Goal: Task Accomplishment & Management: Complete application form

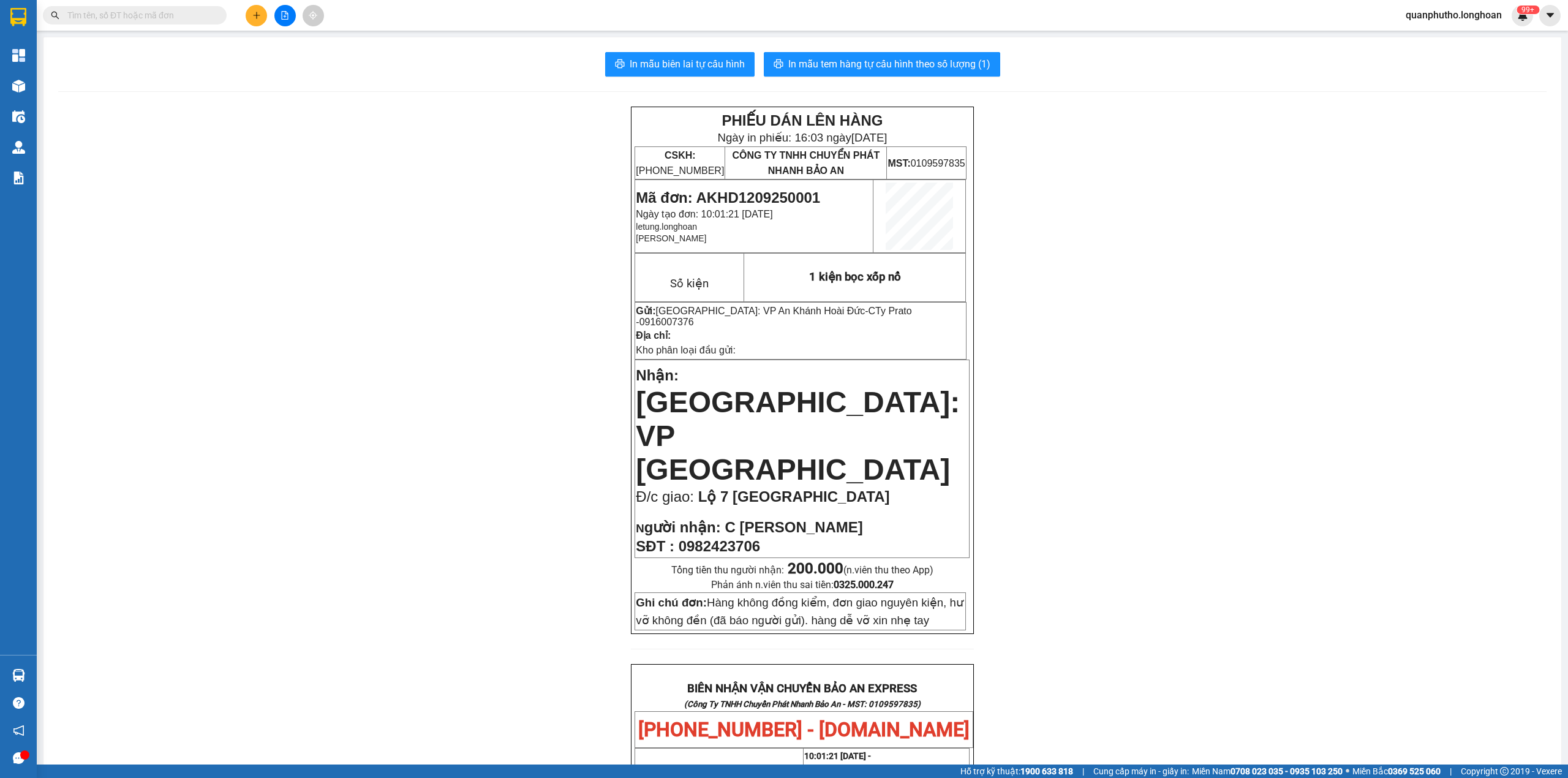
click at [1469, 15] on span "quanphutho.longhoan" at bounding box center [1453, 15] width 116 height 15
click at [1451, 35] on span "Đăng xuất" at bounding box center [1458, 38] width 93 height 13
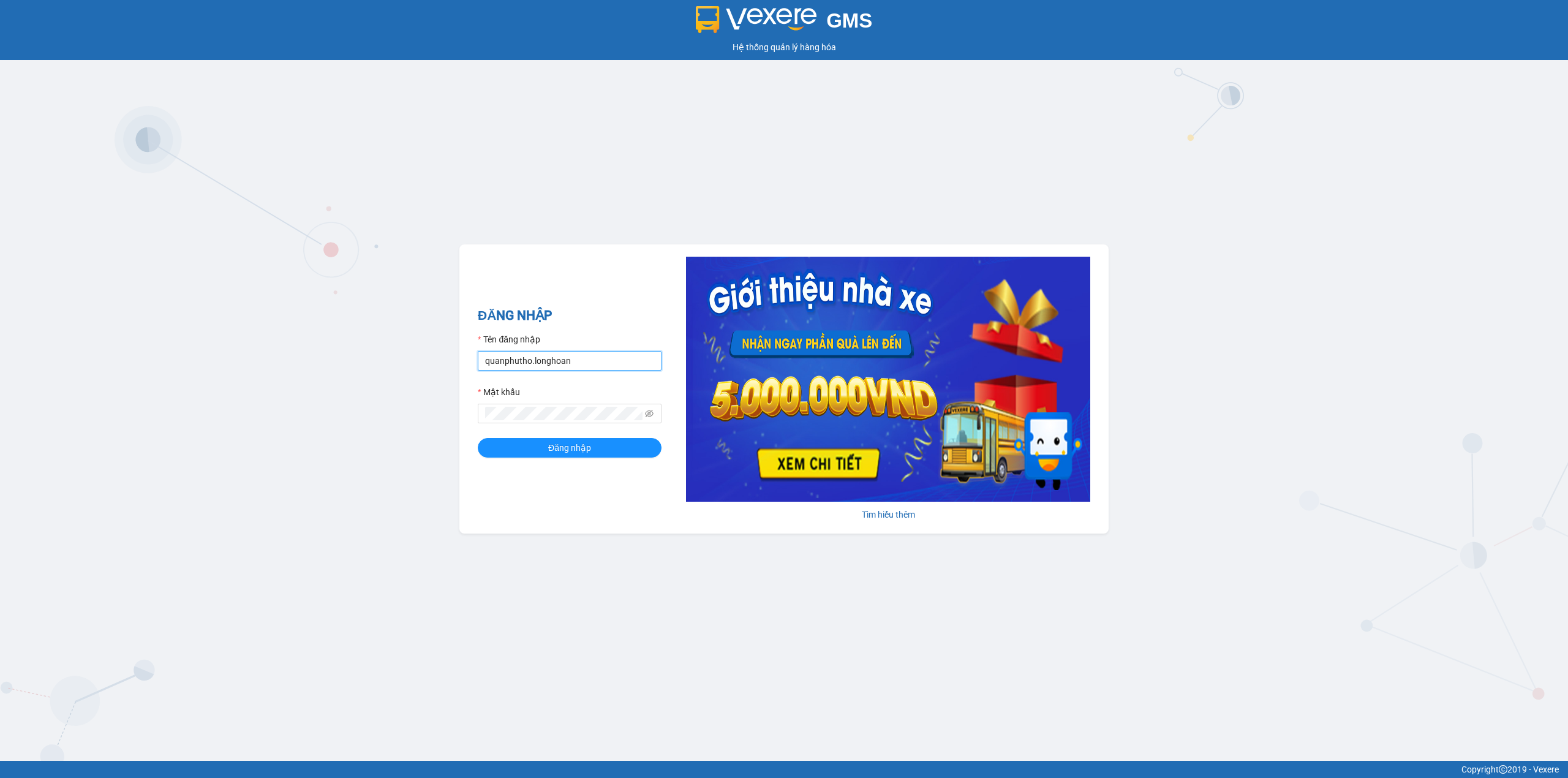
click at [501, 365] on input "quanphutho.longhoan" at bounding box center [570, 361] width 184 height 20
type input "quanghuy.longhoan"
click at [580, 348] on div "Tên đăng nhập" at bounding box center [570, 342] width 184 height 18
click at [579, 362] on input "quanghuy.longhoan" at bounding box center [570, 361] width 184 height 20
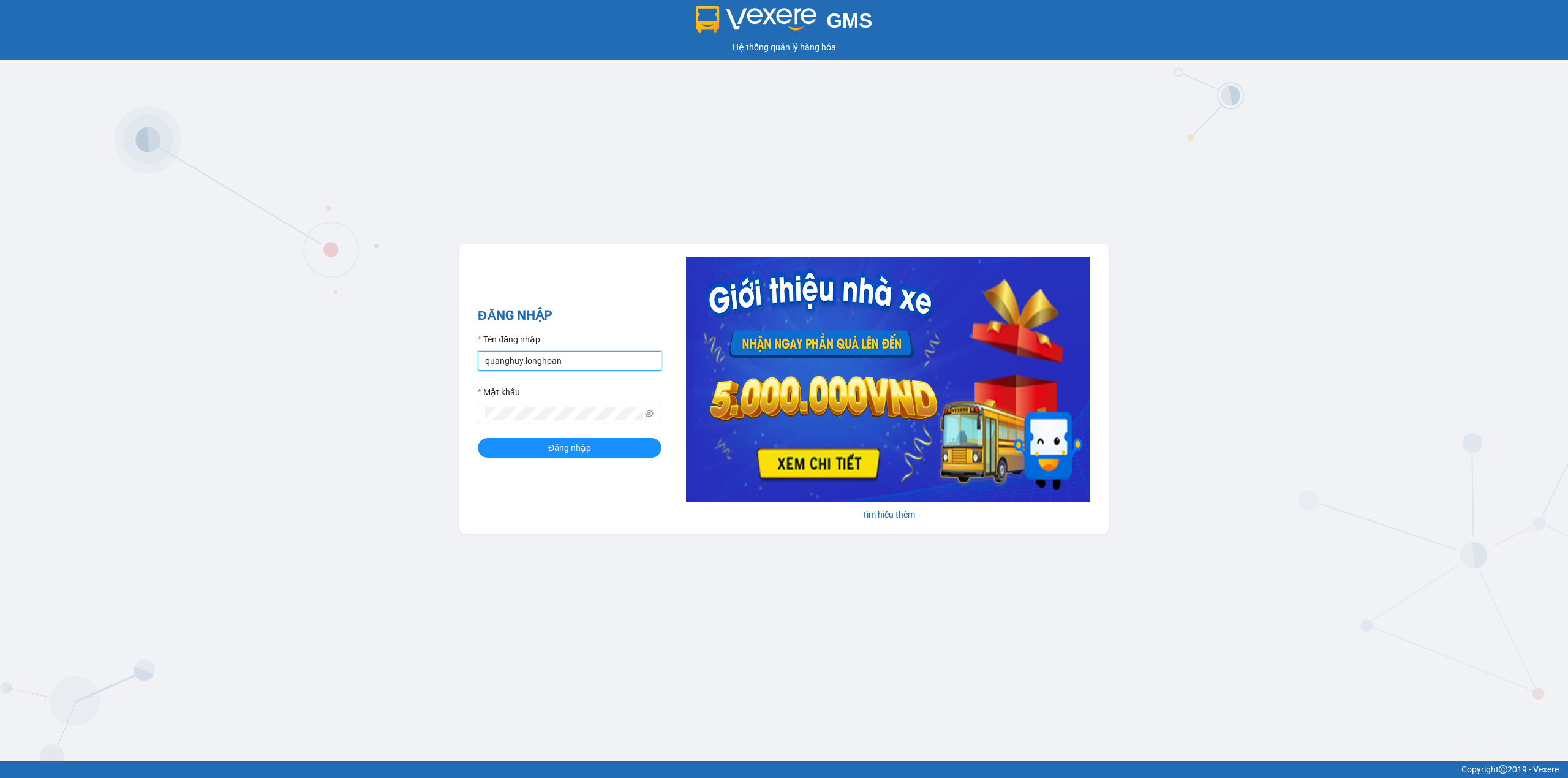
click at [579, 362] on input "quanghuy.longhoan" at bounding box center [570, 361] width 184 height 20
click at [574, 356] on input "Tên đăng nhập" at bounding box center [570, 361] width 184 height 20
type input "leminhhoangphuyen.longhoan"
click at [611, 441] on button "Đăng nhập" at bounding box center [570, 448] width 184 height 20
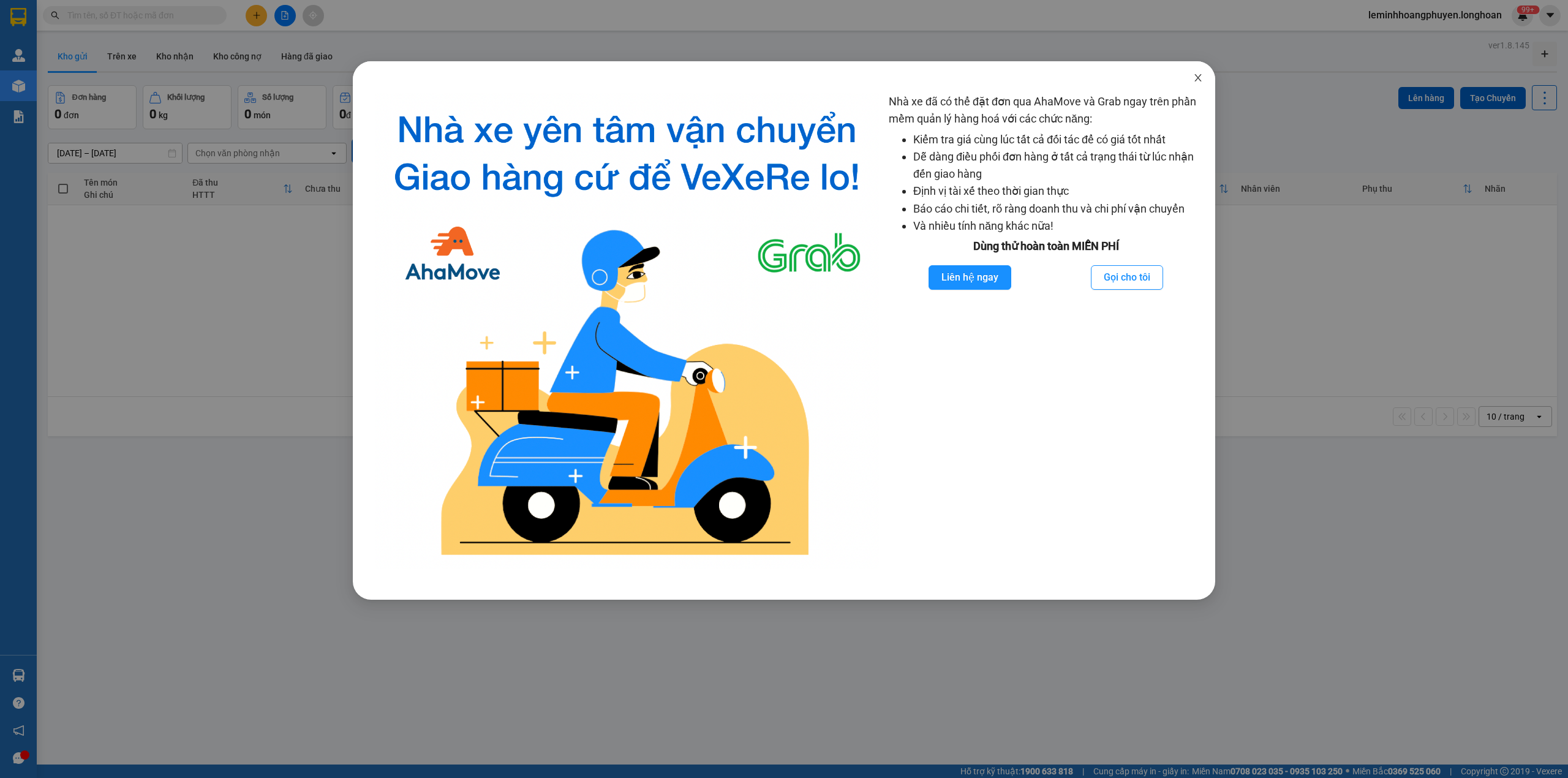
click at [1198, 77] on icon "close" at bounding box center [1198, 77] width 10 height 10
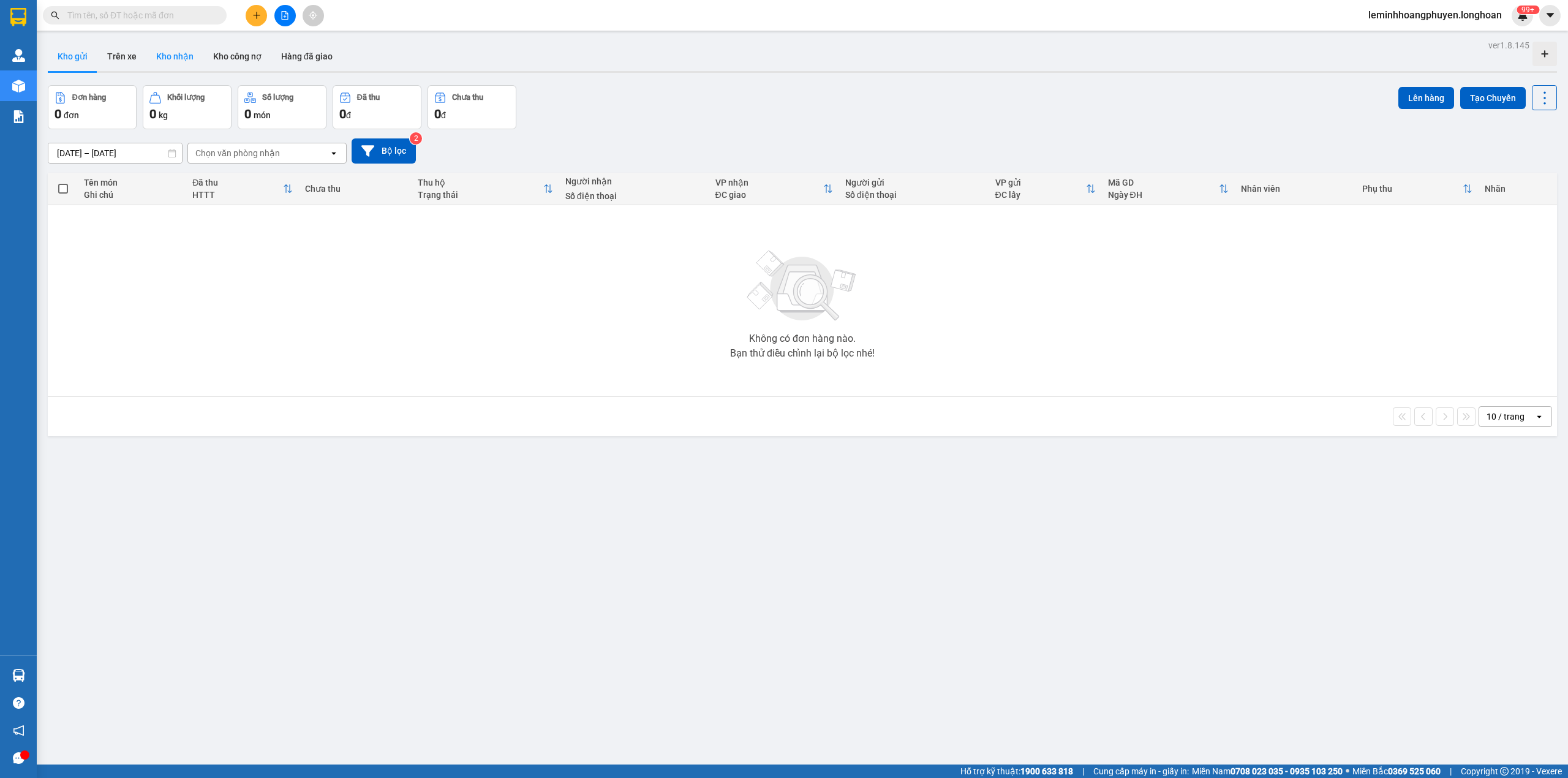
click at [179, 45] on button "Kho nhận" at bounding box center [175, 57] width 57 height 29
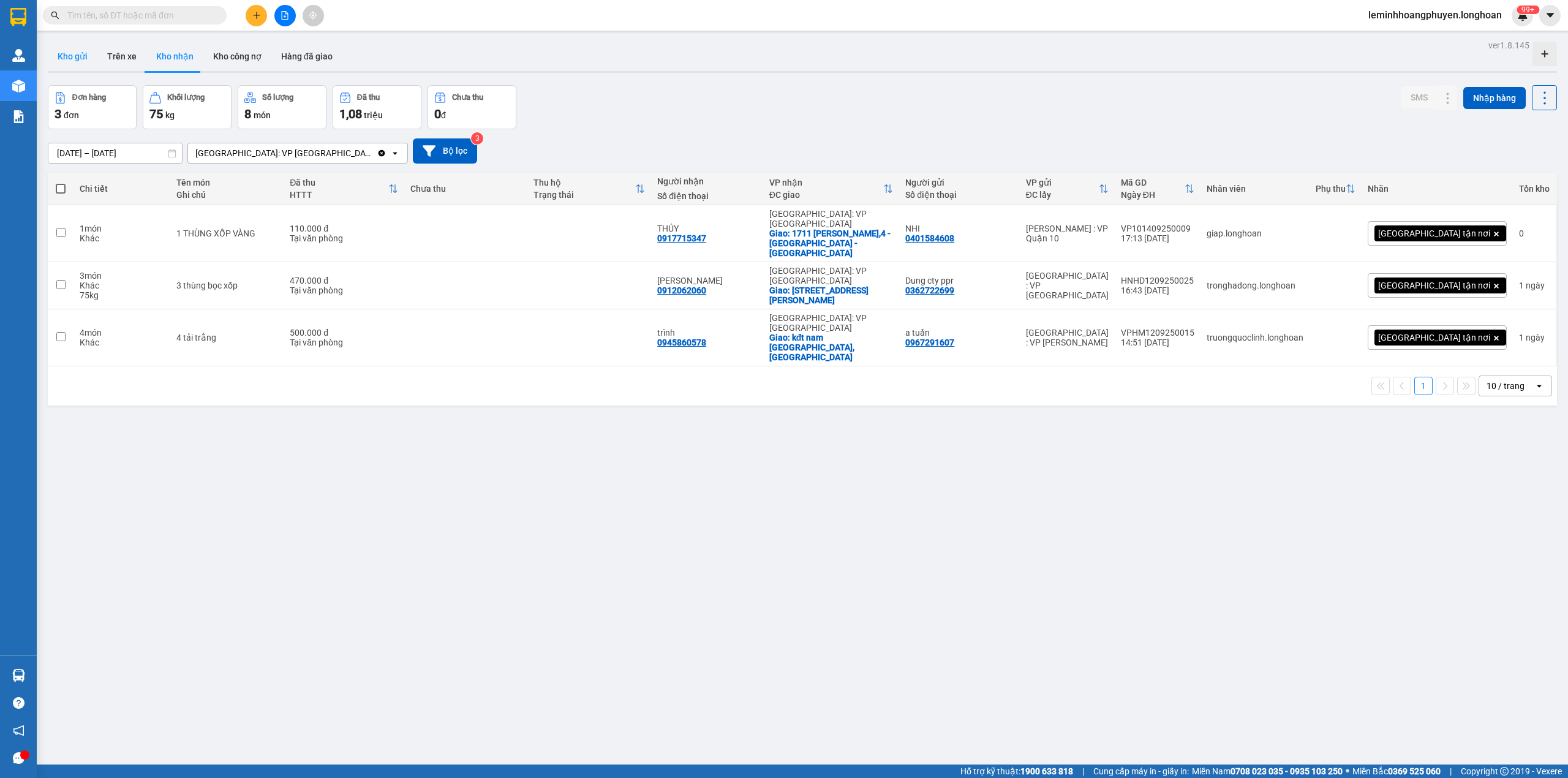
click at [61, 45] on button "Kho gửi" at bounding box center [72, 57] width 49 height 29
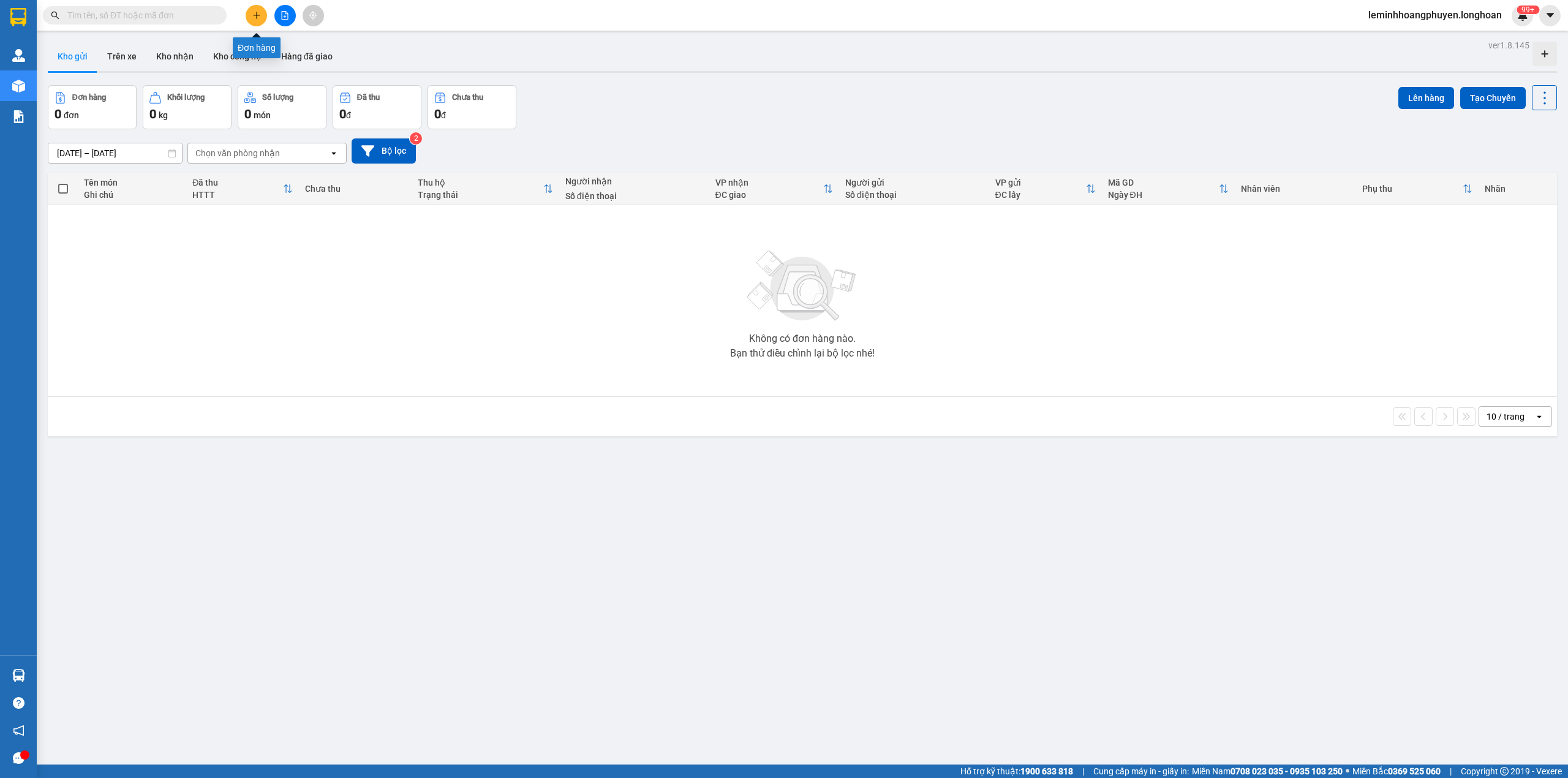
click at [260, 11] on icon "plus" at bounding box center [257, 15] width 9 height 9
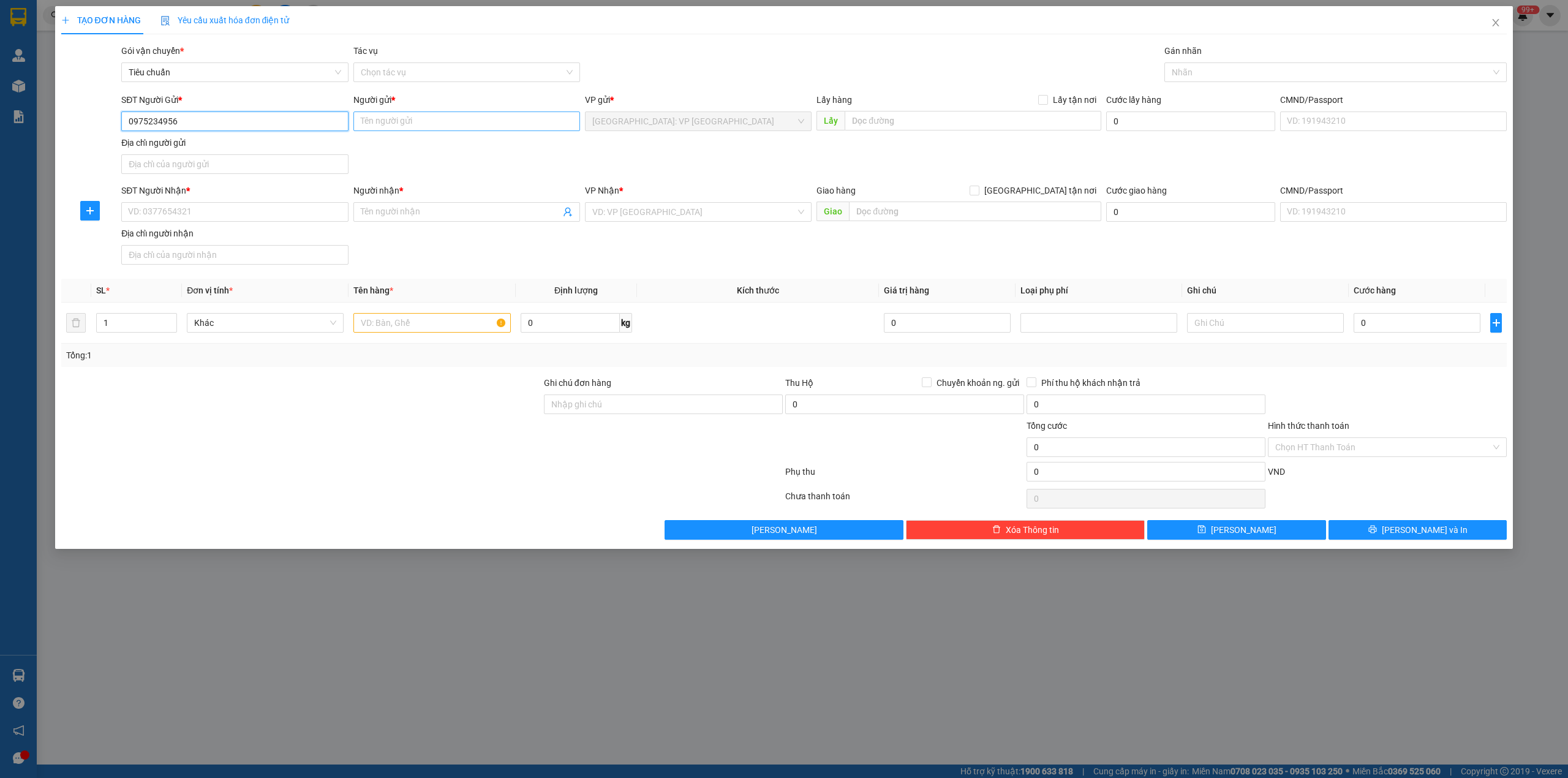
type input "0975234956"
click at [458, 118] on input "Người gửi *" at bounding box center [467, 121] width 227 height 20
type input "a thành"
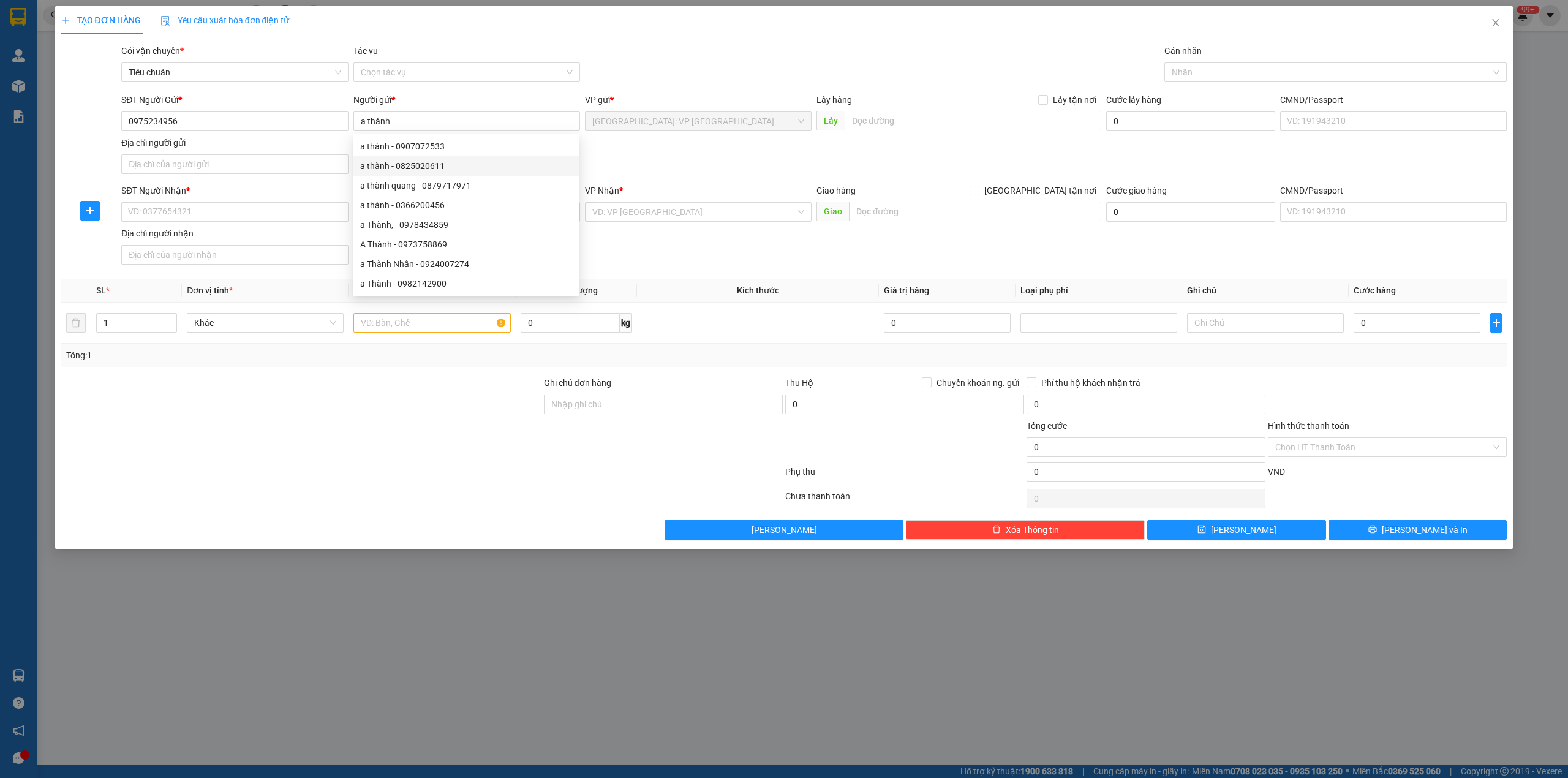
click at [924, 179] on div "SĐT Người Gửi * 0975234956 Người gửi * a thành VP gửi * [GEOGRAPHIC_DATA]: VP […" at bounding box center [814, 136] width 1391 height 85
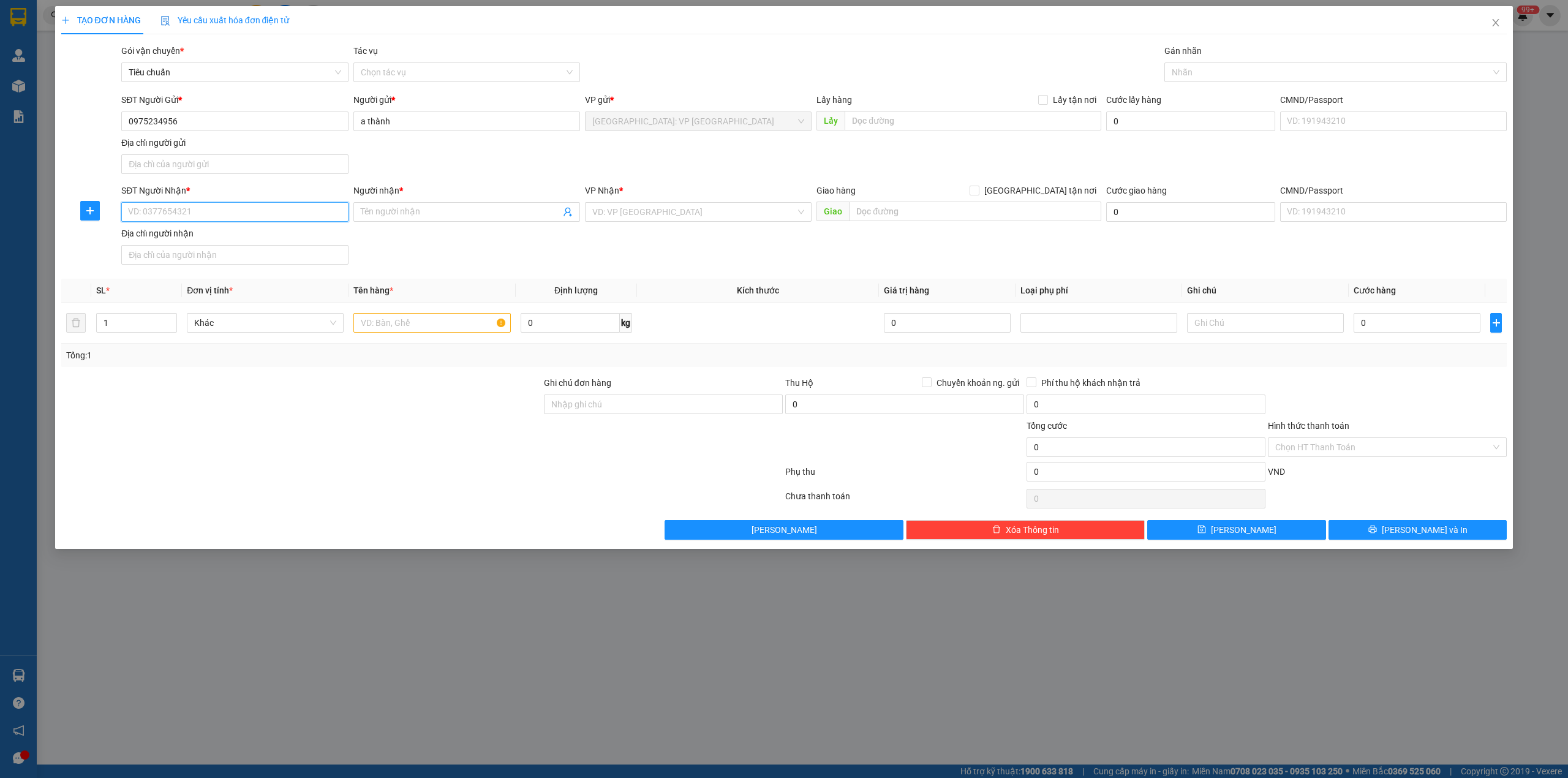
click at [152, 211] on input "SĐT Người Nhận *" at bounding box center [235, 211] width 227 height 20
click at [224, 214] on input "SĐT Người Nhận *" at bounding box center [235, 211] width 227 height 20
type input "0889233571"
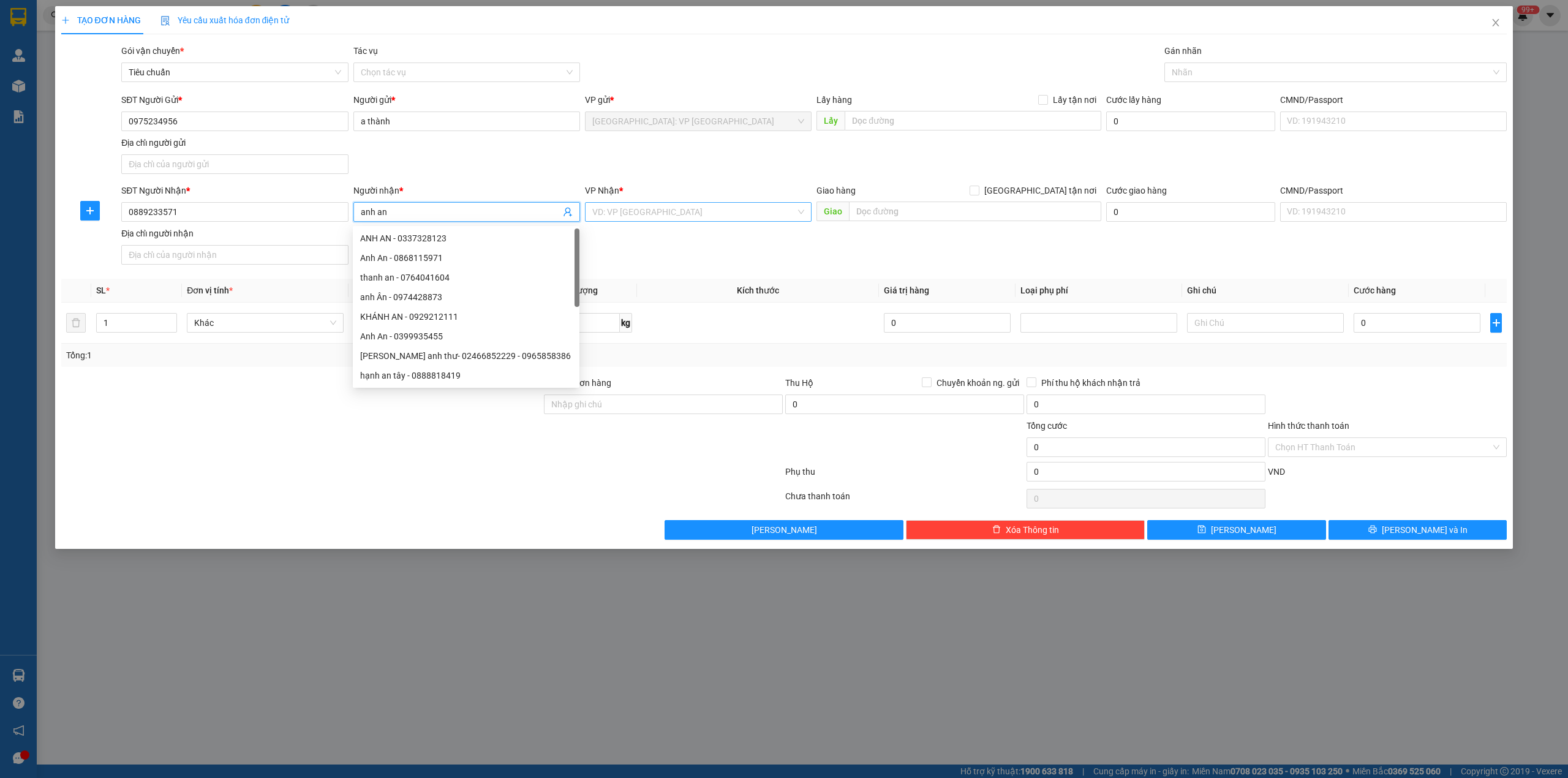
type input "anh an"
click at [792, 218] on input "search" at bounding box center [694, 211] width 203 height 18
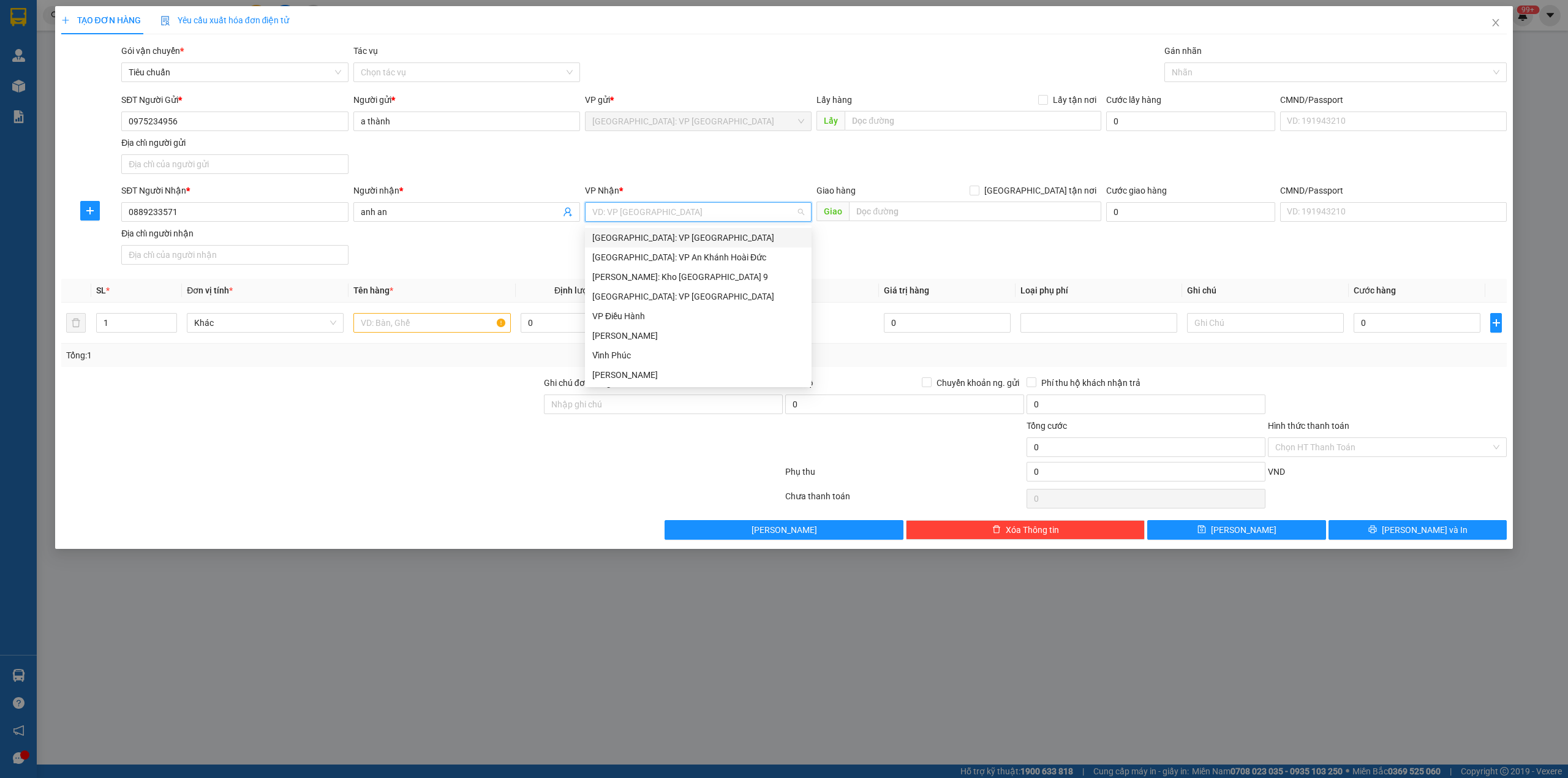
click at [689, 209] on input "search" at bounding box center [694, 211] width 203 height 18
type input "v"
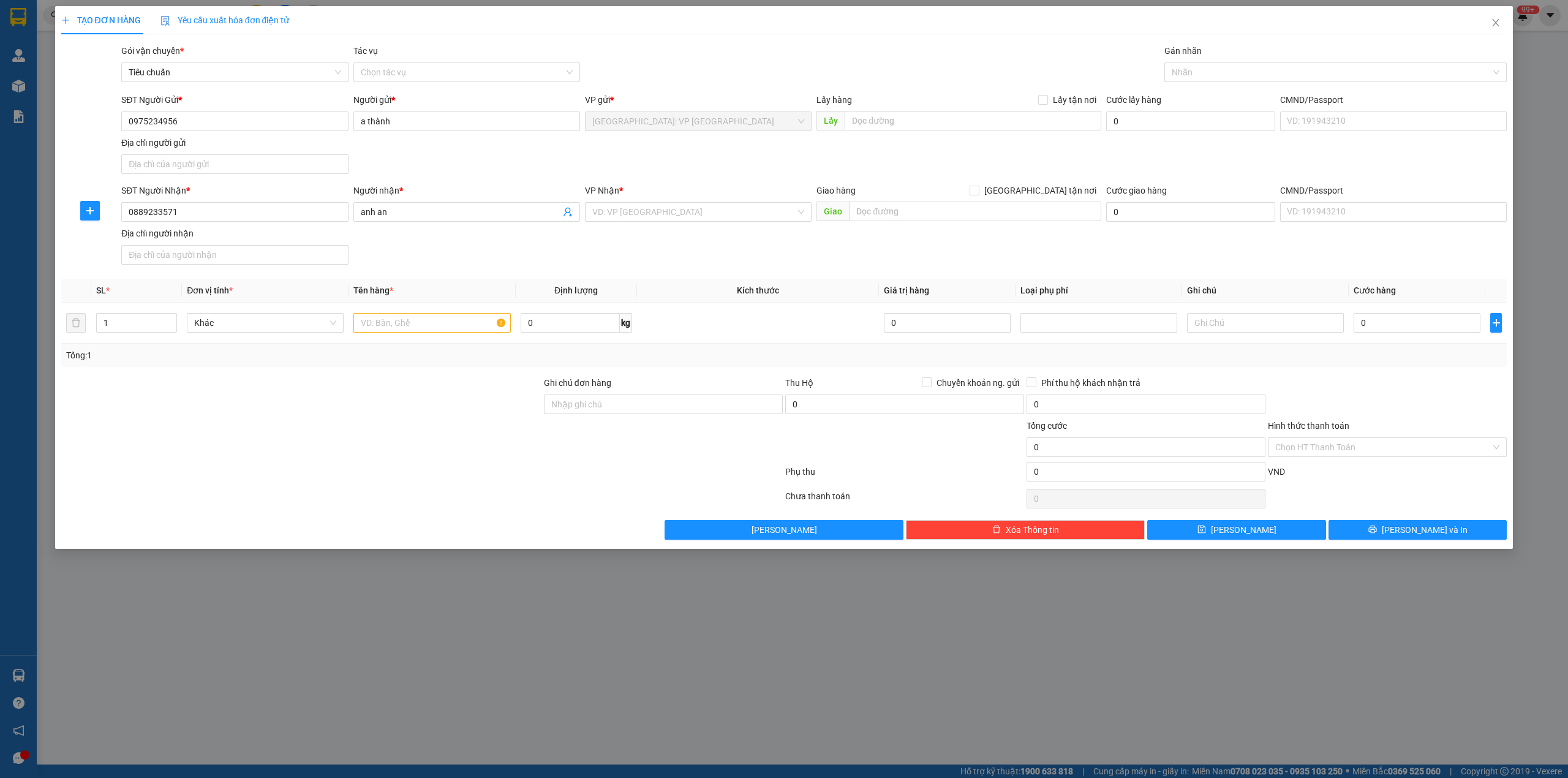
click at [477, 255] on div "SĐT Người Nhận * 0889233571 Người nhận * anh an VP Nhận * VD: VP [GEOGRAPHIC_DA…" at bounding box center [814, 227] width 1391 height 85
click at [697, 226] on div "VP Nhận * VD: VP [GEOGRAPHIC_DATA]" at bounding box center [698, 206] width 227 height 43
click at [723, 211] on input "search" at bounding box center [694, 211] width 203 height 18
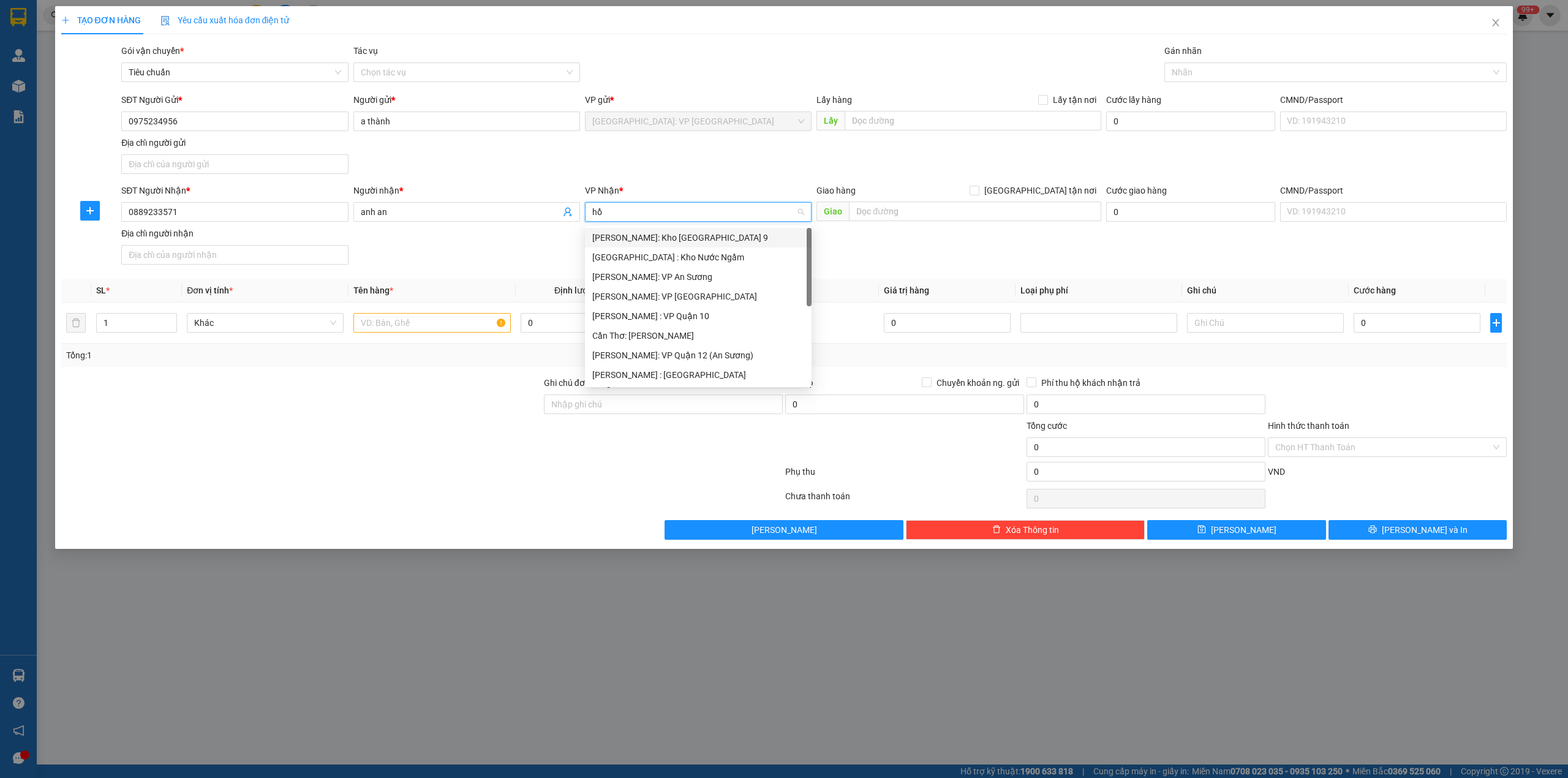
type input "hồ c"
click at [683, 332] on div "[PERSON_NAME] : [GEOGRAPHIC_DATA]" at bounding box center [698, 336] width 212 height 13
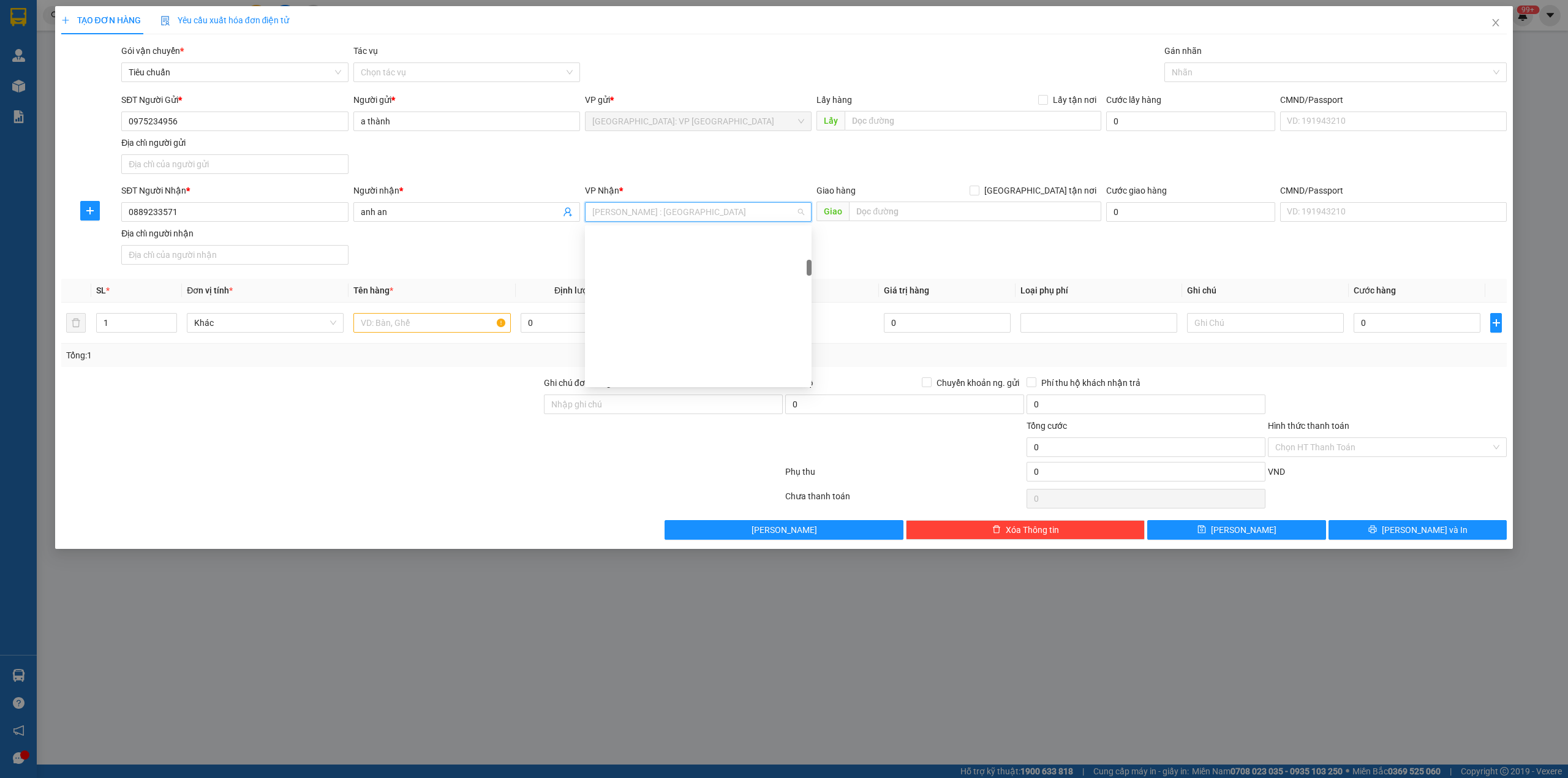
scroll to position [318, 0]
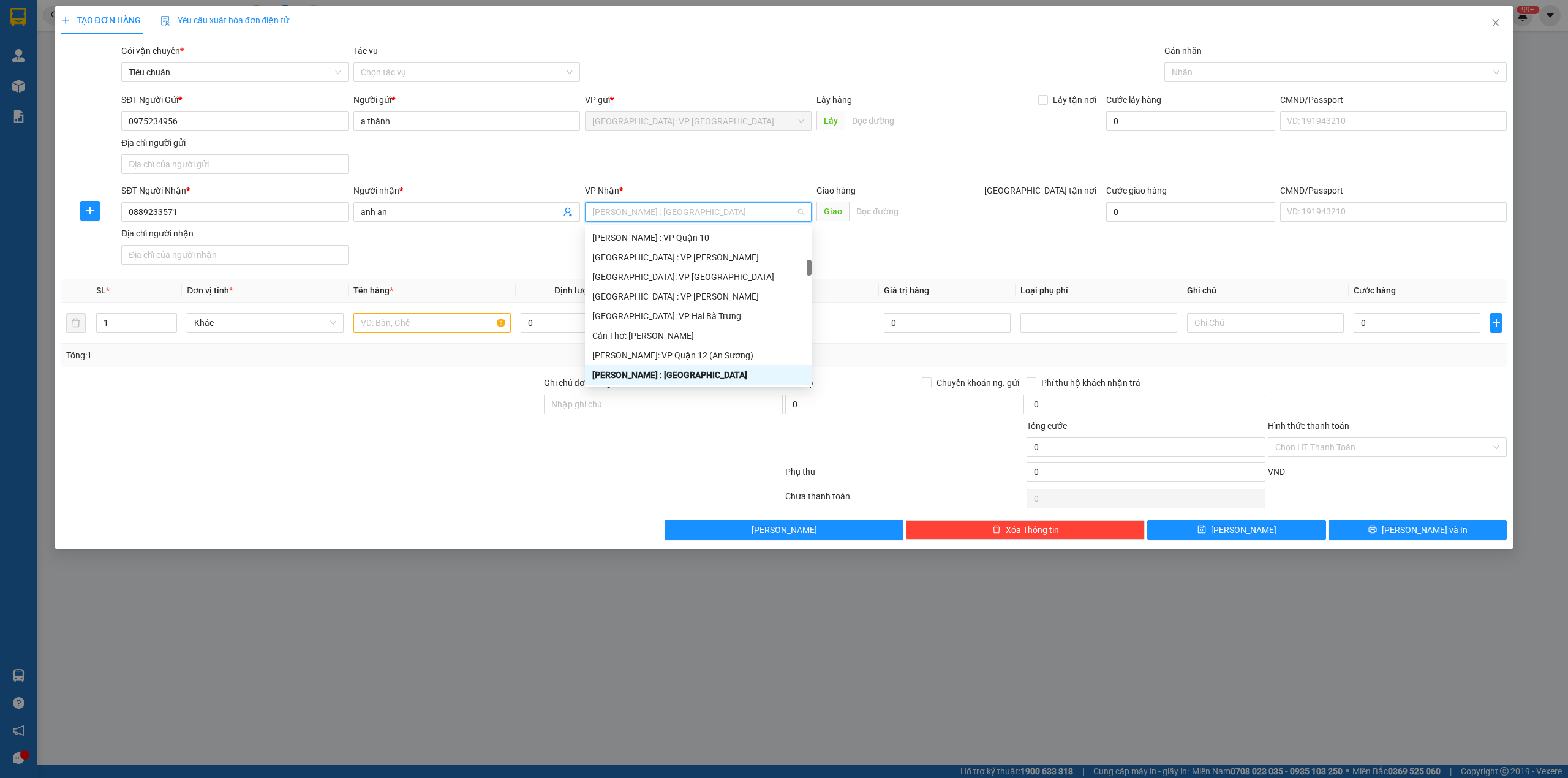
click at [1086, 268] on div "SĐT Người Nhận * 0889233571 Người nhận * anh an VP Nhận * [GEOGRAPHIC_DATA] : […" at bounding box center [814, 227] width 1391 height 85
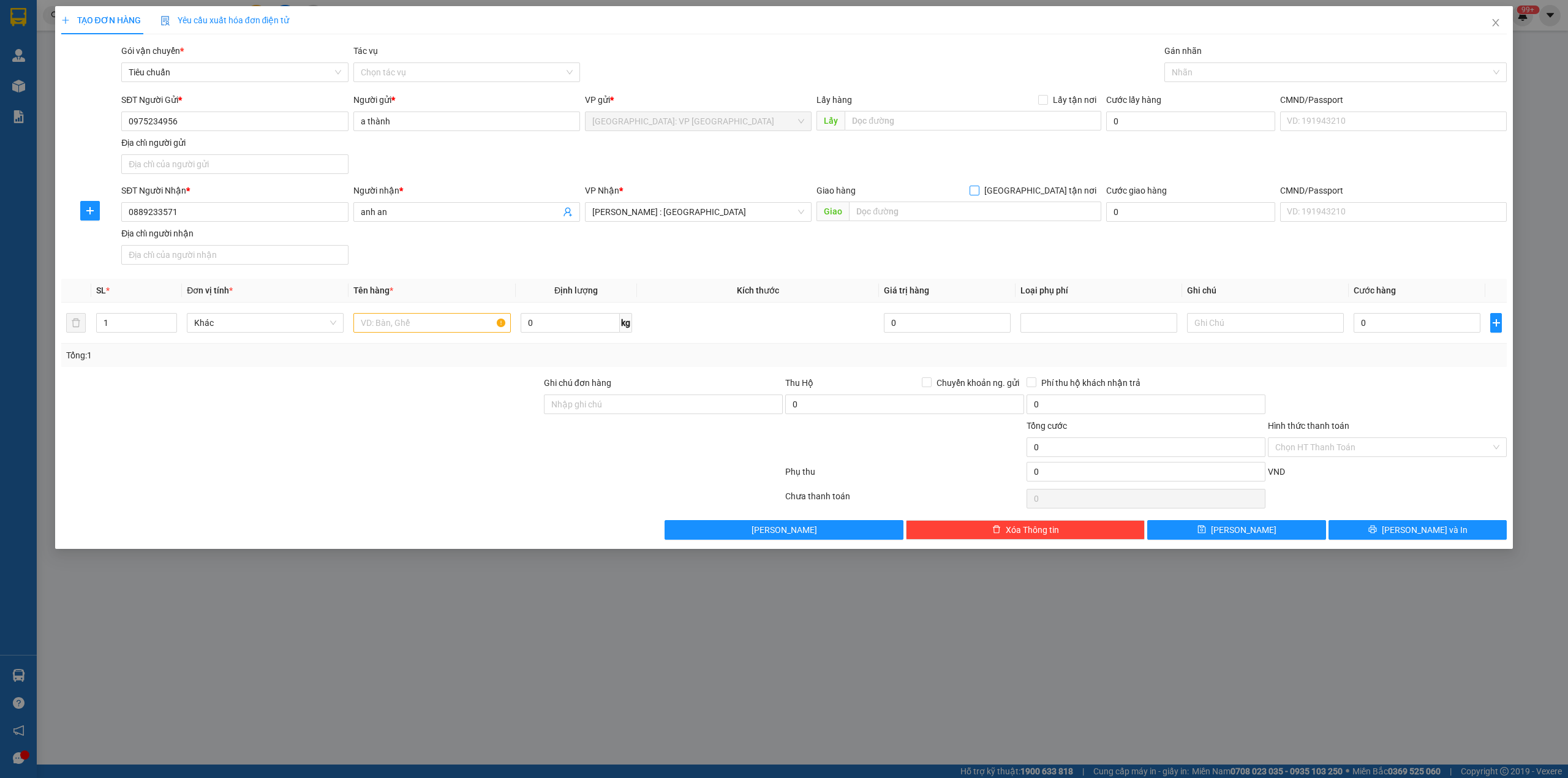
click at [978, 188] on input "[GEOGRAPHIC_DATA] tận nơi" at bounding box center [974, 190] width 9 height 9
checkbox input "true"
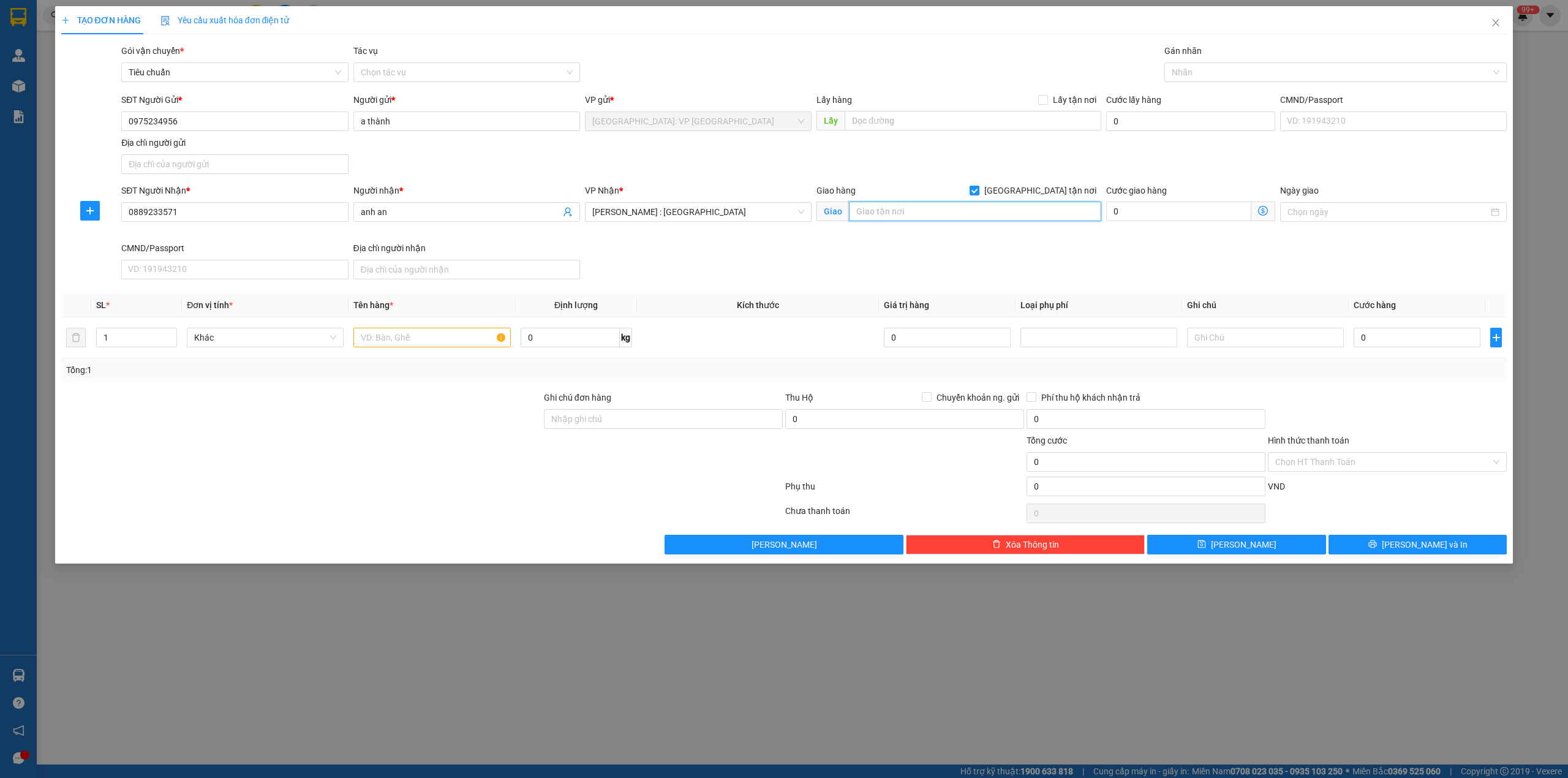
click at [973, 221] on input "text" at bounding box center [975, 211] width 253 height 20
type input "v"
click at [1284, 69] on div at bounding box center [1329, 72] width 325 height 15
type input "an sương"
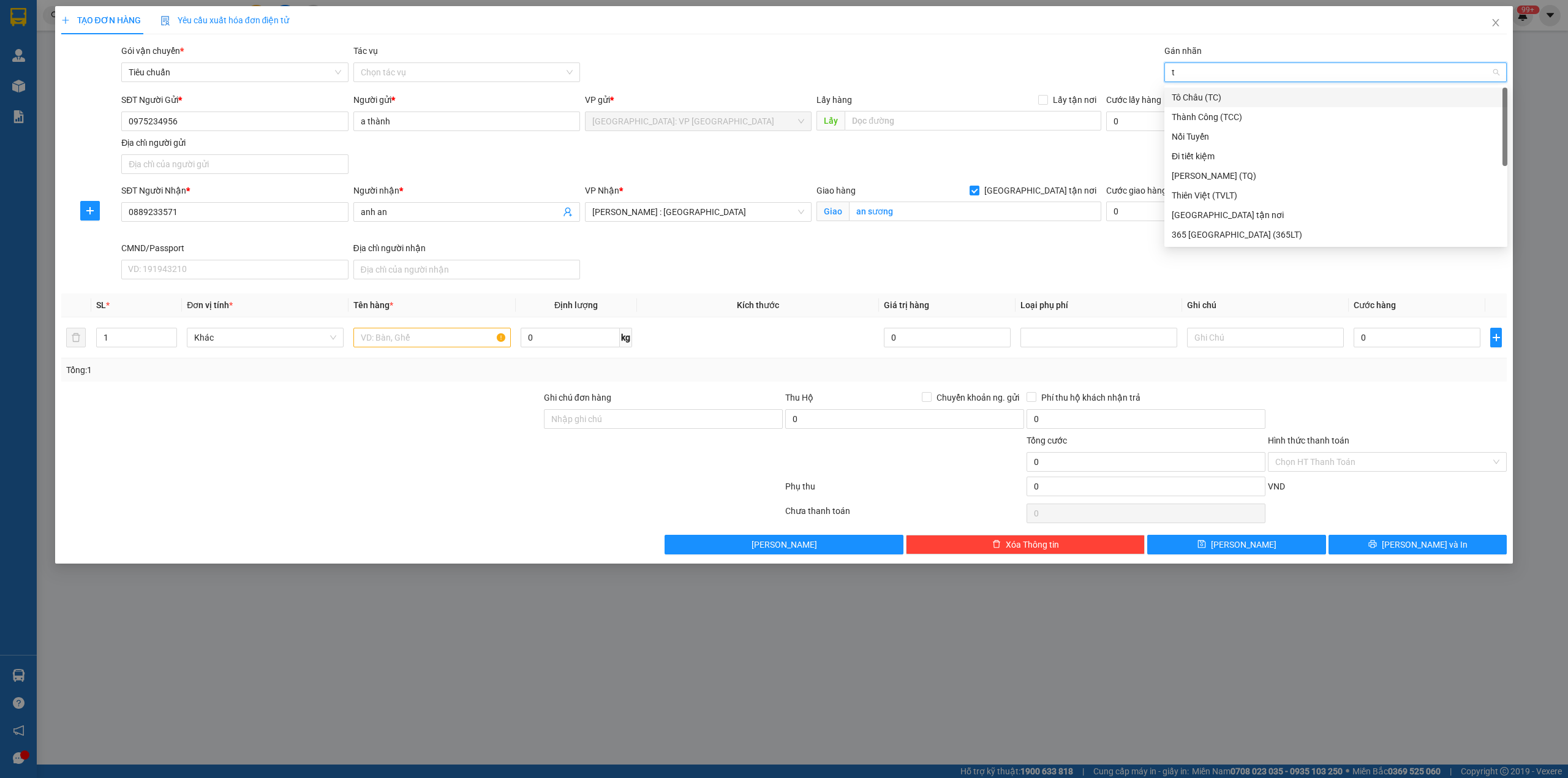
type input "tn"
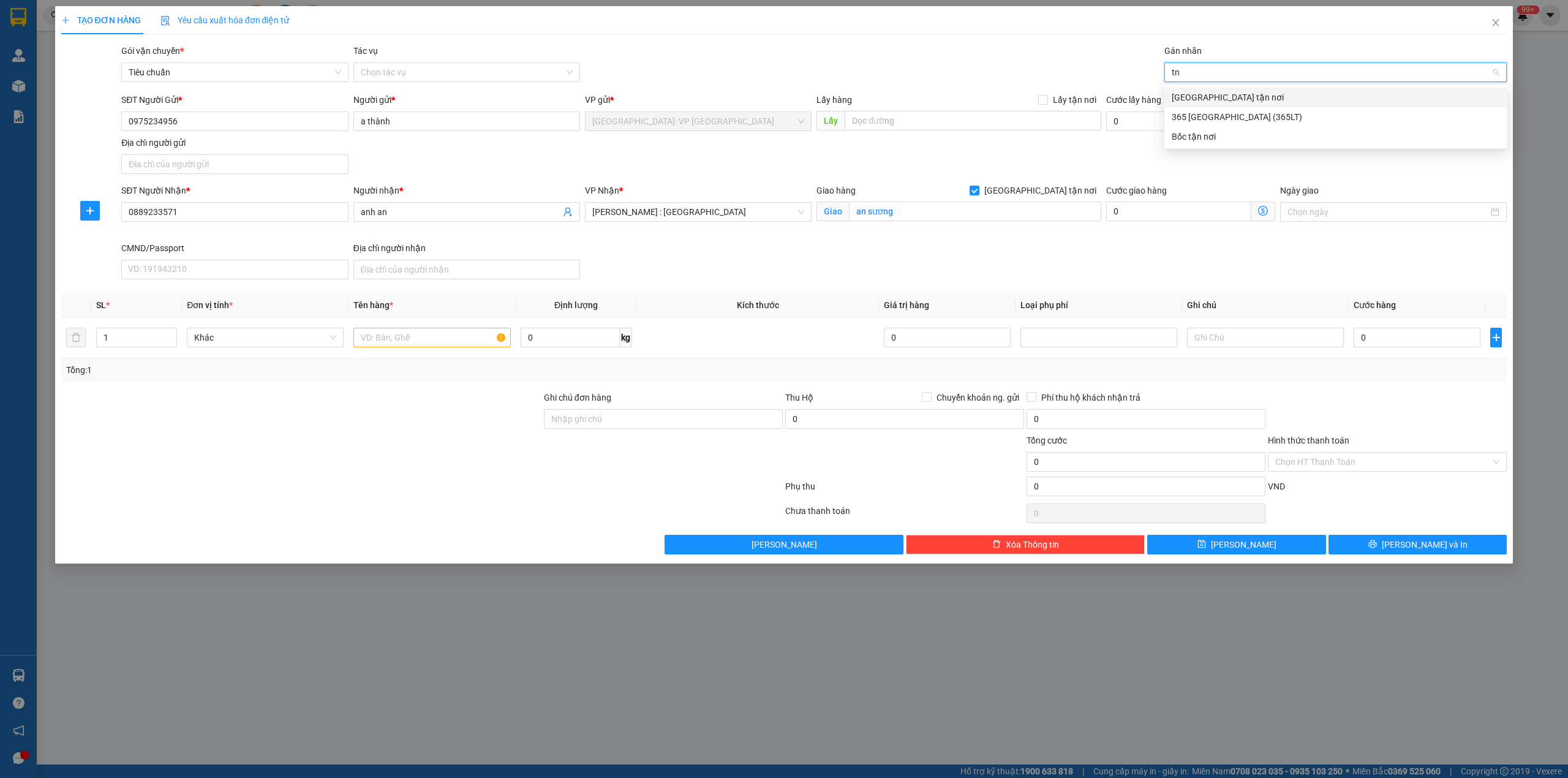
click at [1238, 104] on div "[GEOGRAPHIC_DATA] tận nơi" at bounding box center [1336, 97] width 328 height 13
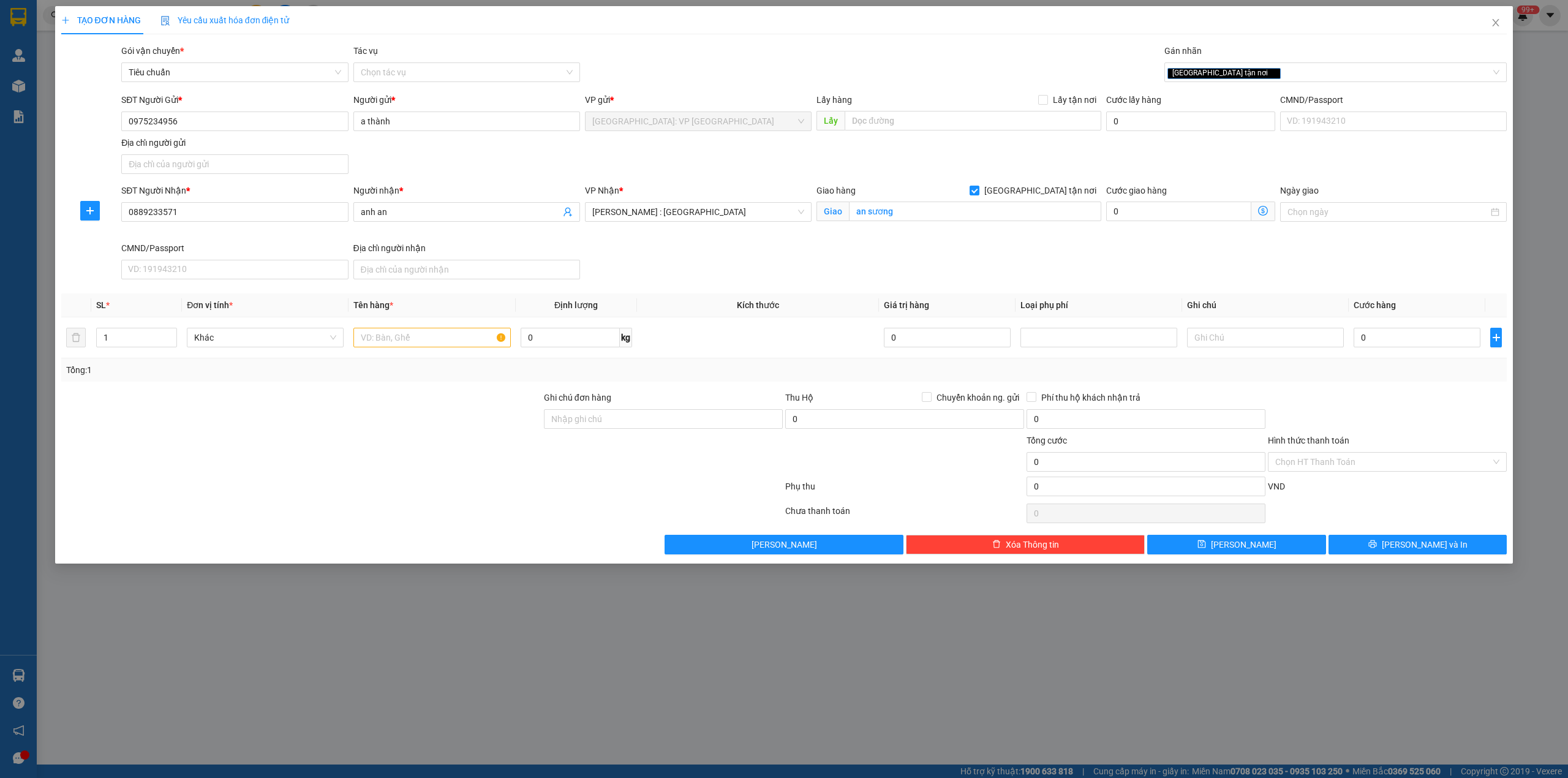
click at [1108, 297] on th "Loại phụ phí" at bounding box center [1099, 305] width 166 height 24
click at [678, 427] on input "Ghi chú đơn hàng" at bounding box center [664, 419] width 239 height 20
click at [169, 333] on span "up" at bounding box center [170, 334] width 7 height 7
click at [169, 336] on icon "up" at bounding box center [171, 335] width 4 height 4
type input "2"
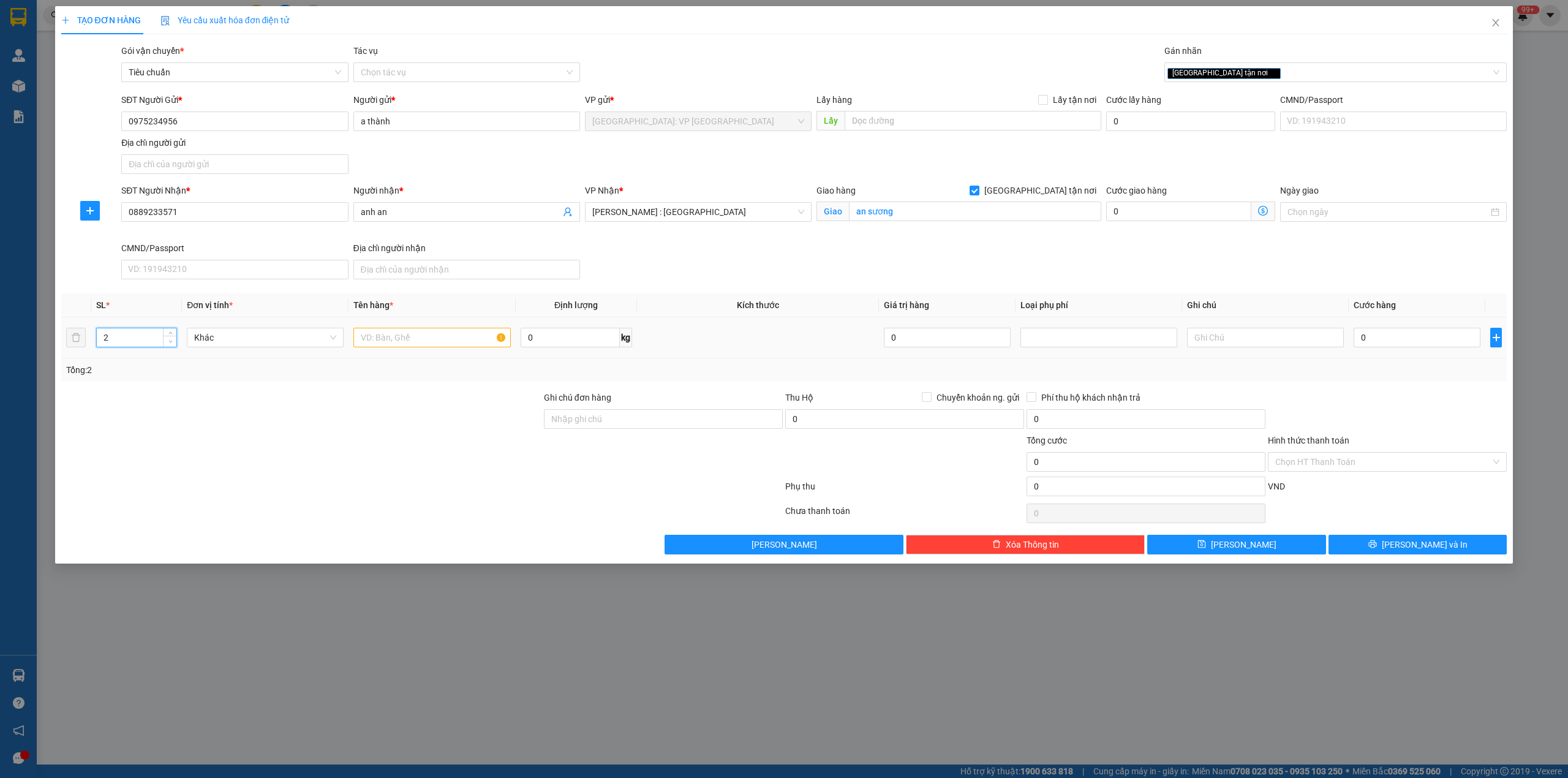
click at [172, 344] on icon "down" at bounding box center [171, 342] width 4 height 4
click at [333, 344] on span "Khác" at bounding box center [265, 337] width 142 height 18
click at [408, 344] on input "text" at bounding box center [432, 337] width 157 height 20
type input "bàn gỗ"
click at [581, 344] on input "0" at bounding box center [570, 337] width 99 height 20
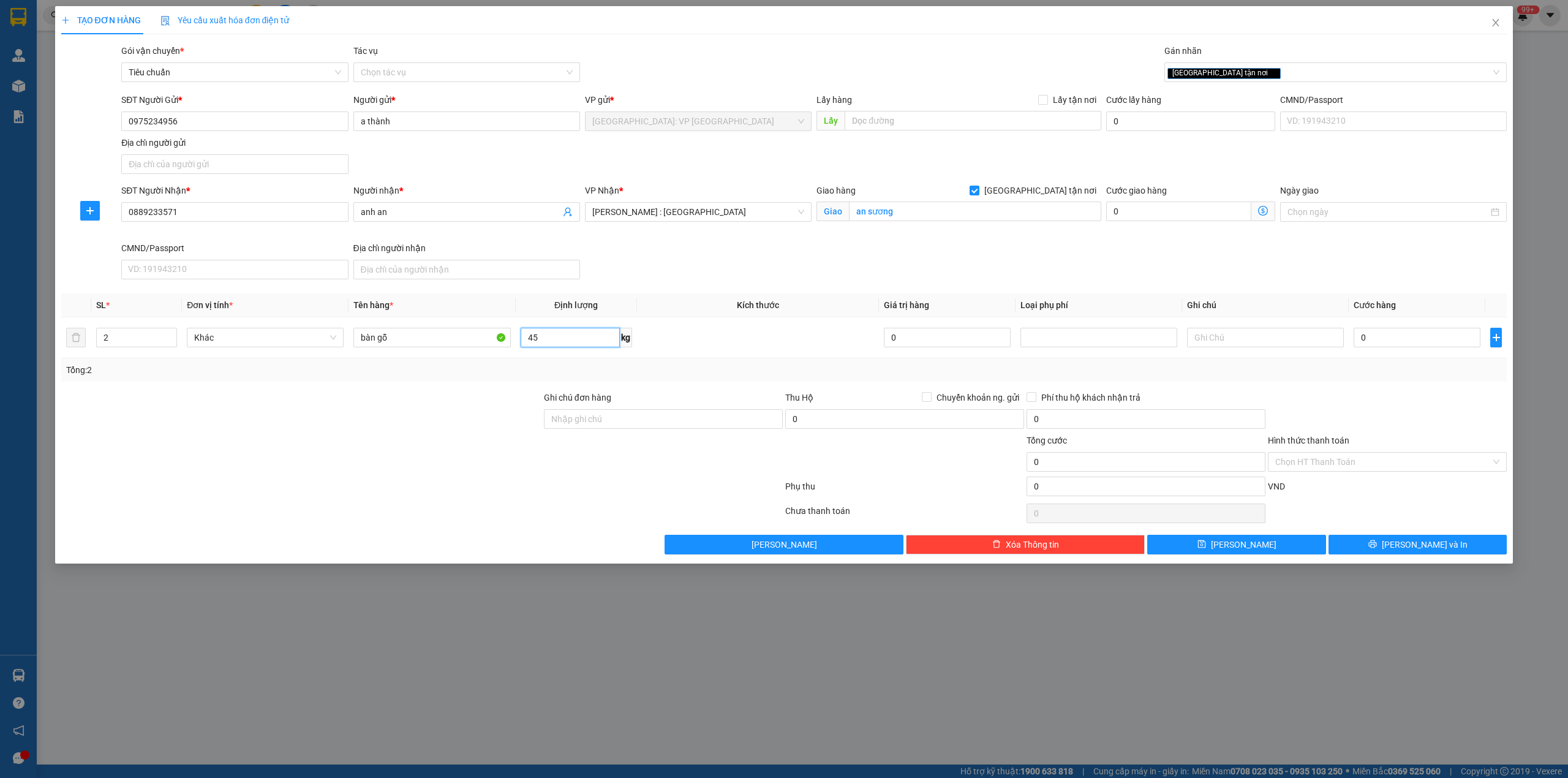
type input "45"
click at [931, 220] on input "an sương" at bounding box center [975, 211] width 253 height 20
type input "[GEOGRAPHIC_DATA]"
click at [908, 339] on input "0" at bounding box center [947, 337] width 127 height 20
click at [1365, 344] on input "0" at bounding box center [1417, 337] width 127 height 20
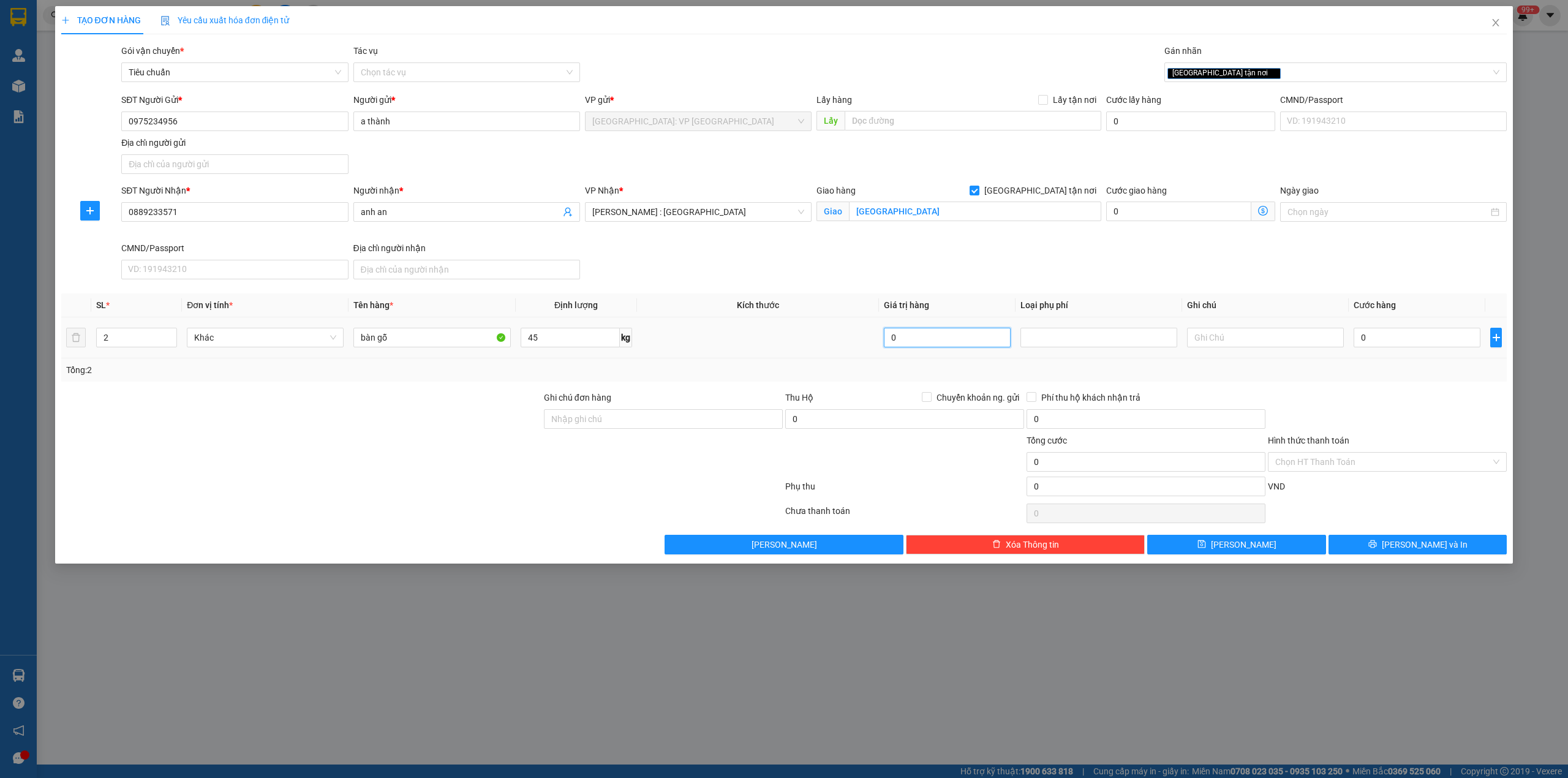
click at [959, 337] on input "0" at bounding box center [947, 337] width 127 height 20
click at [1421, 343] on input "0" at bounding box center [1417, 337] width 127 height 20
type input "3"
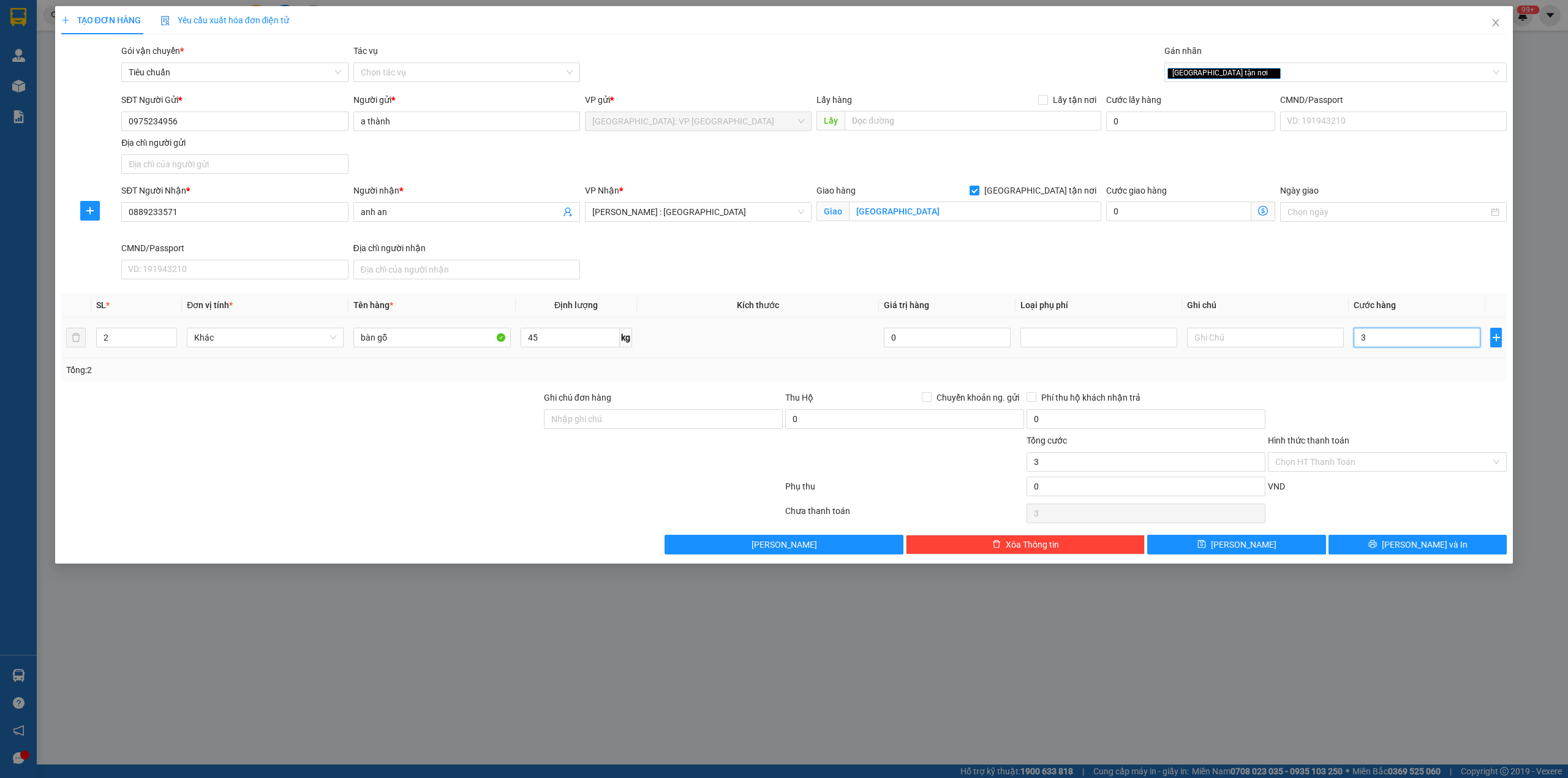
type input "31"
type input "310"
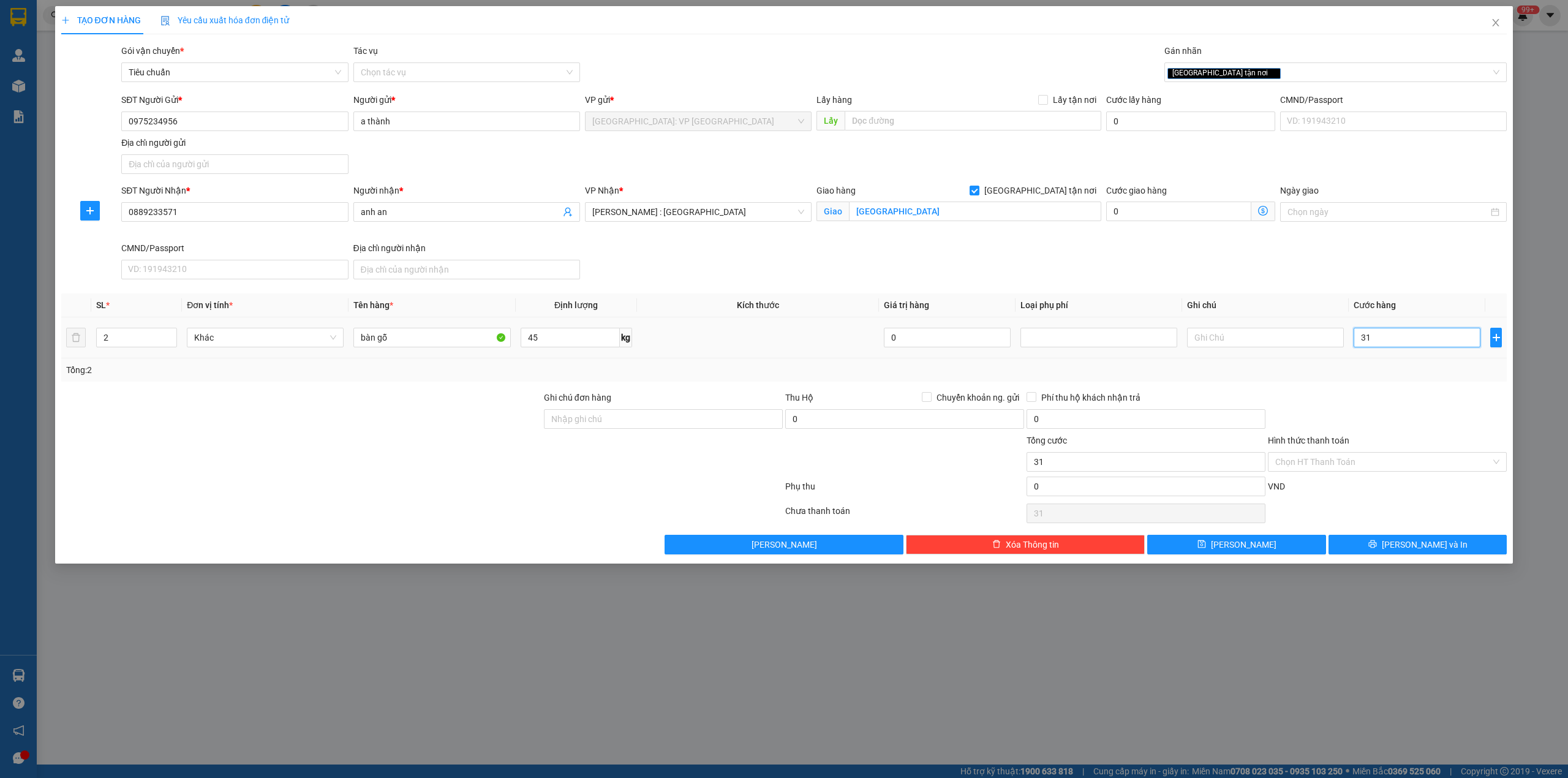
type input "310"
type input "3.100"
type input "31.000"
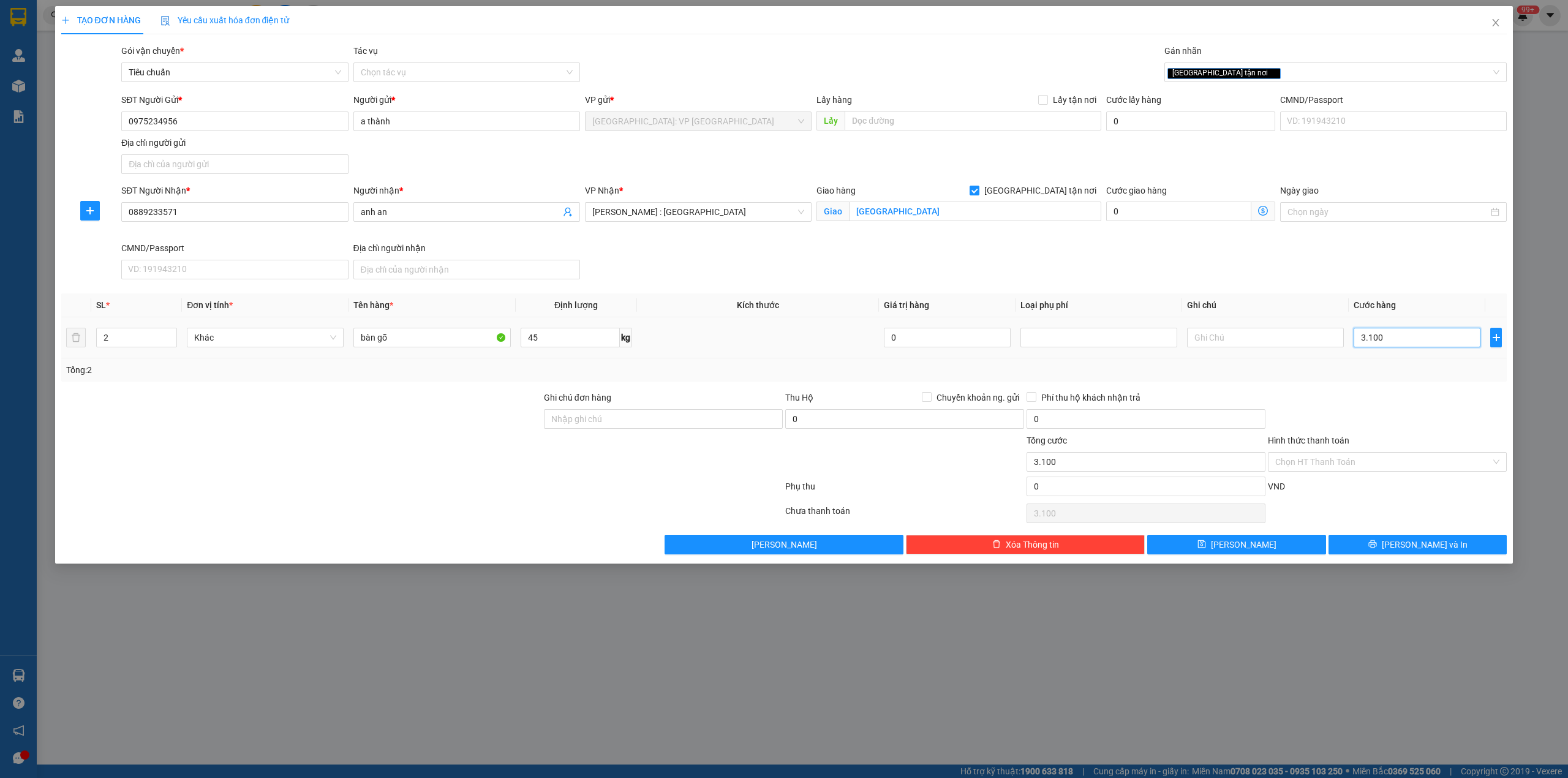
type input "31.000"
type input "310.000"
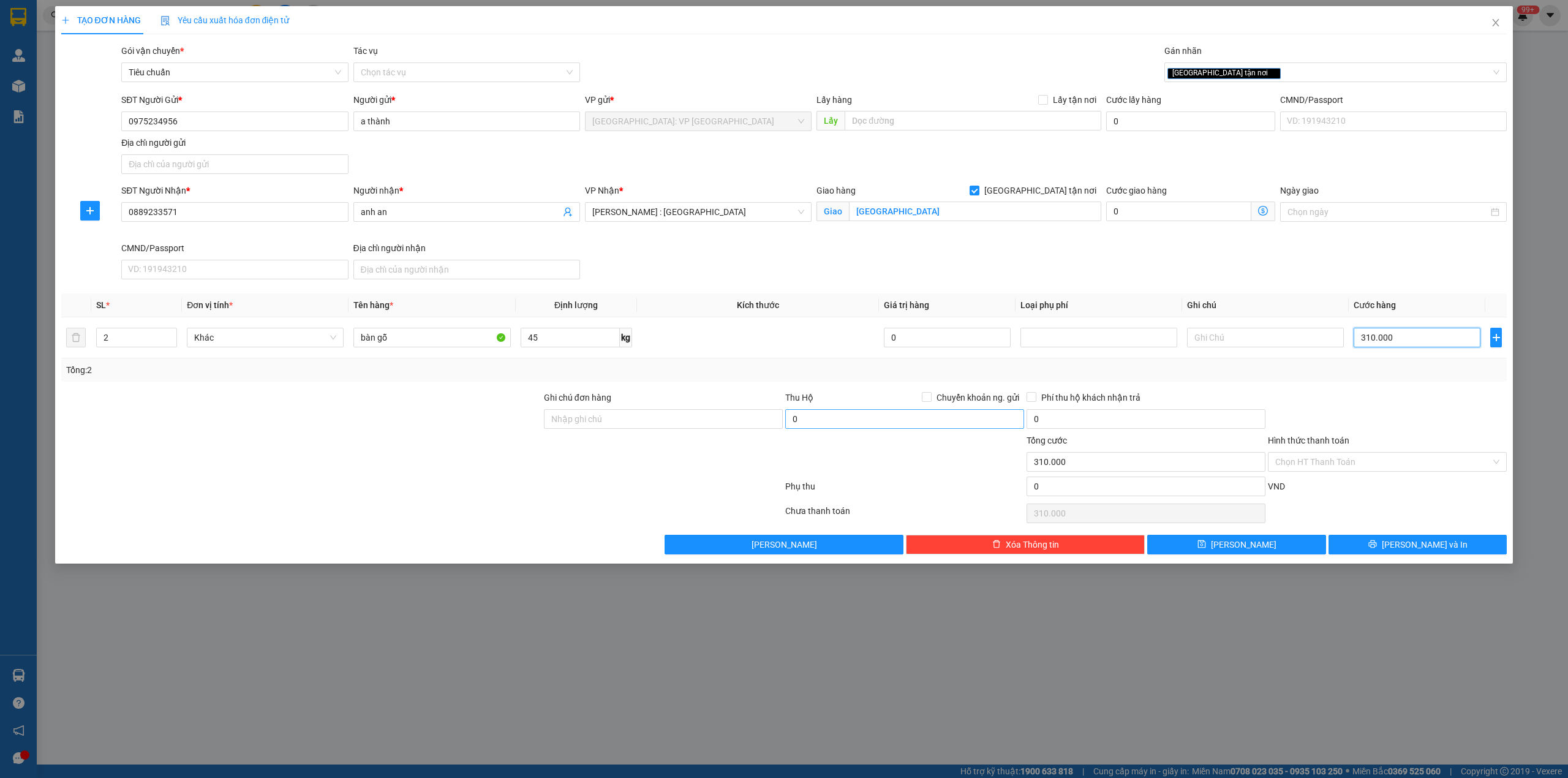
type input "310.000"
click at [837, 422] on input "0" at bounding box center [904, 419] width 239 height 20
click at [870, 421] on input "0" at bounding box center [904, 419] width 239 height 20
type input "12.333"
click at [971, 393] on span "Chuyển khoản ng. gửi" at bounding box center [978, 398] width 93 height 13
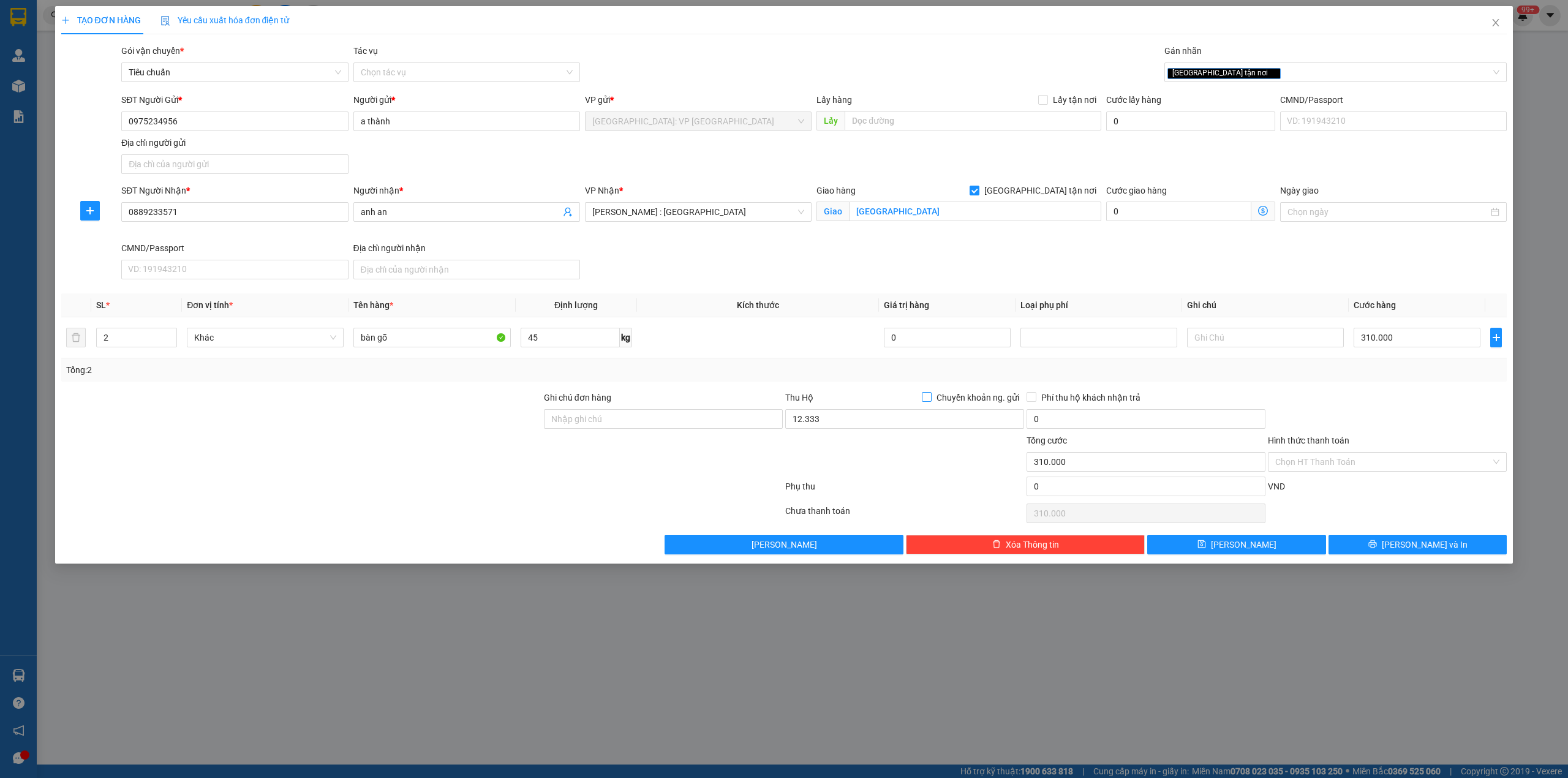
click at [930, 393] on input "Chuyển khoản ng. gửi" at bounding box center [927, 396] width 9 height 9
checkbox input "true"
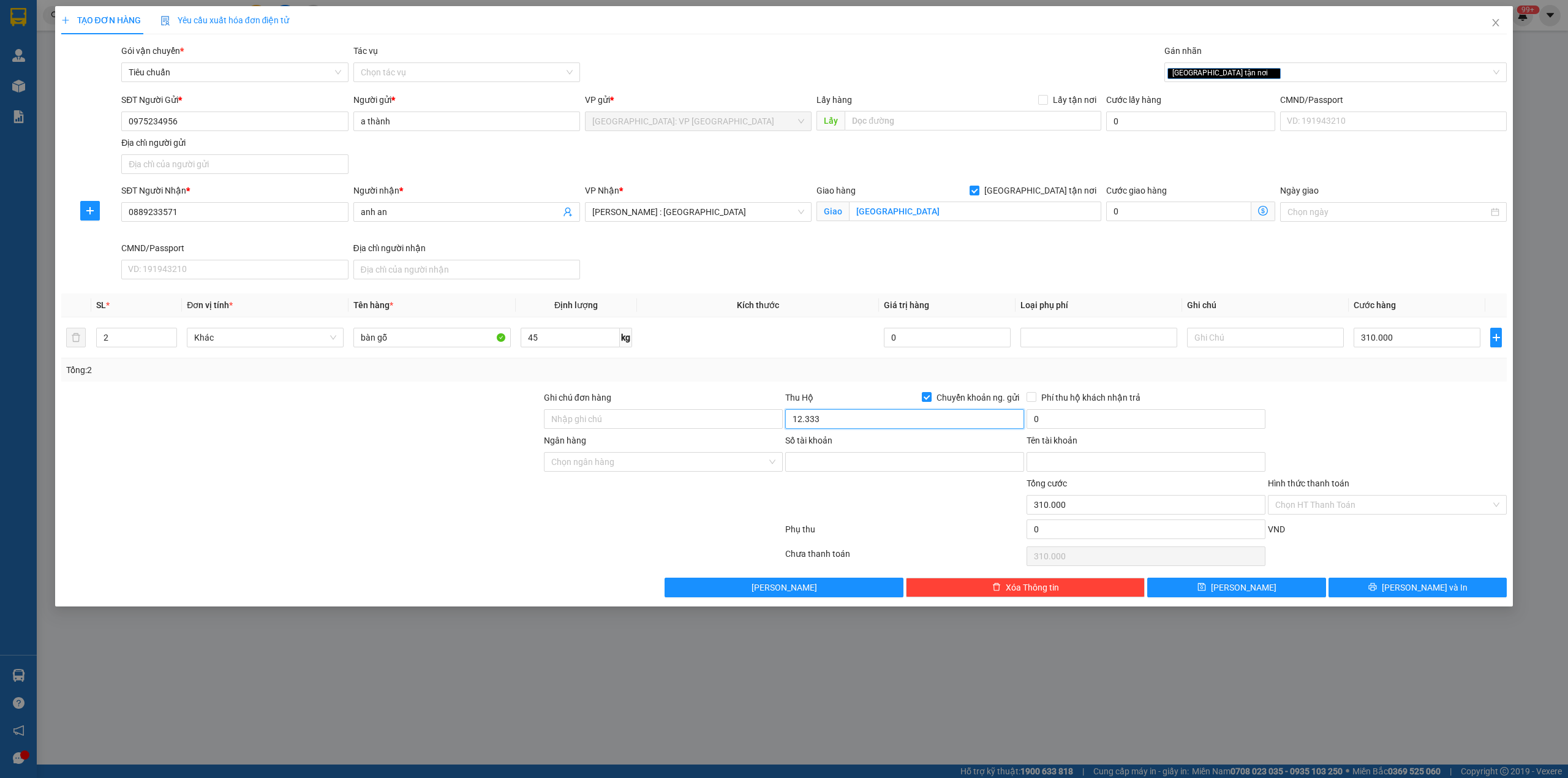
click at [835, 425] on input "12.333" at bounding box center [904, 419] width 239 height 20
type input "5.000.000"
click at [1055, 417] on input "0" at bounding box center [1146, 419] width 239 height 20
type input "20.000"
click at [831, 461] on input "Số tài khoản" at bounding box center [904, 462] width 239 height 20
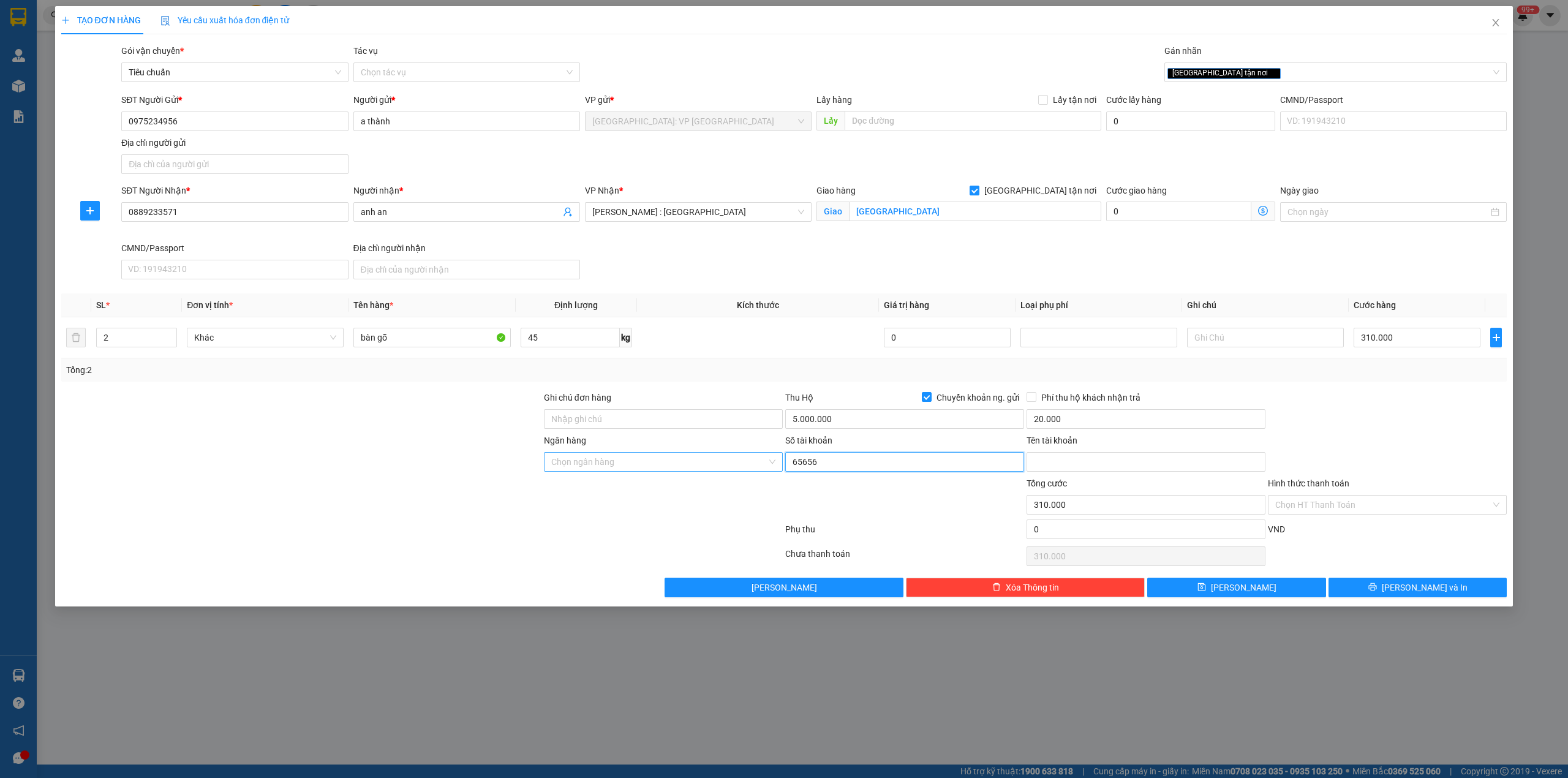
type input "65656"
click at [689, 468] on input "Ngân hàng" at bounding box center [659, 462] width 216 height 18
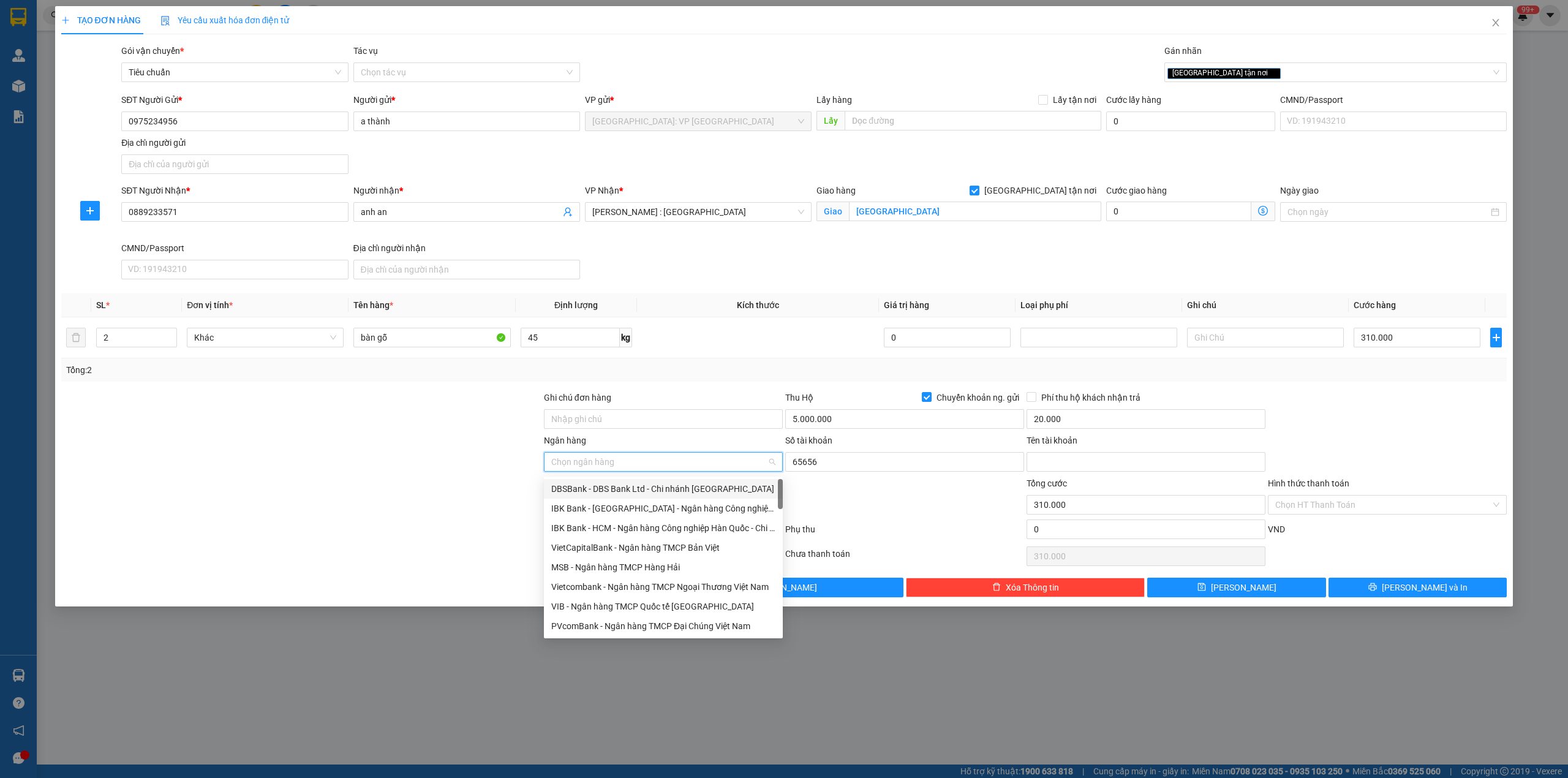
click at [620, 489] on div "DBSBank - DBS Bank Ltd - Chi nhánh [GEOGRAPHIC_DATA]" at bounding box center [664, 489] width 224 height 13
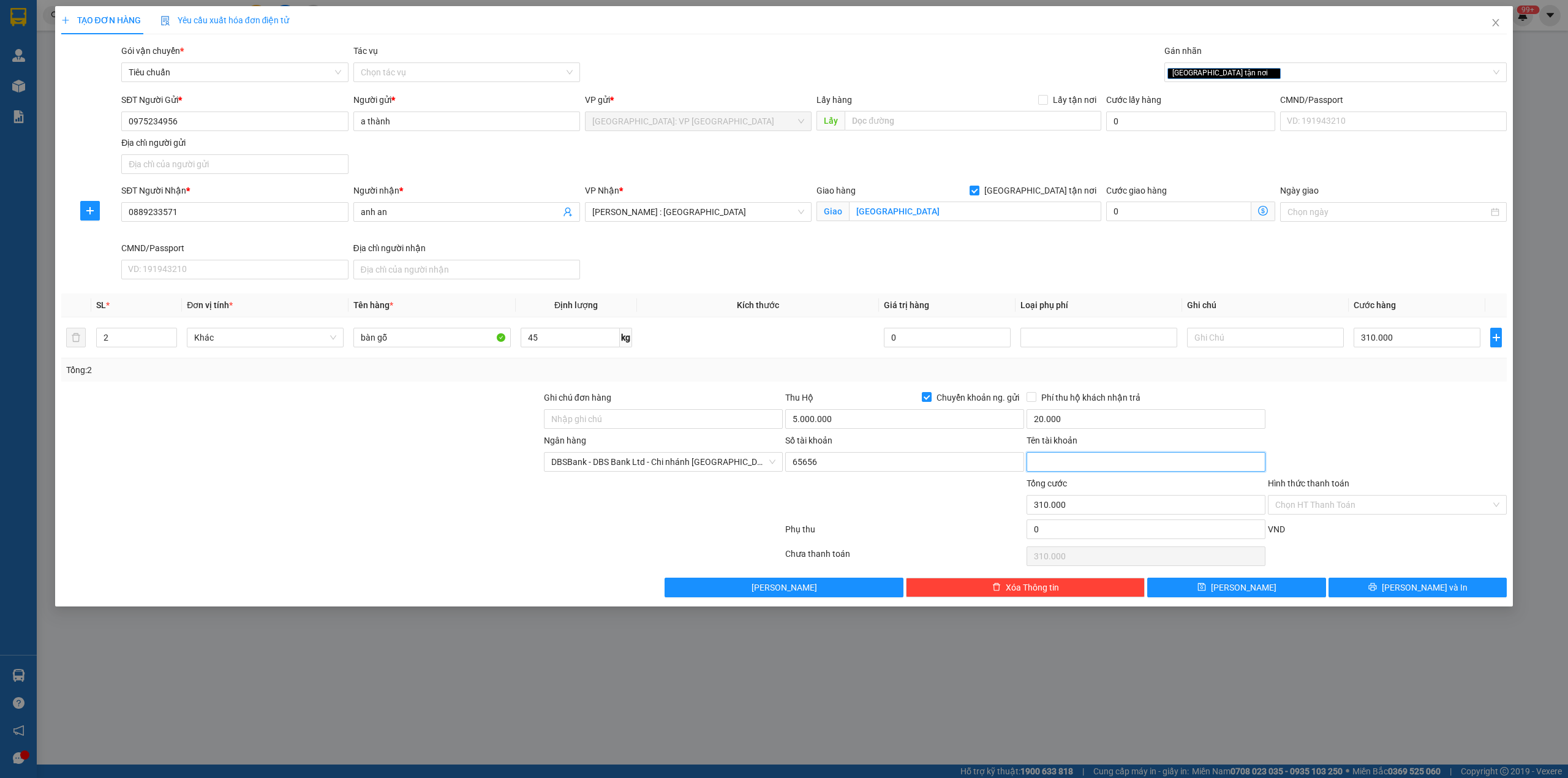
click at [1094, 466] on input "Tên tài khoản" at bounding box center [1146, 462] width 239 height 20
type input "6565"
click at [1309, 379] on div "Tổng: 2" at bounding box center [784, 371] width 1446 height 24
click at [974, 403] on span "Chuyển khoản ng. gửi" at bounding box center [978, 398] width 93 height 13
click at [930, 401] on input "Chuyển khoản ng. gửi" at bounding box center [927, 396] width 9 height 9
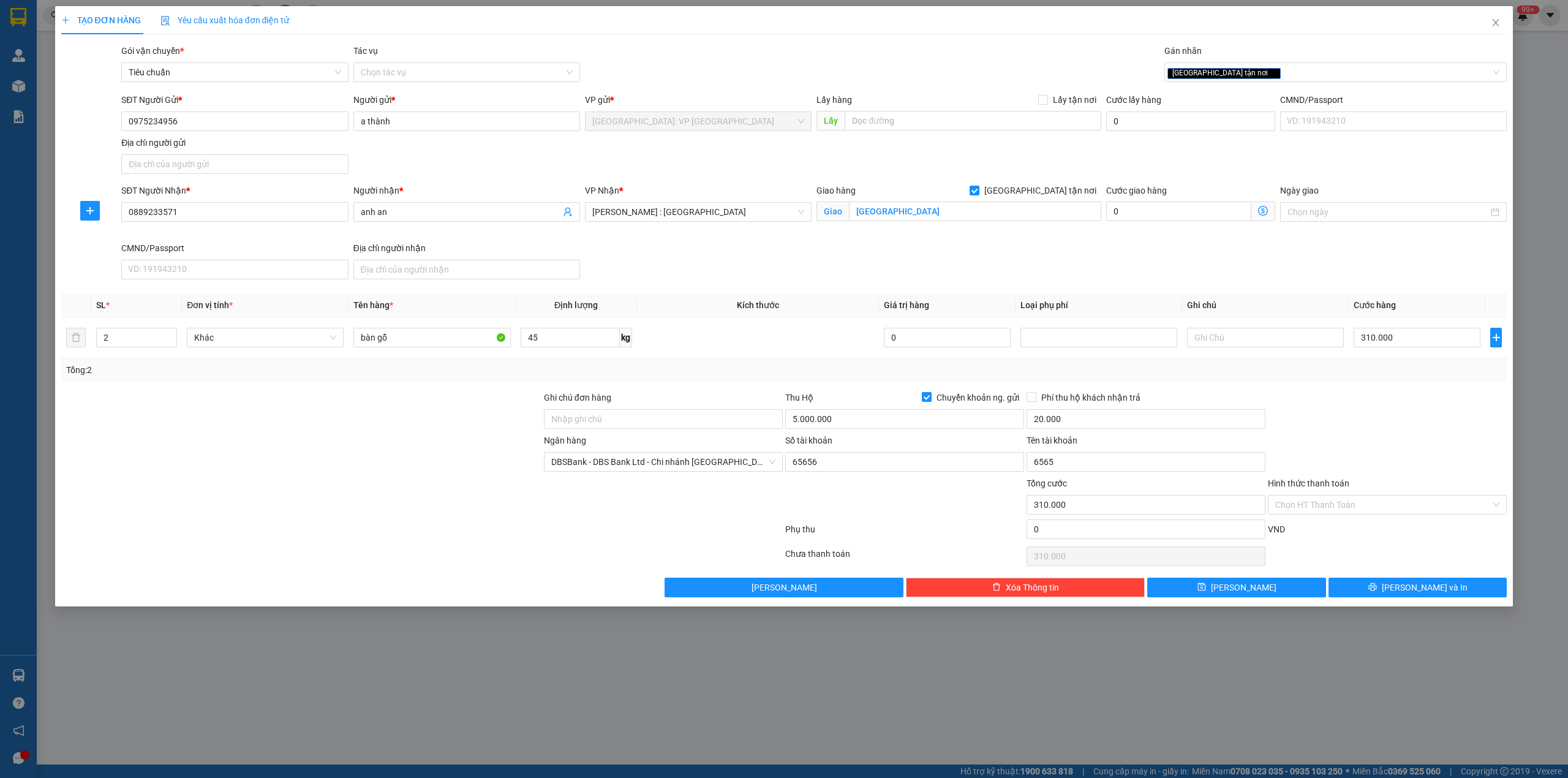
checkbox input "false"
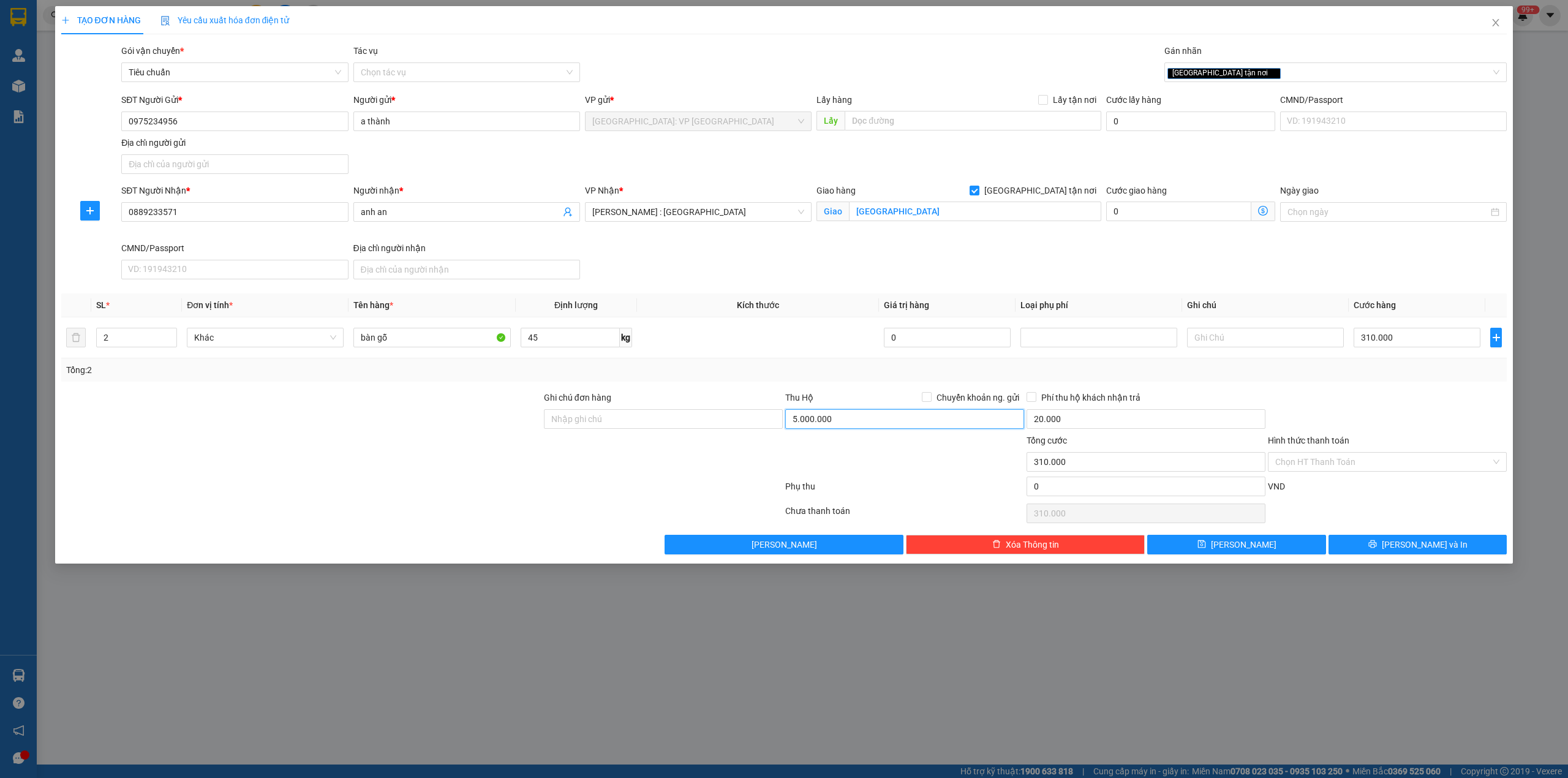
click at [969, 421] on input "5.000.000" at bounding box center [904, 419] width 239 height 20
type input "0"
click at [1078, 427] on input "20.000" at bounding box center [1146, 419] width 239 height 20
type input "0"
click at [395, 341] on input "bàn gỗ" at bounding box center [432, 337] width 157 height 20
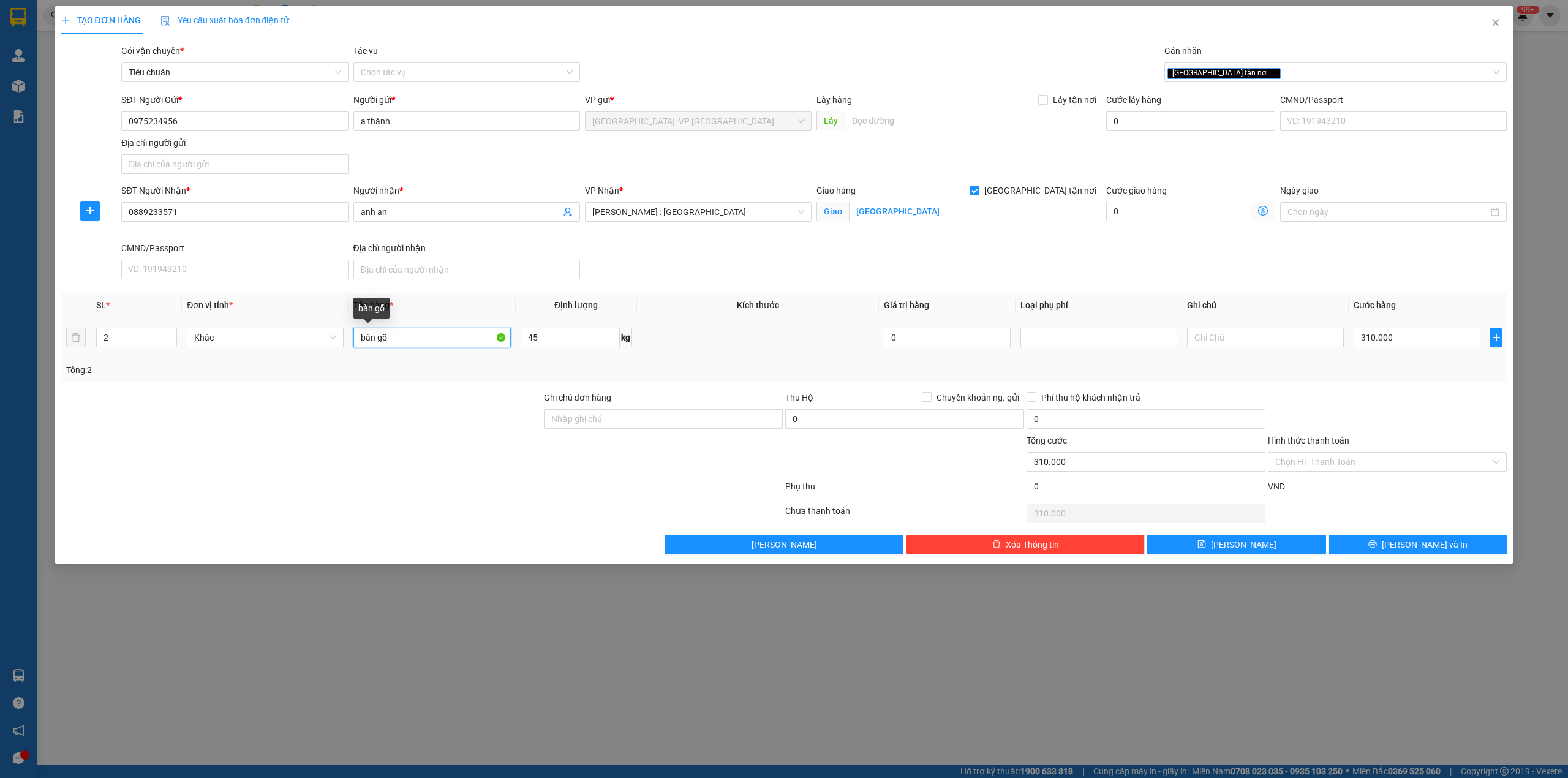
click at [395, 341] on input "bàn gỗ" at bounding box center [432, 337] width 157 height 20
drag, startPoint x: 388, startPoint y: 341, endPoint x: 304, endPoint y: 462, distance: 147.3
click at [304, 462] on div at bounding box center [301, 455] width 482 height 43
click at [1429, 547] on span "[PERSON_NAME] và In" at bounding box center [1424, 544] width 85 height 13
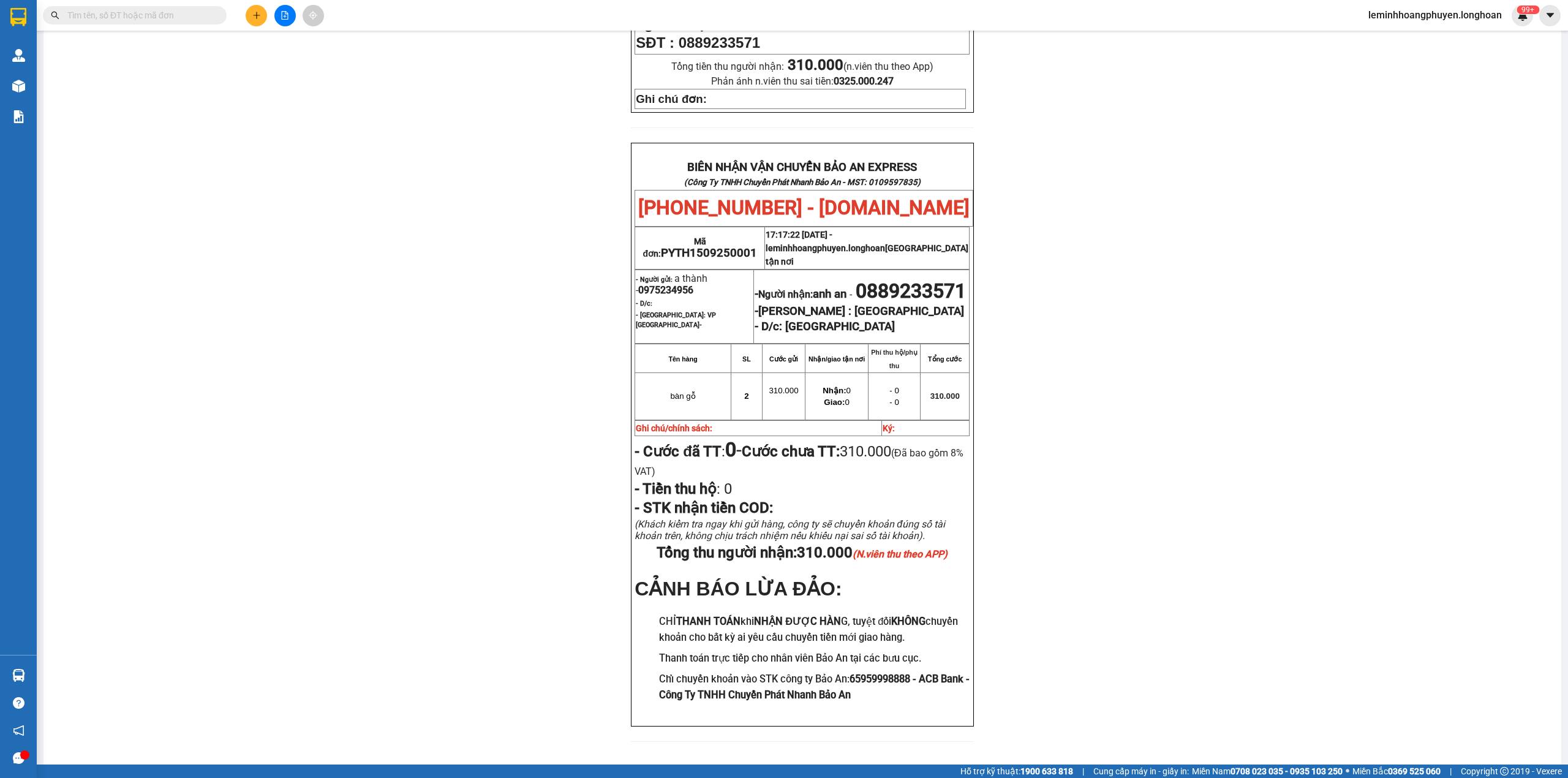
scroll to position [490, 0]
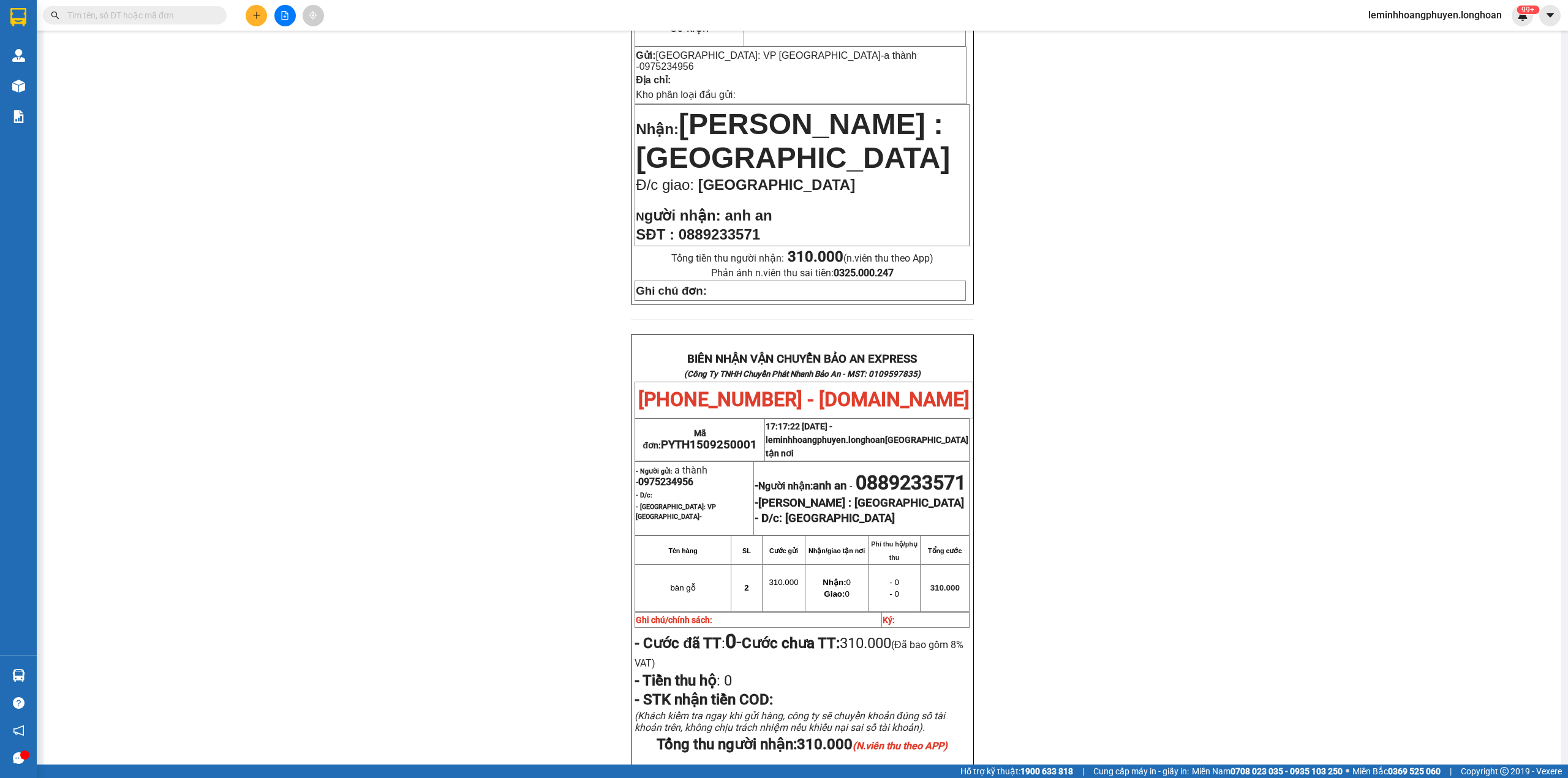
scroll to position [5, 0]
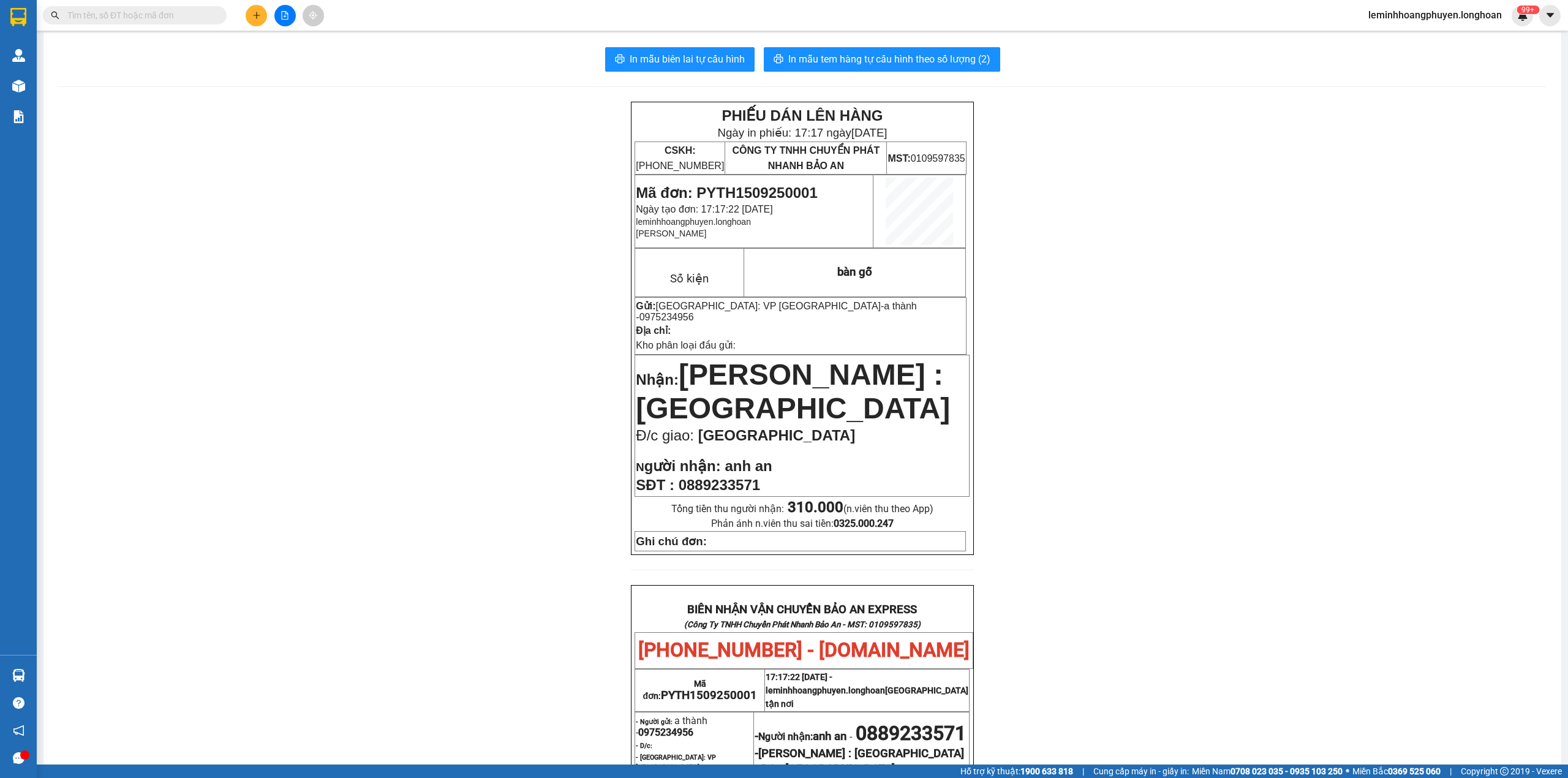
click at [1417, 15] on span "leminhhoangphuyen.longhoan" at bounding box center [1435, 15] width 153 height 15
click at [1391, 43] on span "Đăng xuất" at bounding box center [1439, 38] width 129 height 13
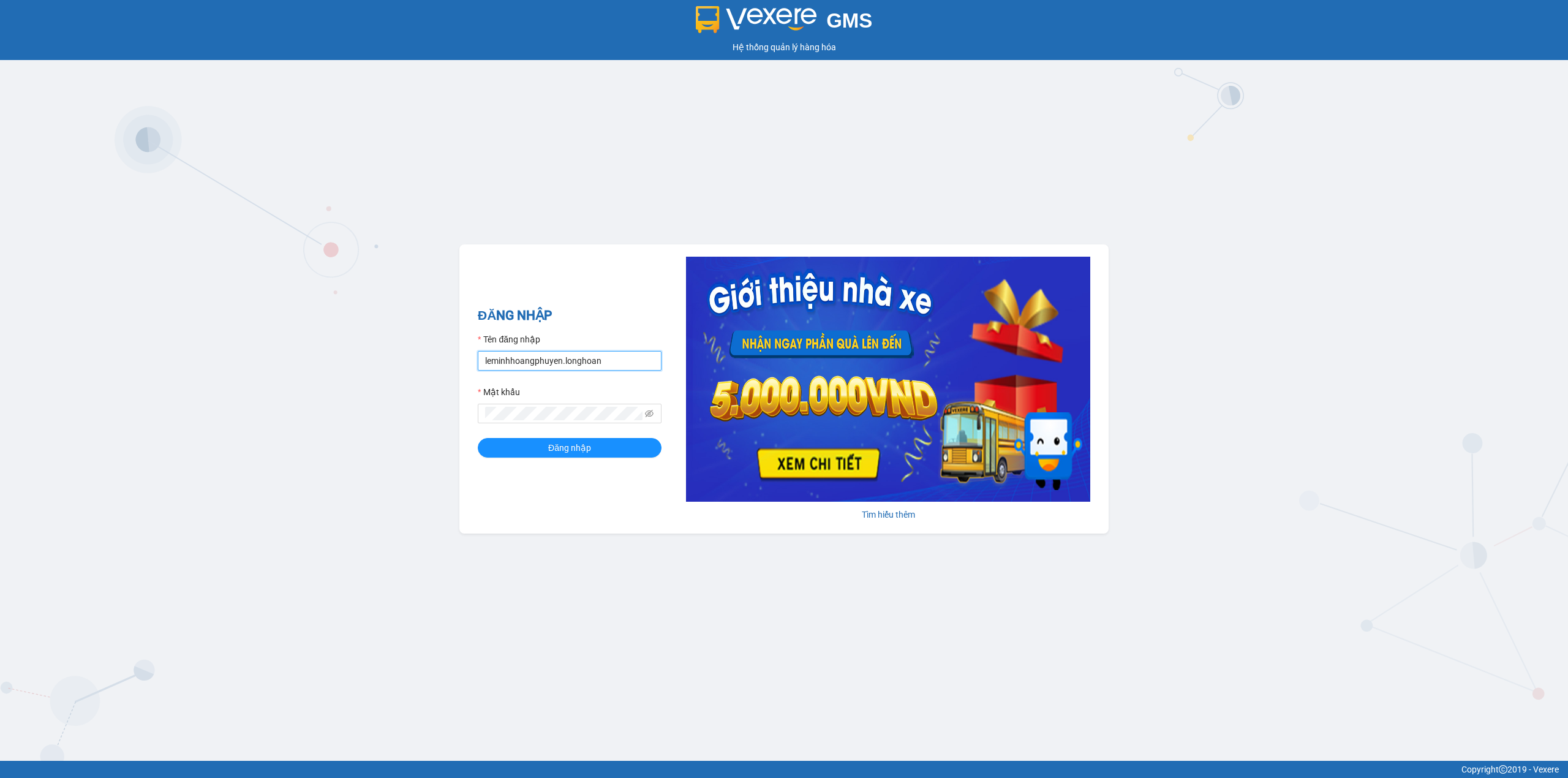
click at [521, 363] on input "leminhhoangphuyen.longhoan" at bounding box center [570, 361] width 184 height 20
type input "quanphutho.longhoan"
click at [572, 446] on span "Đăng nhập" at bounding box center [569, 448] width 43 height 13
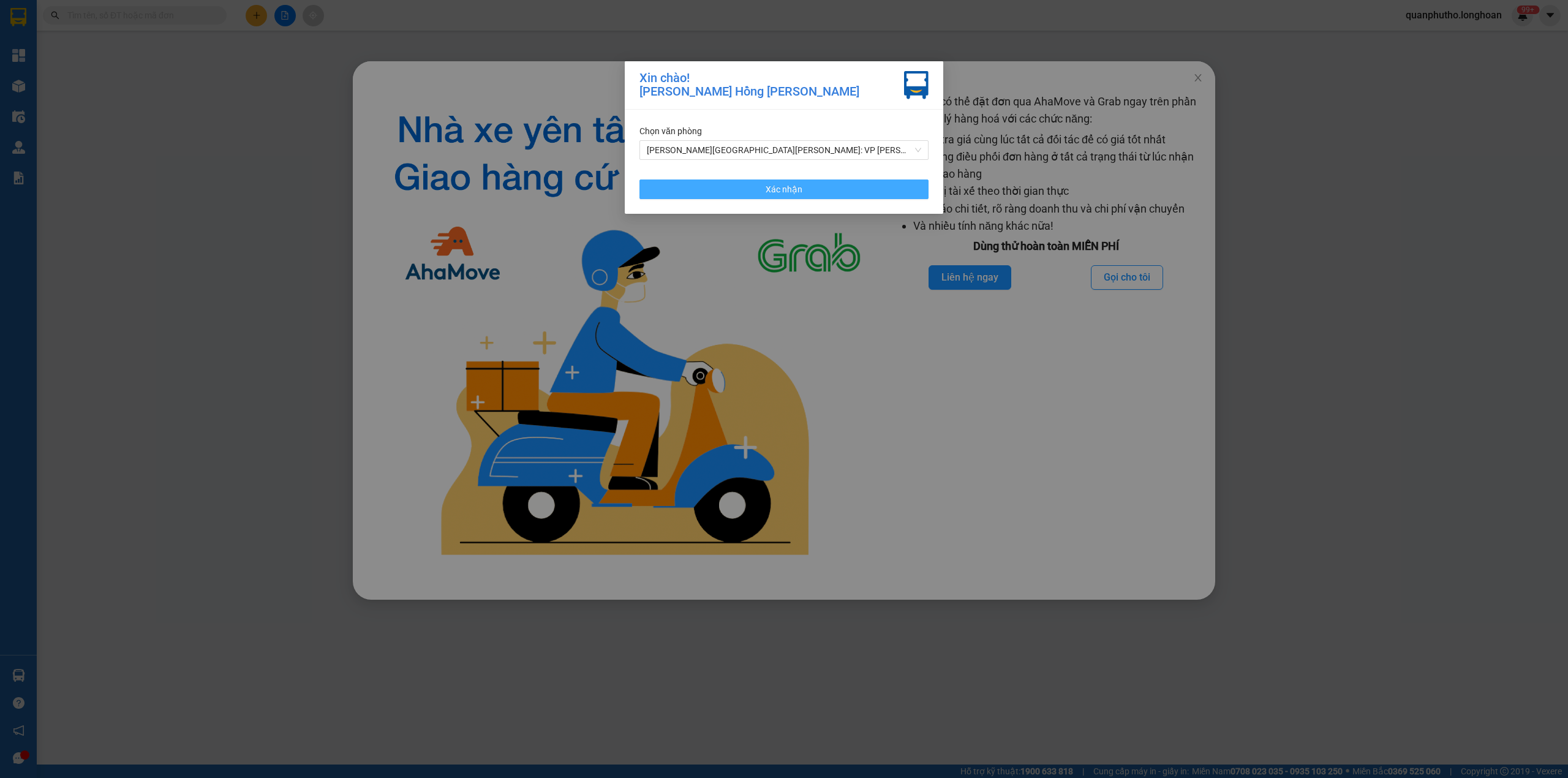
click at [750, 184] on button "Xác nhận" at bounding box center [784, 189] width 289 height 20
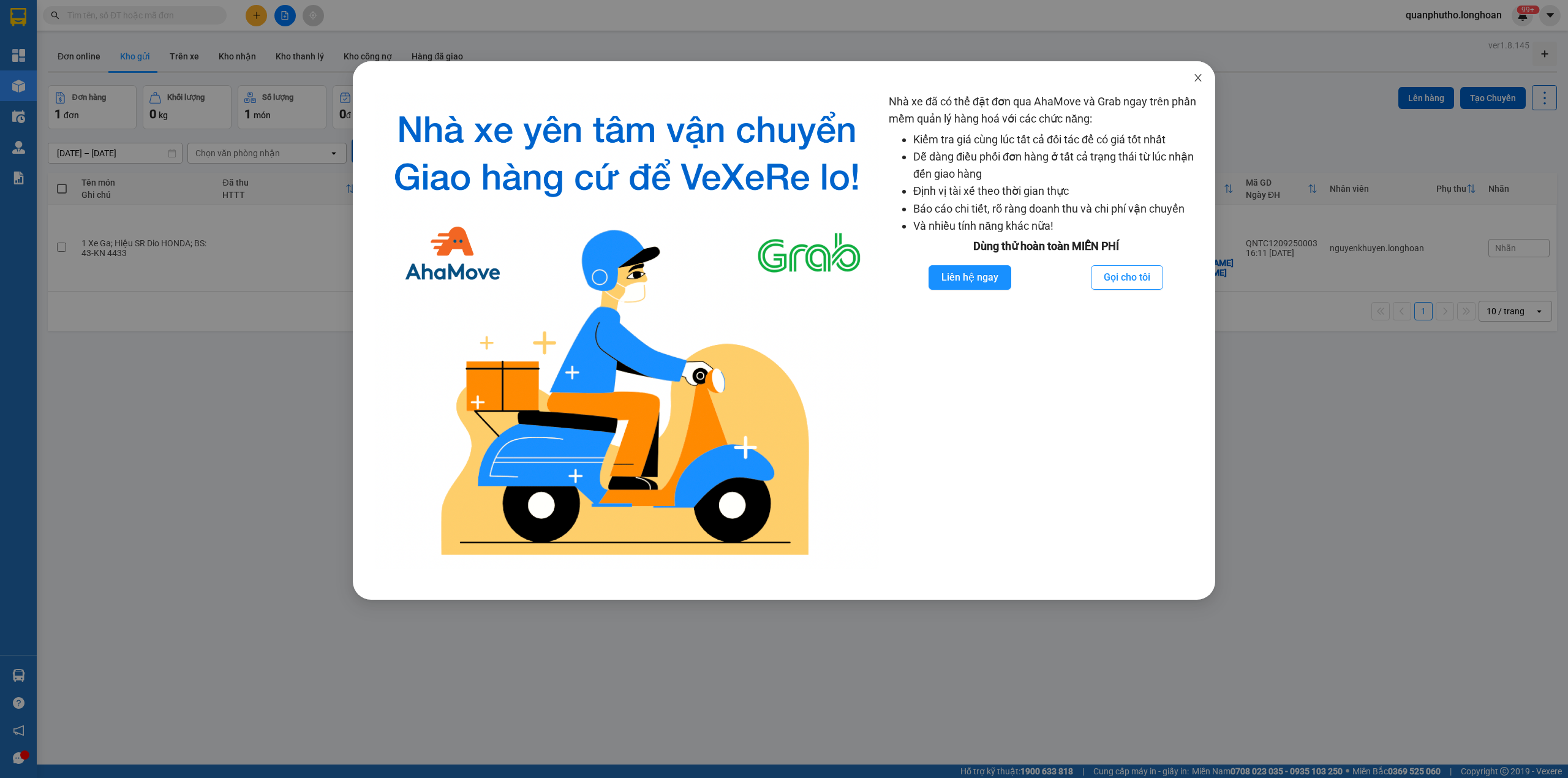
click at [1196, 69] on span "Close" at bounding box center [1198, 78] width 35 height 35
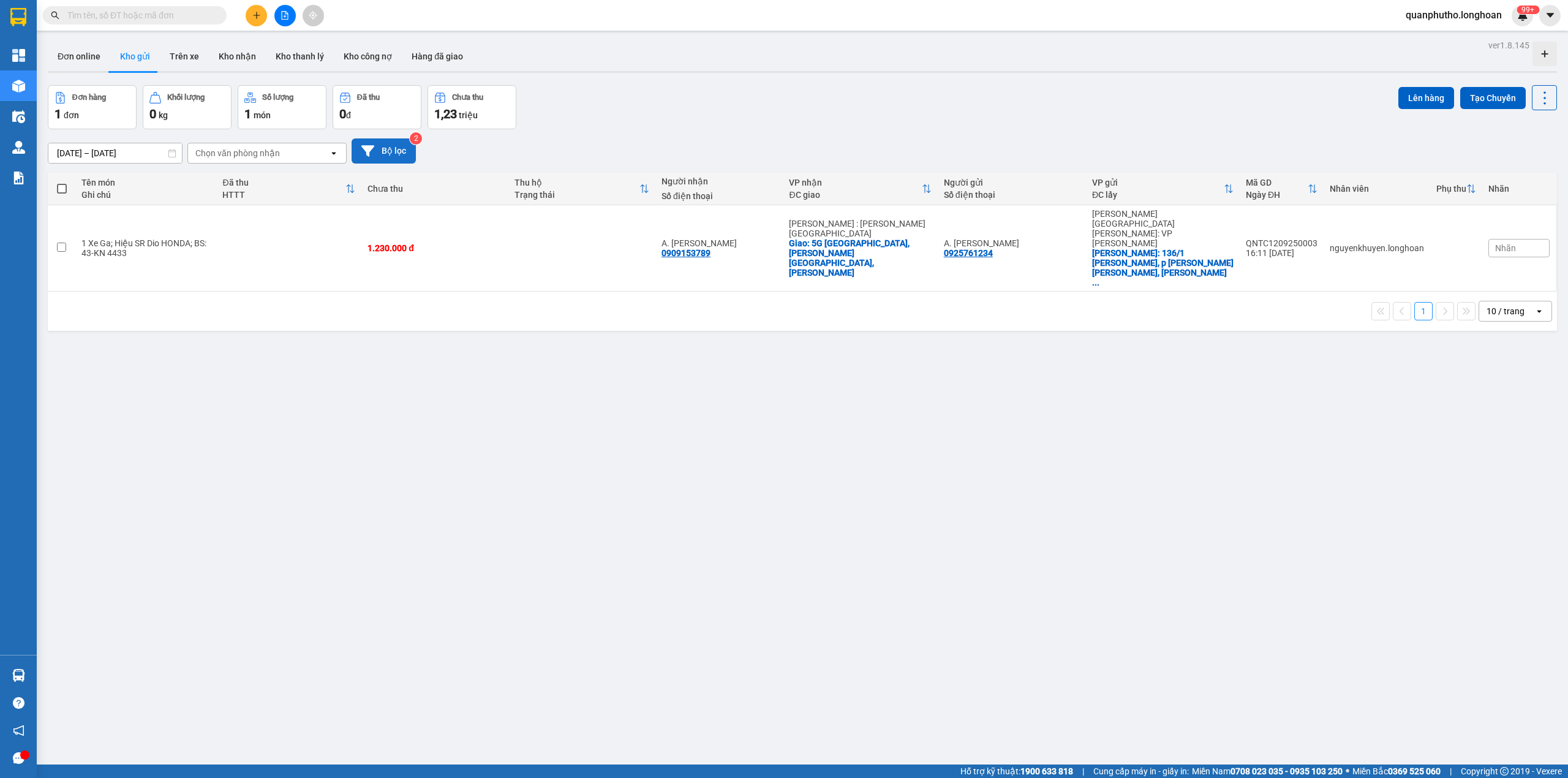
click at [404, 141] on button "Bộ lọc" at bounding box center [383, 151] width 64 height 25
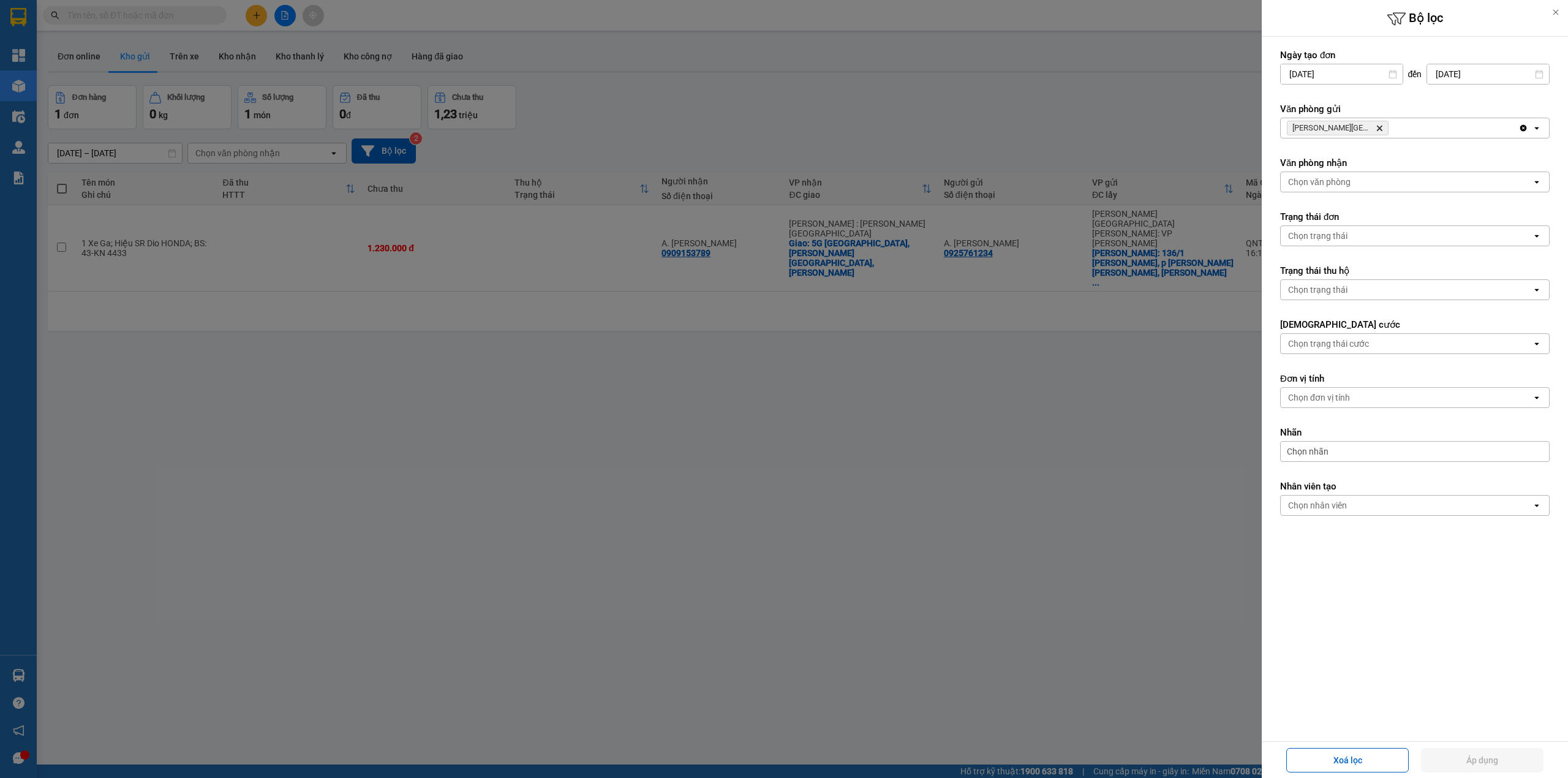
click at [1378, 126] on icon "Quảng Ngãi: VP Trường Chinh, close by backspace" at bounding box center [1379, 128] width 5 height 5
click at [1378, 126] on div "Chọn văn phòng" at bounding box center [1406, 128] width 251 height 20
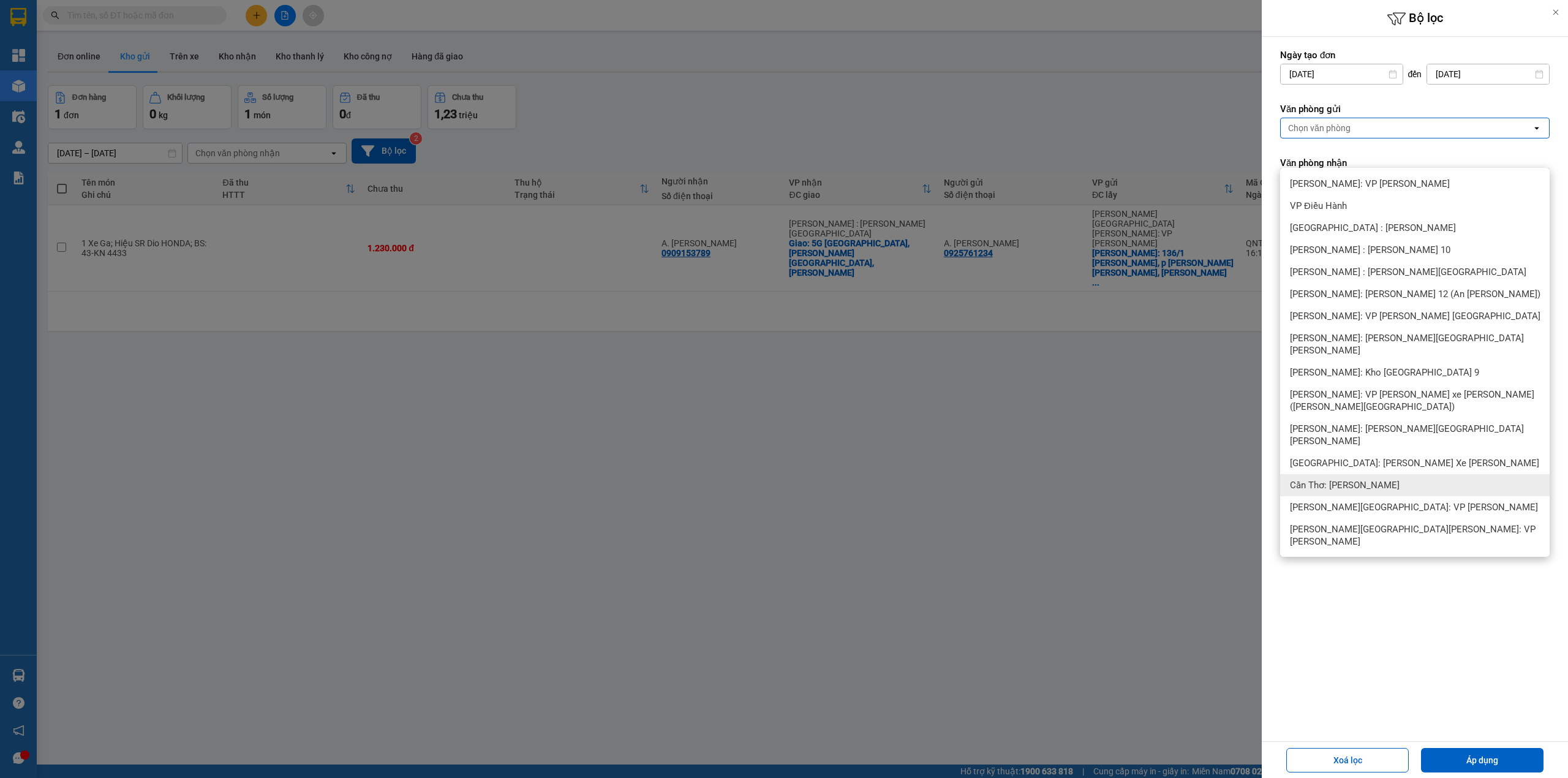
scroll to position [57, 0]
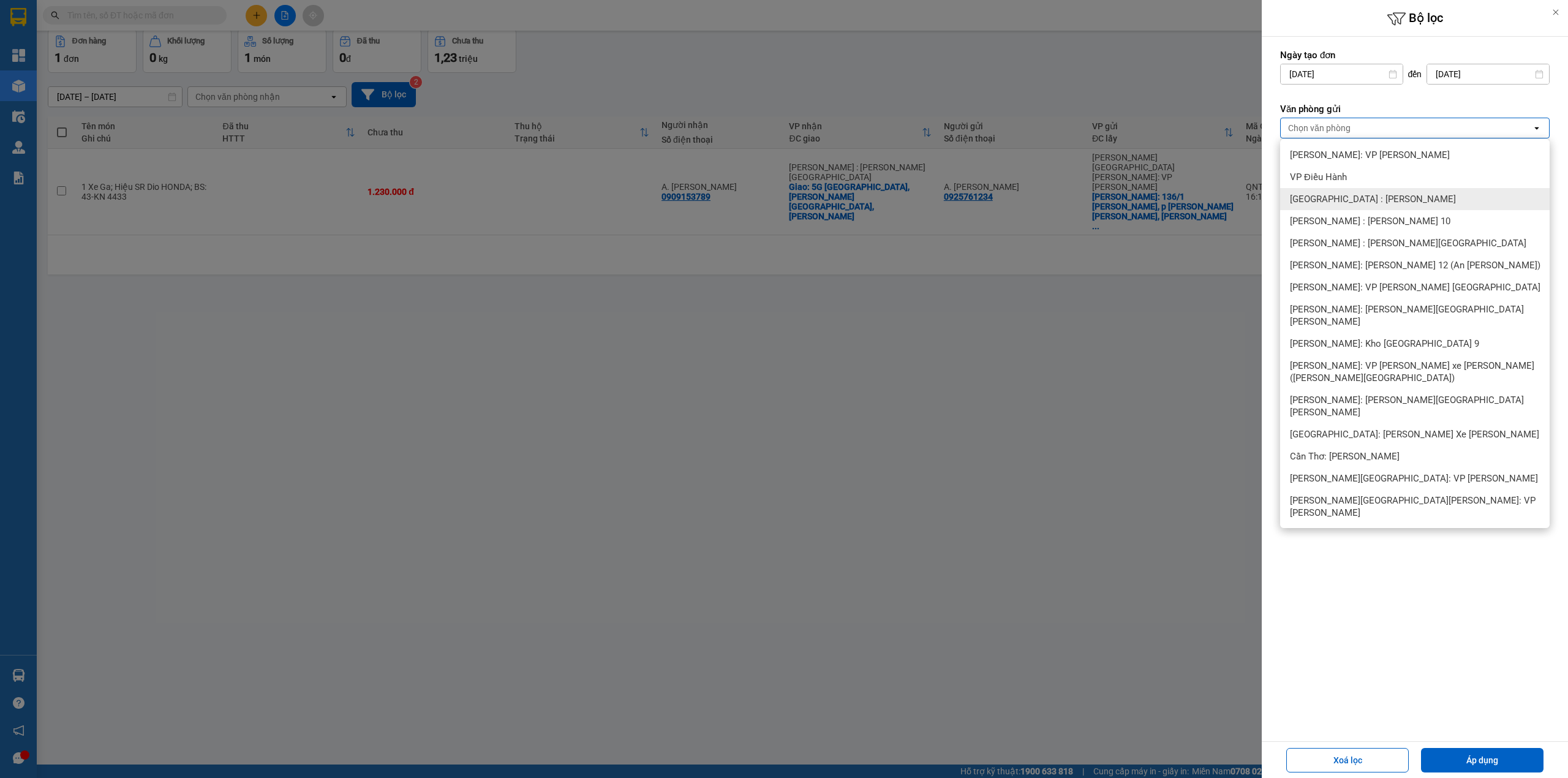
click at [1341, 198] on span "[GEOGRAPHIC_DATA] : VP [PERSON_NAME]" at bounding box center [1373, 199] width 166 height 13
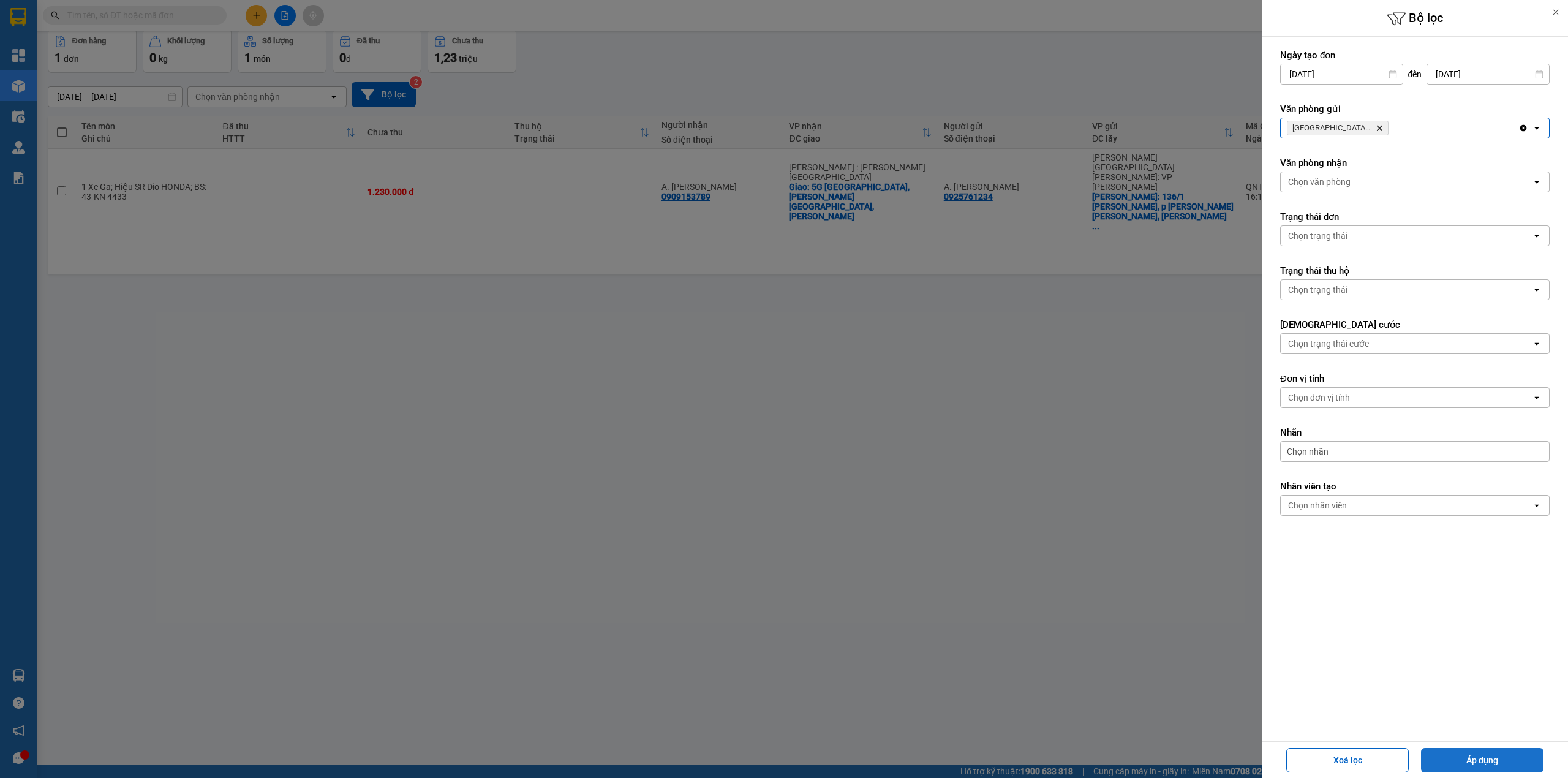
click at [1494, 760] on button "Áp dụng" at bounding box center [1483, 760] width 122 height 24
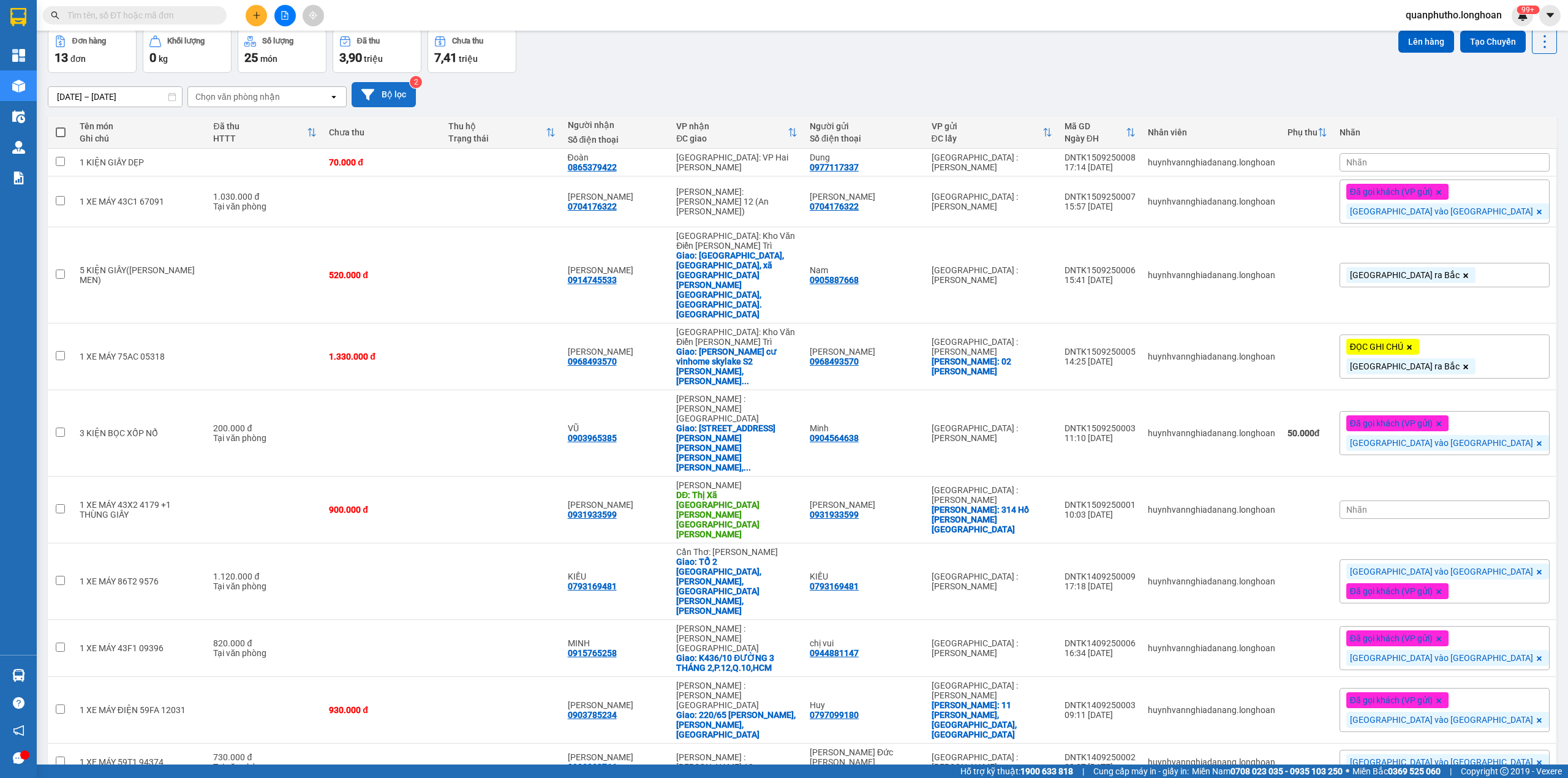
click at [383, 94] on button "Bộ lọc" at bounding box center [383, 94] width 64 height 25
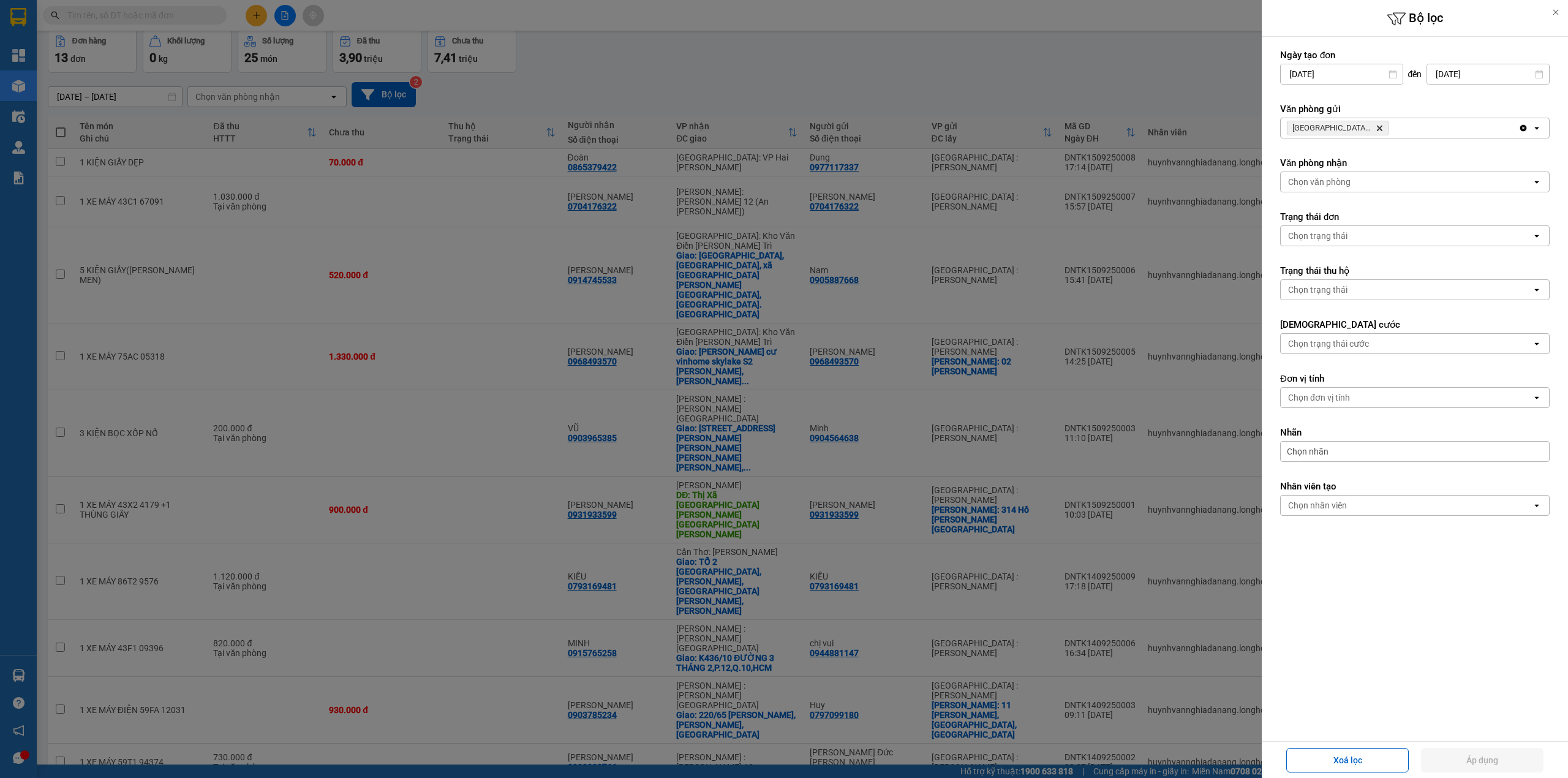
click at [1415, 130] on div "Đà Nẵng : VP Thanh Khê Delete" at bounding box center [1399, 128] width 238 height 20
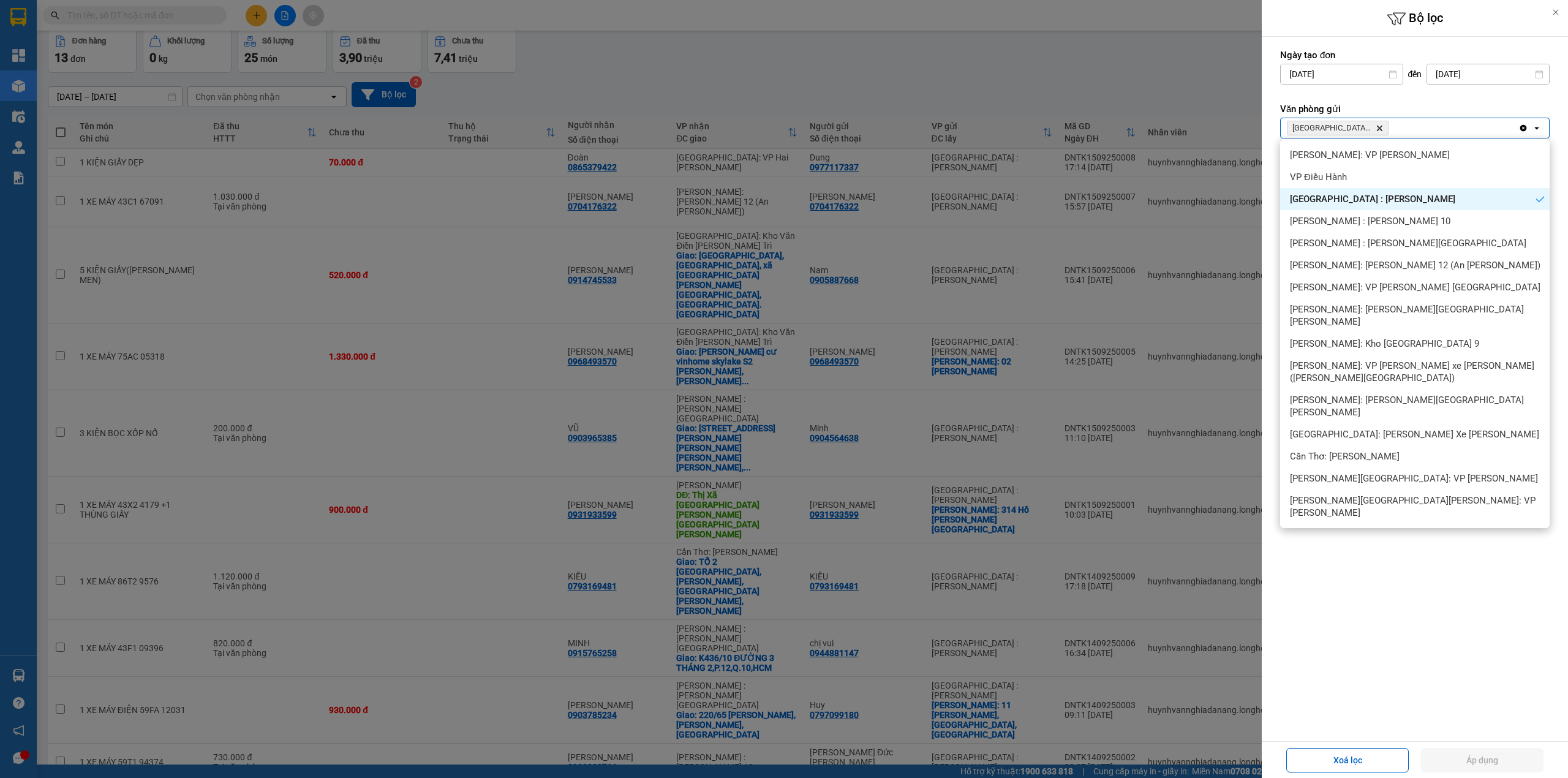
click at [1378, 126] on icon "Đà Nẵng : VP Thanh Khê, close by backspace" at bounding box center [1379, 128] width 5 height 5
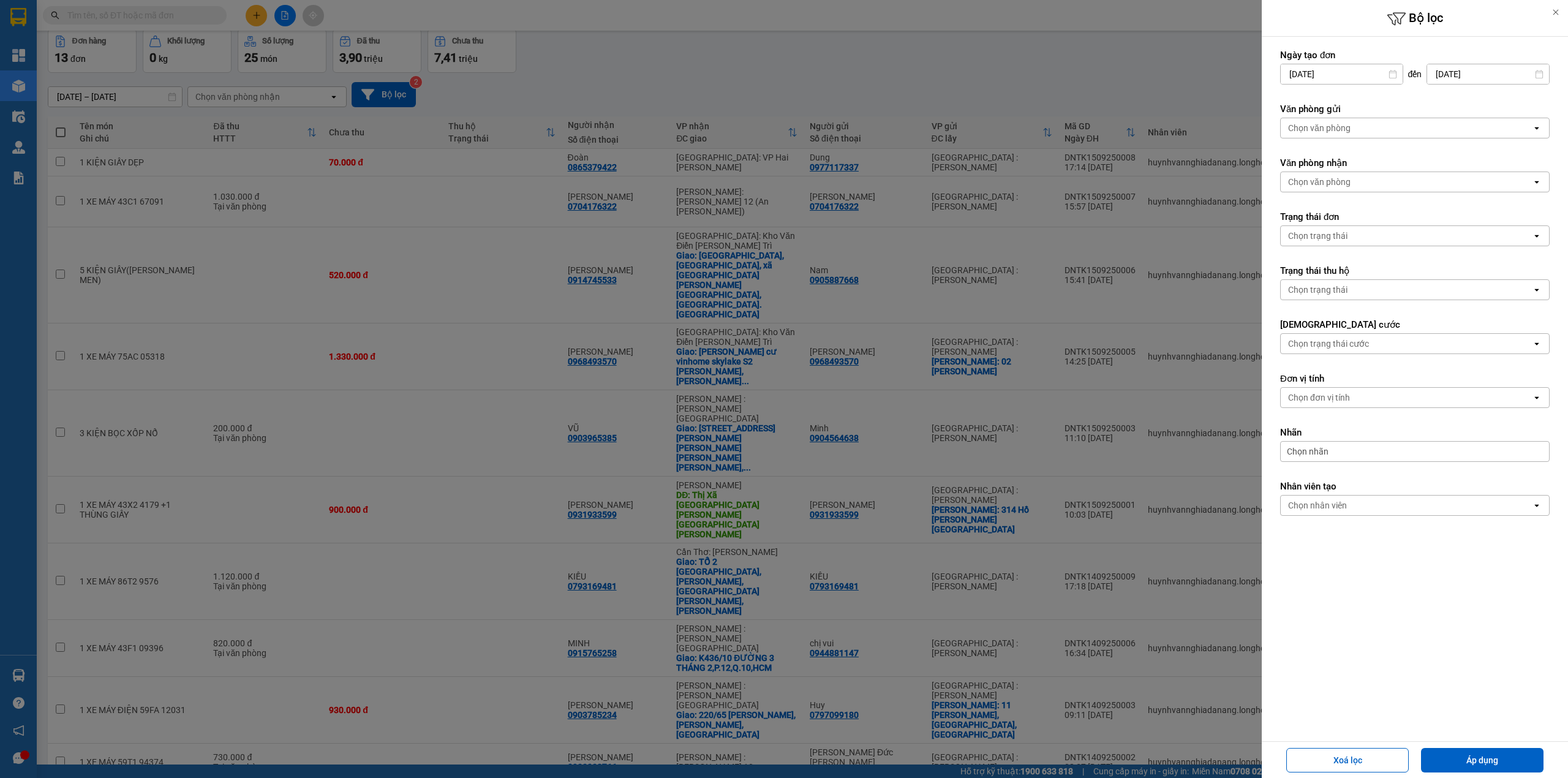
click at [1378, 126] on div "Chọn văn phòng" at bounding box center [1406, 128] width 251 height 20
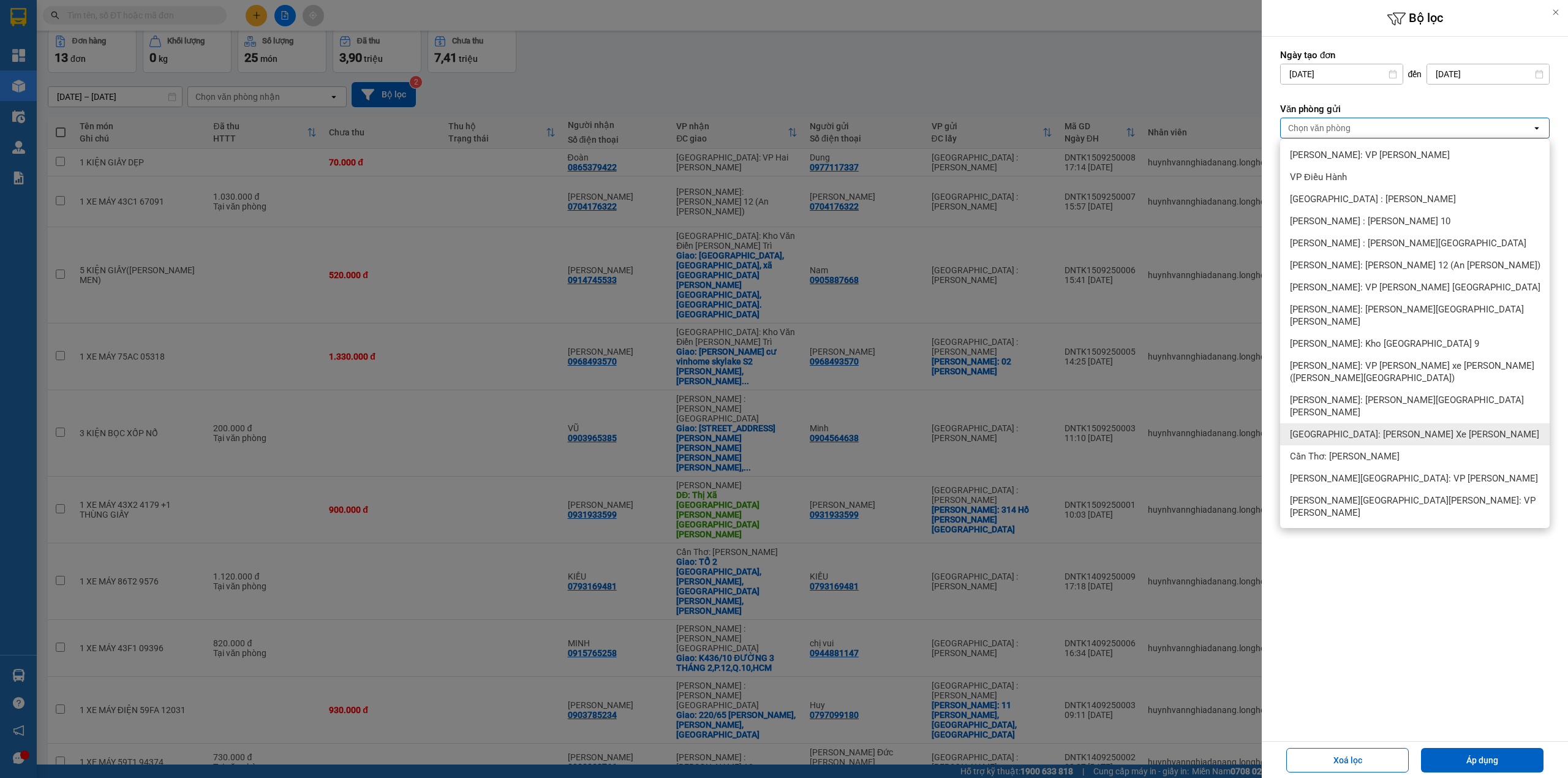
click at [1359, 428] on span "[GEOGRAPHIC_DATA]: Kho Bến Xe Phía Nam" at bounding box center [1415, 434] width 250 height 13
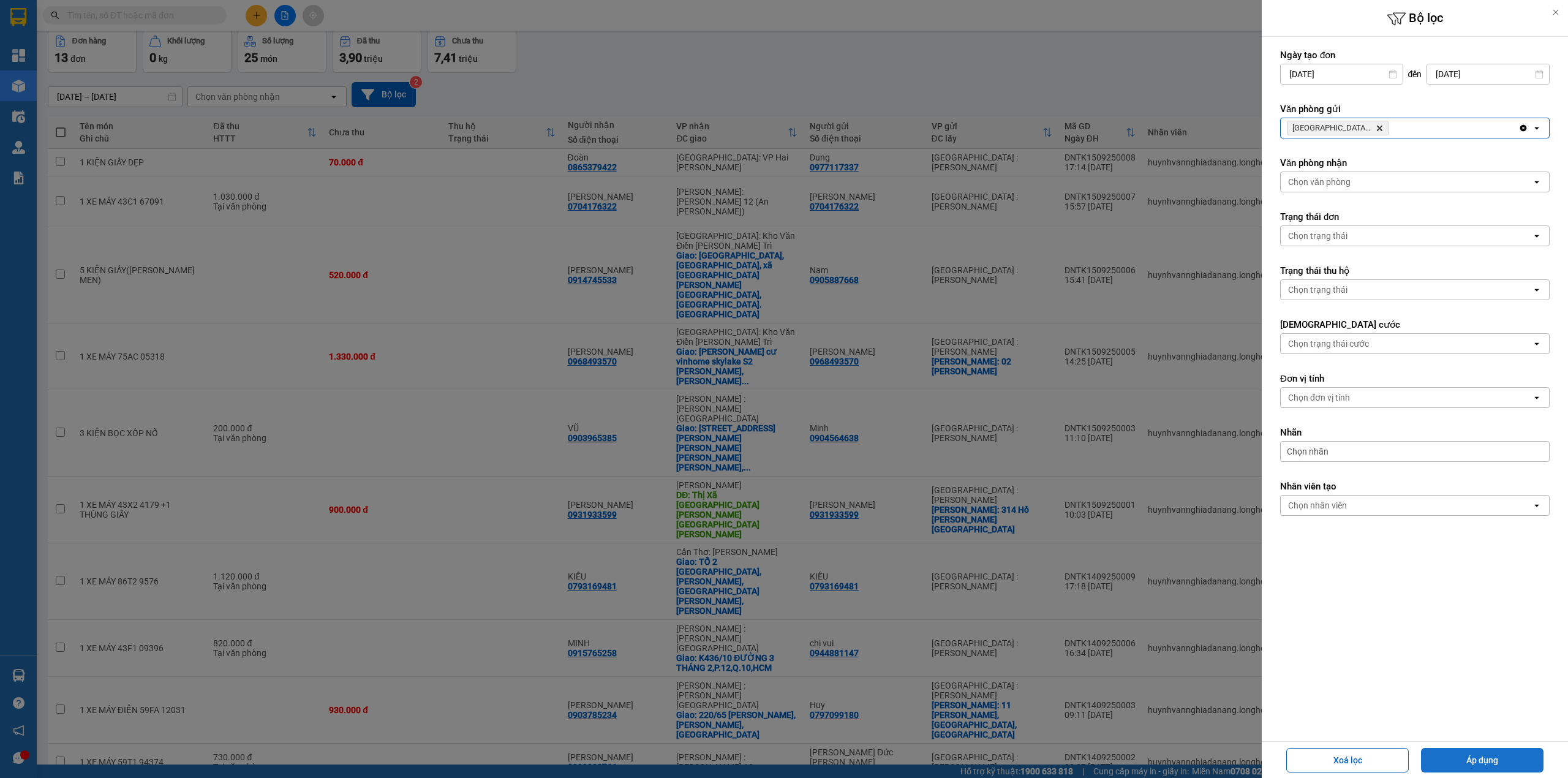
click at [1460, 763] on button "Áp dụng" at bounding box center [1483, 760] width 122 height 24
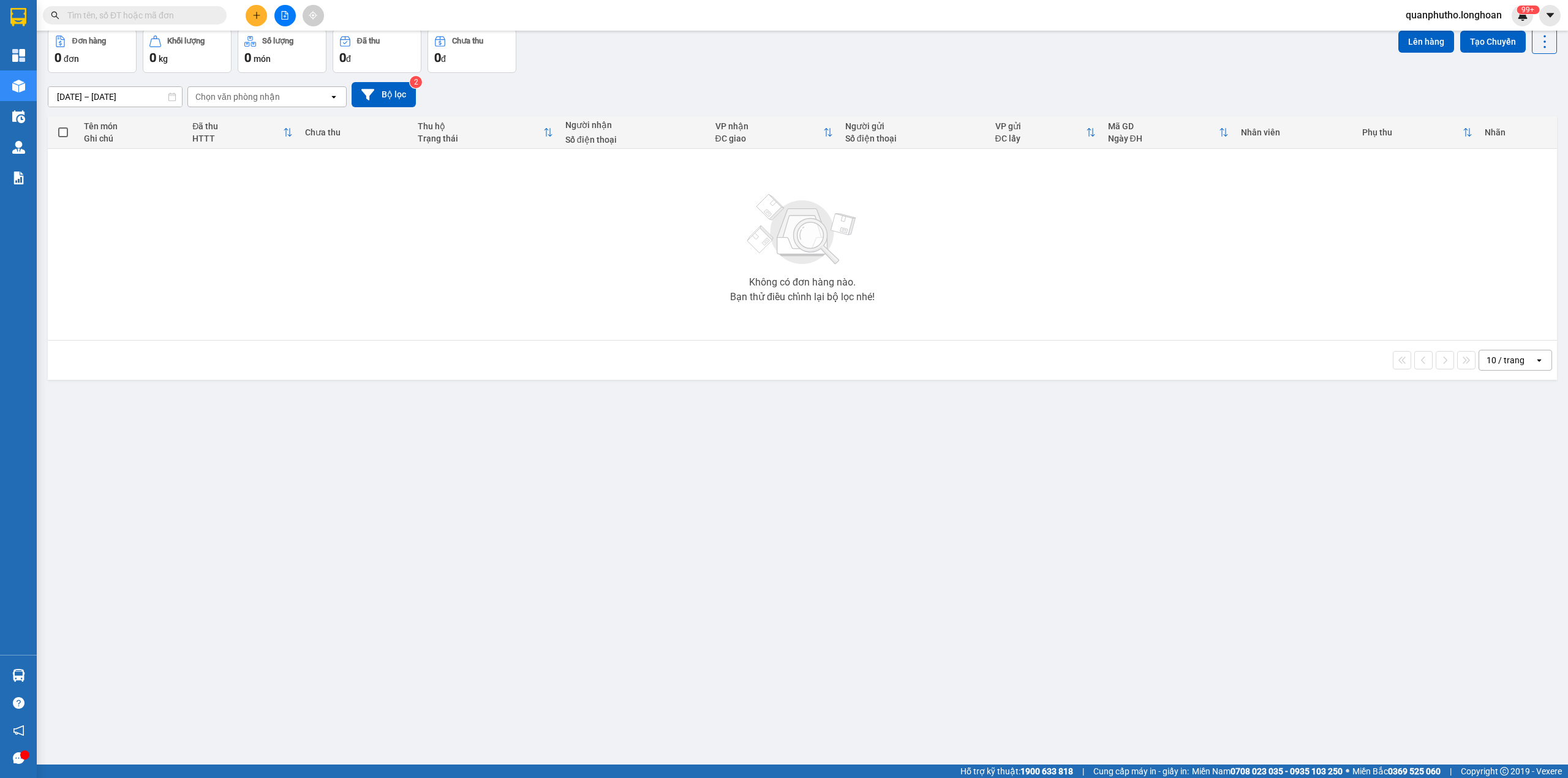
click at [1446, 15] on span "quanphutho.longhoan" at bounding box center [1453, 15] width 116 height 15
click at [1442, 30] on li "Đăng xuất" at bounding box center [1452, 38] width 119 height 20
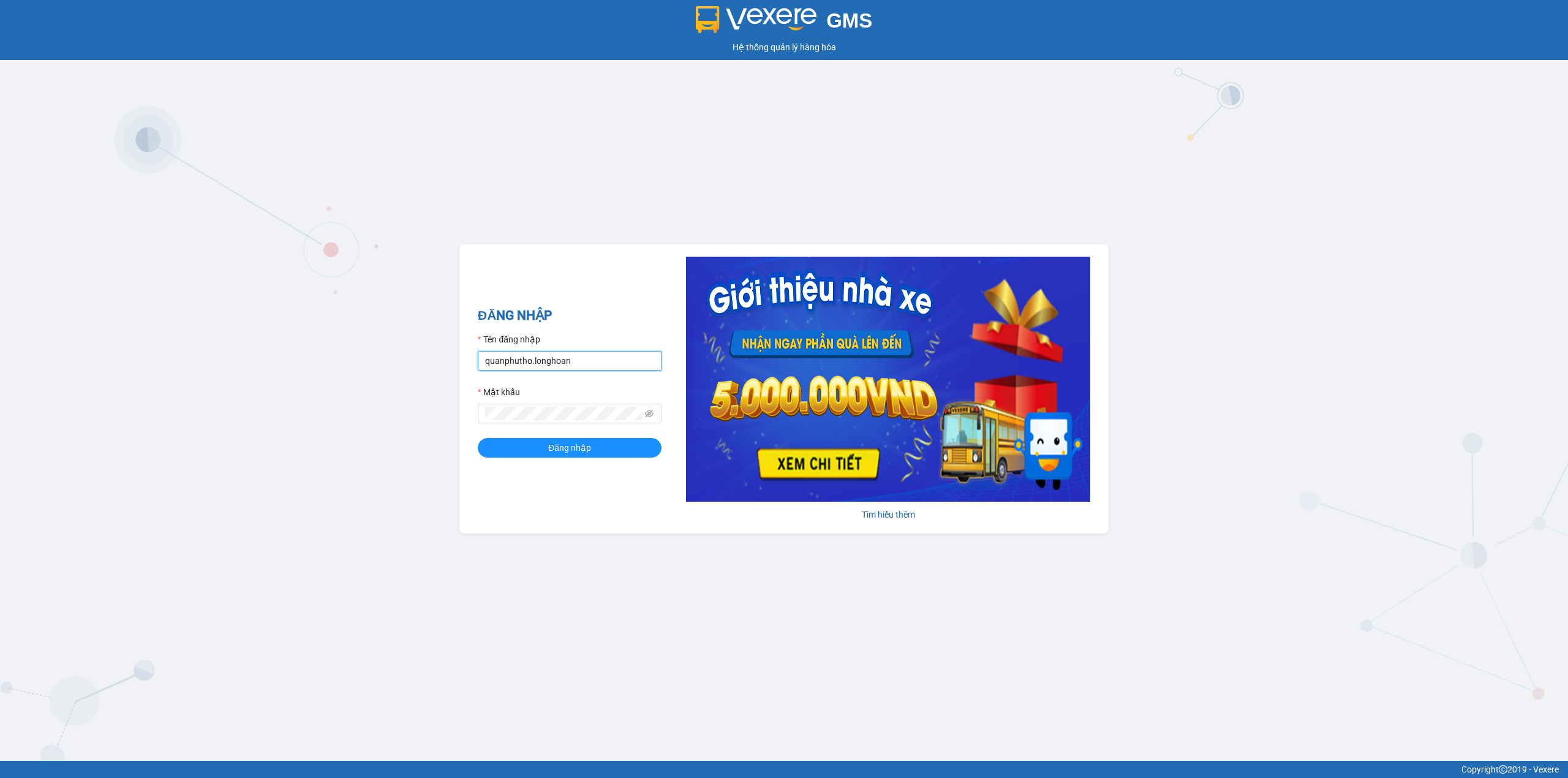
click at [530, 355] on input "quanphutho.longhoan" at bounding box center [570, 361] width 184 height 20
type input "leminhhoangphuyen.longhoan"
click at [591, 458] on div "ĐĂNG NHẬP Tên đăng nhập leminhhoangphuyen.longhoan Mật khẩu Đăng nhập" at bounding box center [570, 389] width 184 height 167
click at [587, 446] on span "Đăng nhập" at bounding box center [569, 448] width 43 height 13
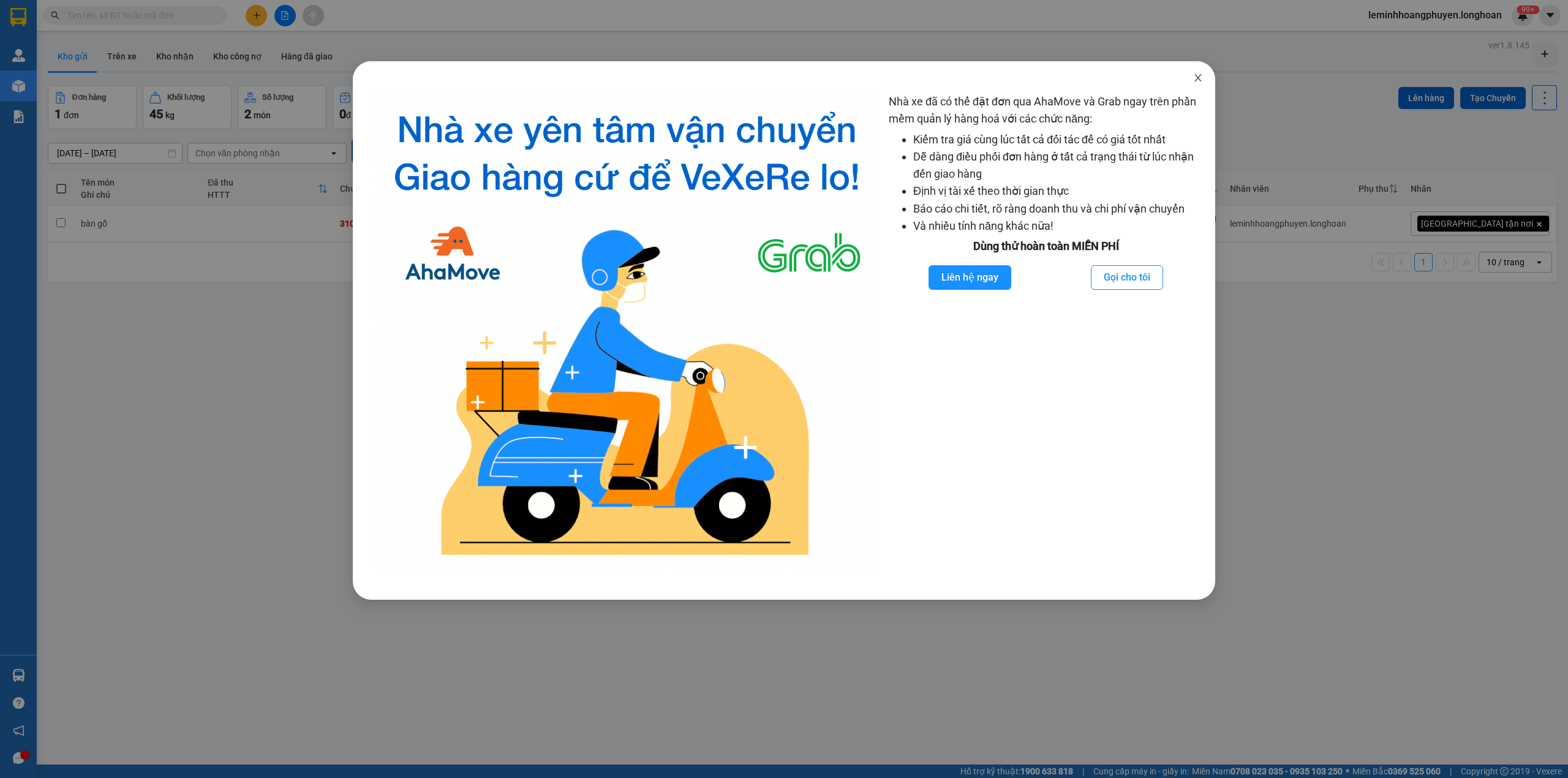
click at [1195, 82] on icon "close" at bounding box center [1198, 77] width 10 height 10
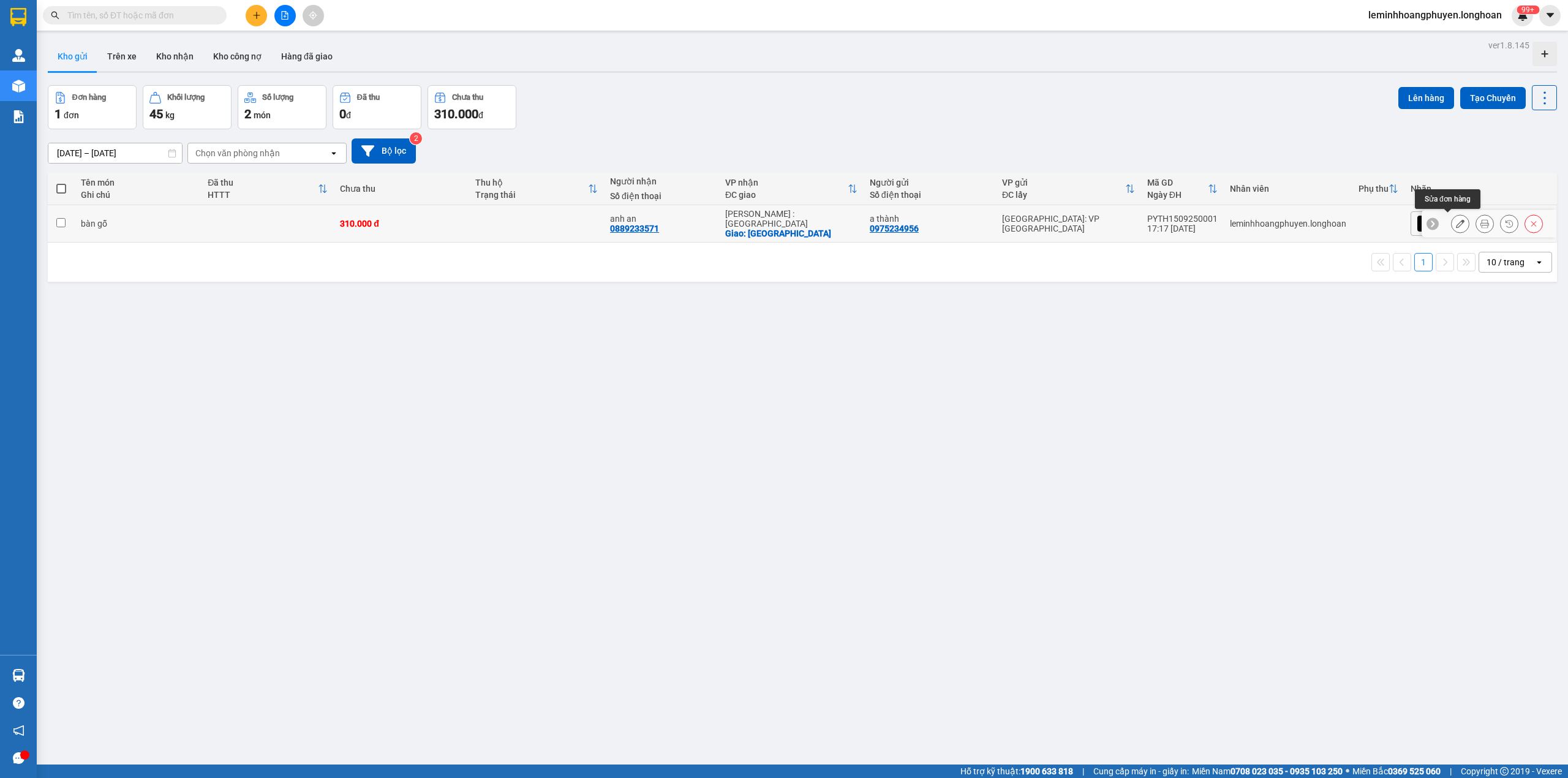
click at [1456, 224] on icon at bounding box center [1460, 224] width 9 height 9
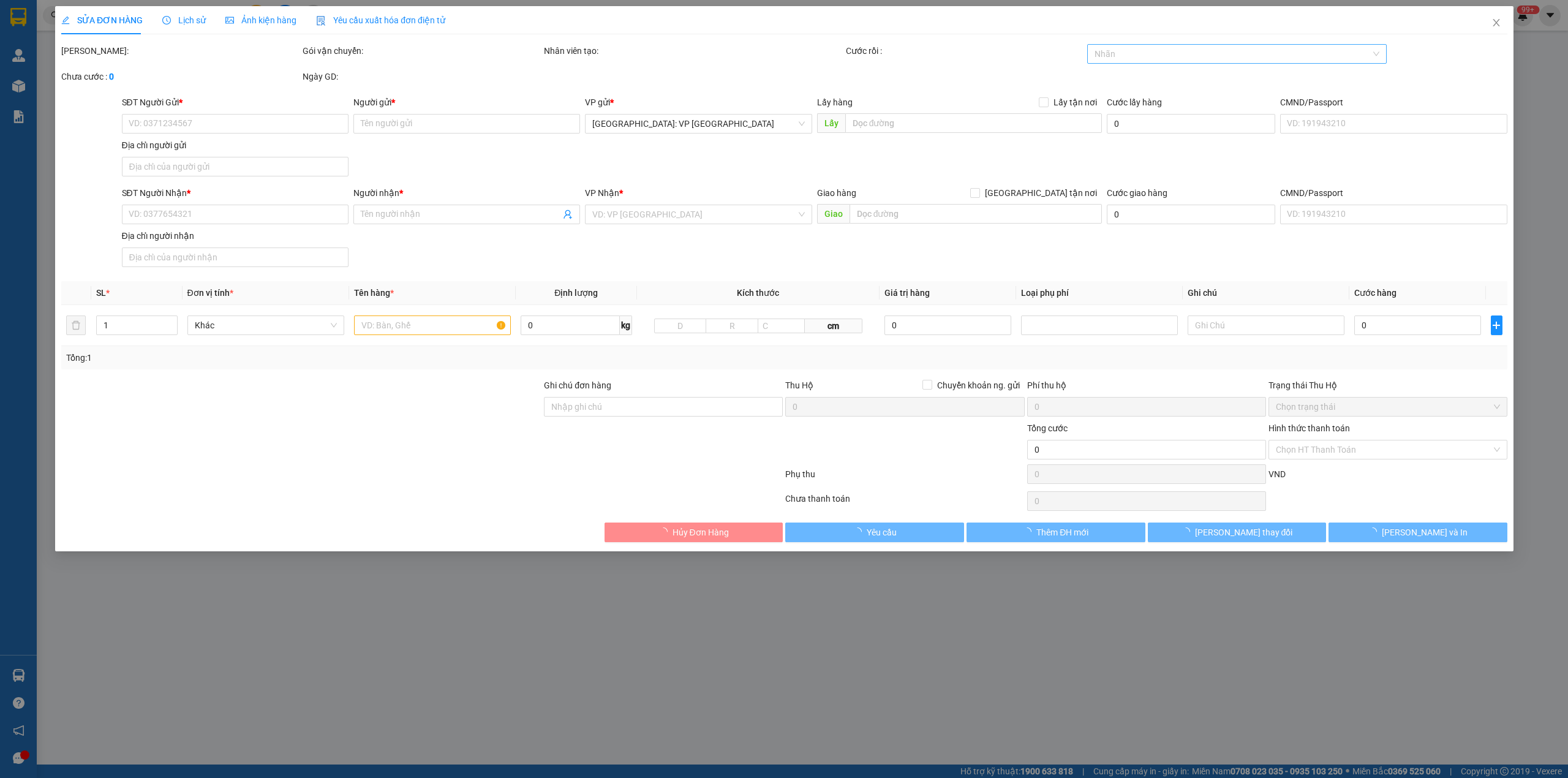
type input "0975234956"
type input "a thành"
type input "0889233571"
type input "anh an"
checkbox input "true"
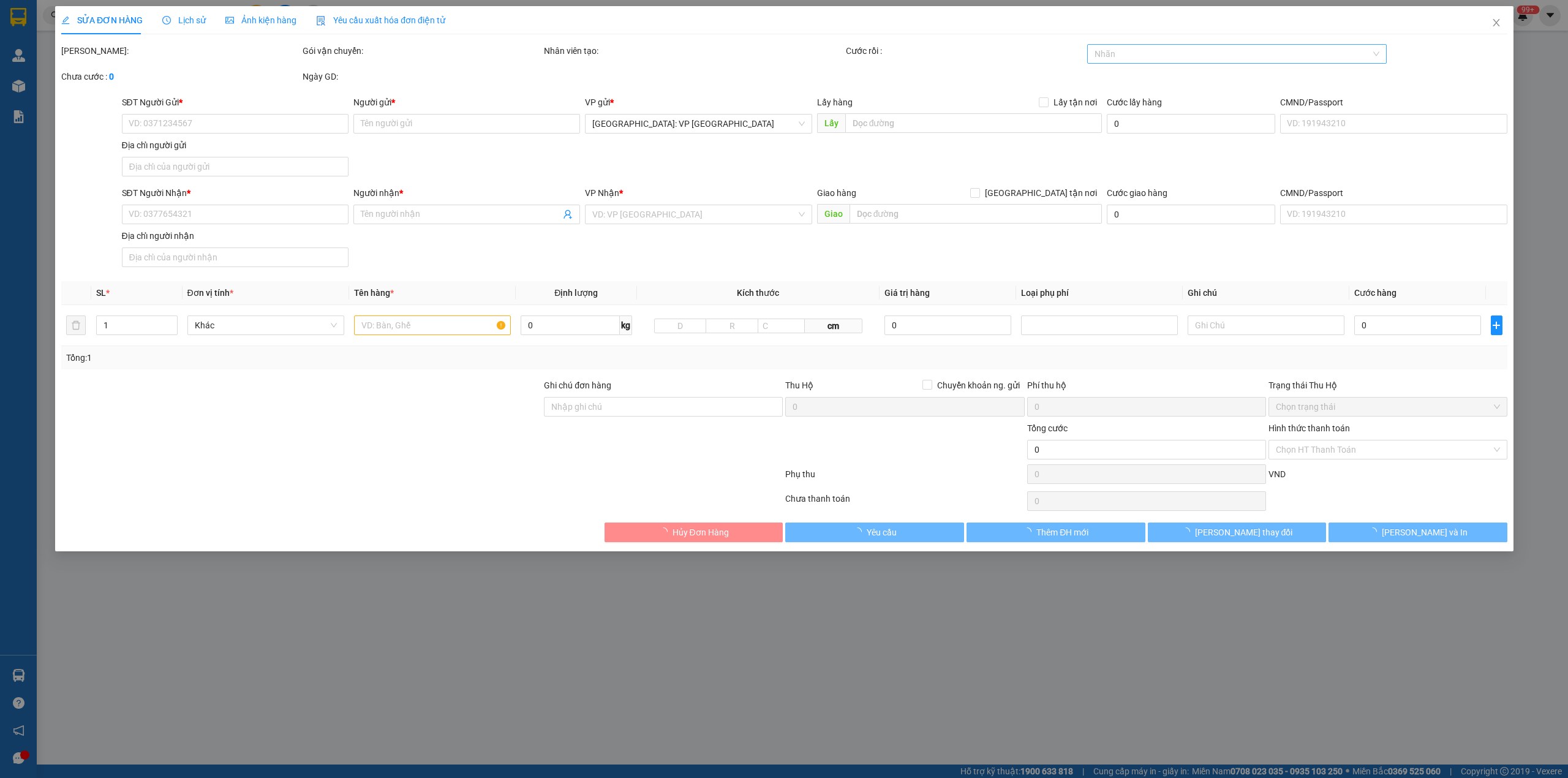
type input "[GEOGRAPHIC_DATA]"
type input "310.000"
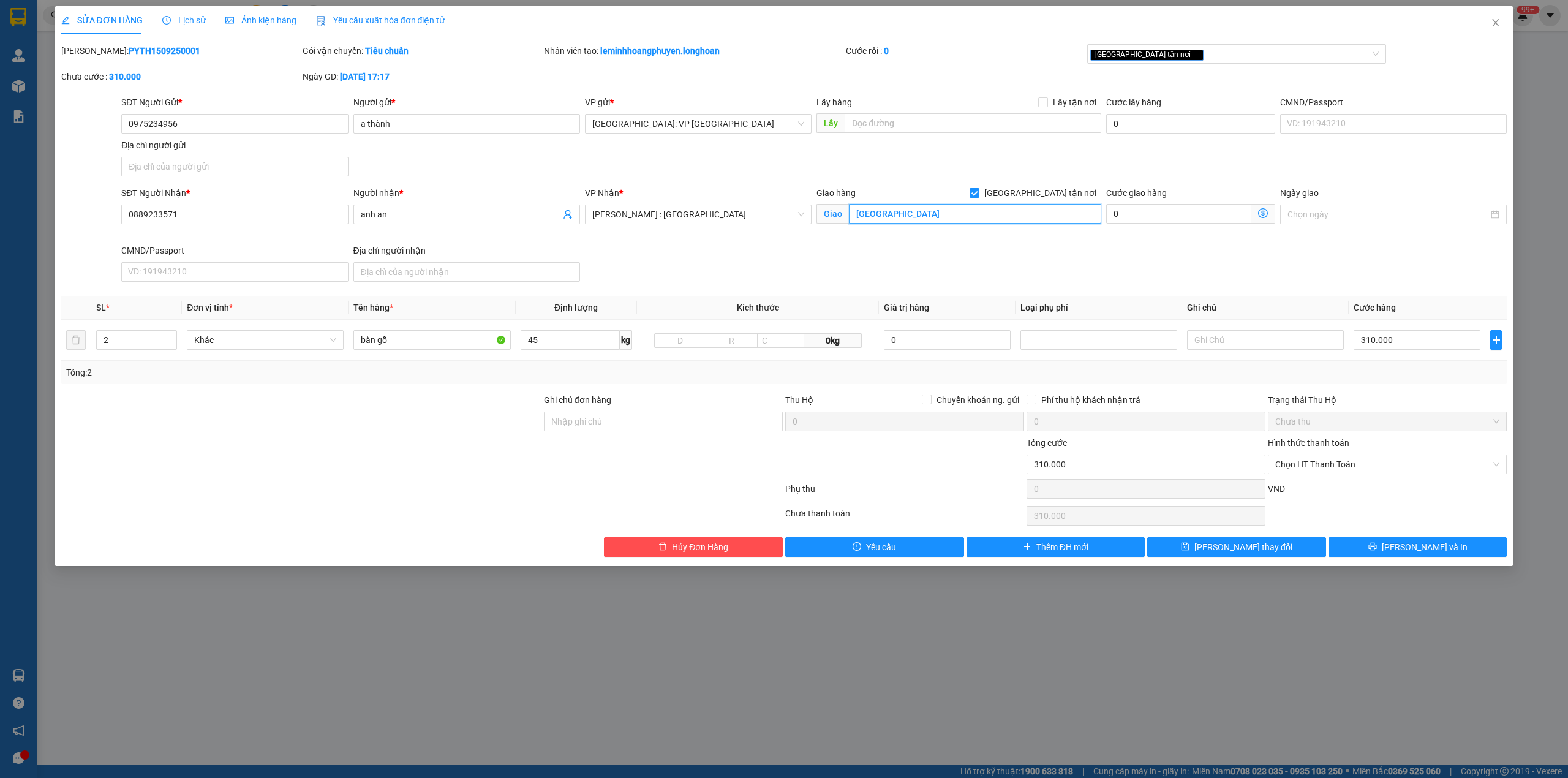
click at [897, 217] on input "[GEOGRAPHIC_DATA]" at bounding box center [975, 214] width 253 height 20
click at [826, 272] on div "SĐT Người Nhận * 0889233571 Người nhận * anh an VP Nhận * Hồ Chí Minh : Kho Quậ…" at bounding box center [814, 236] width 1391 height 100
click at [952, 225] on div "Giao Vui lòng nhập vào địa chỉ nhận" at bounding box center [959, 220] width 285 height 32
click at [1015, 224] on input "text" at bounding box center [975, 214] width 253 height 20
click at [750, 374] on div "Tổng: 2" at bounding box center [784, 373] width 1436 height 13
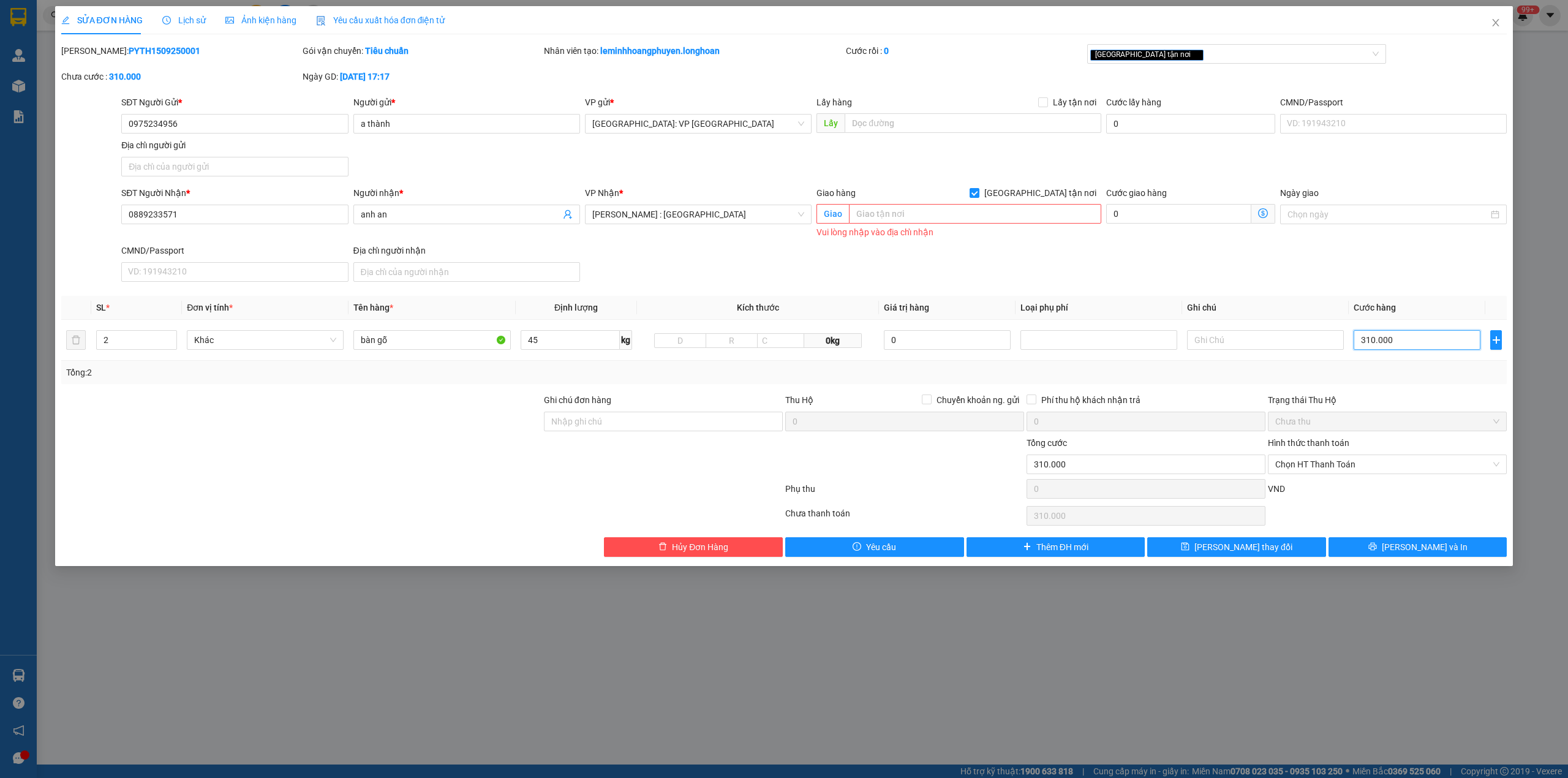
type input "0"
click at [1312, 273] on div "SĐT Người Nhận * 0889233571 Người nhận * anh an VP Nhận * Hồ Chí Minh : Kho Quậ…" at bounding box center [814, 236] width 1391 height 100
click at [956, 216] on input "text" at bounding box center [975, 214] width 253 height 20
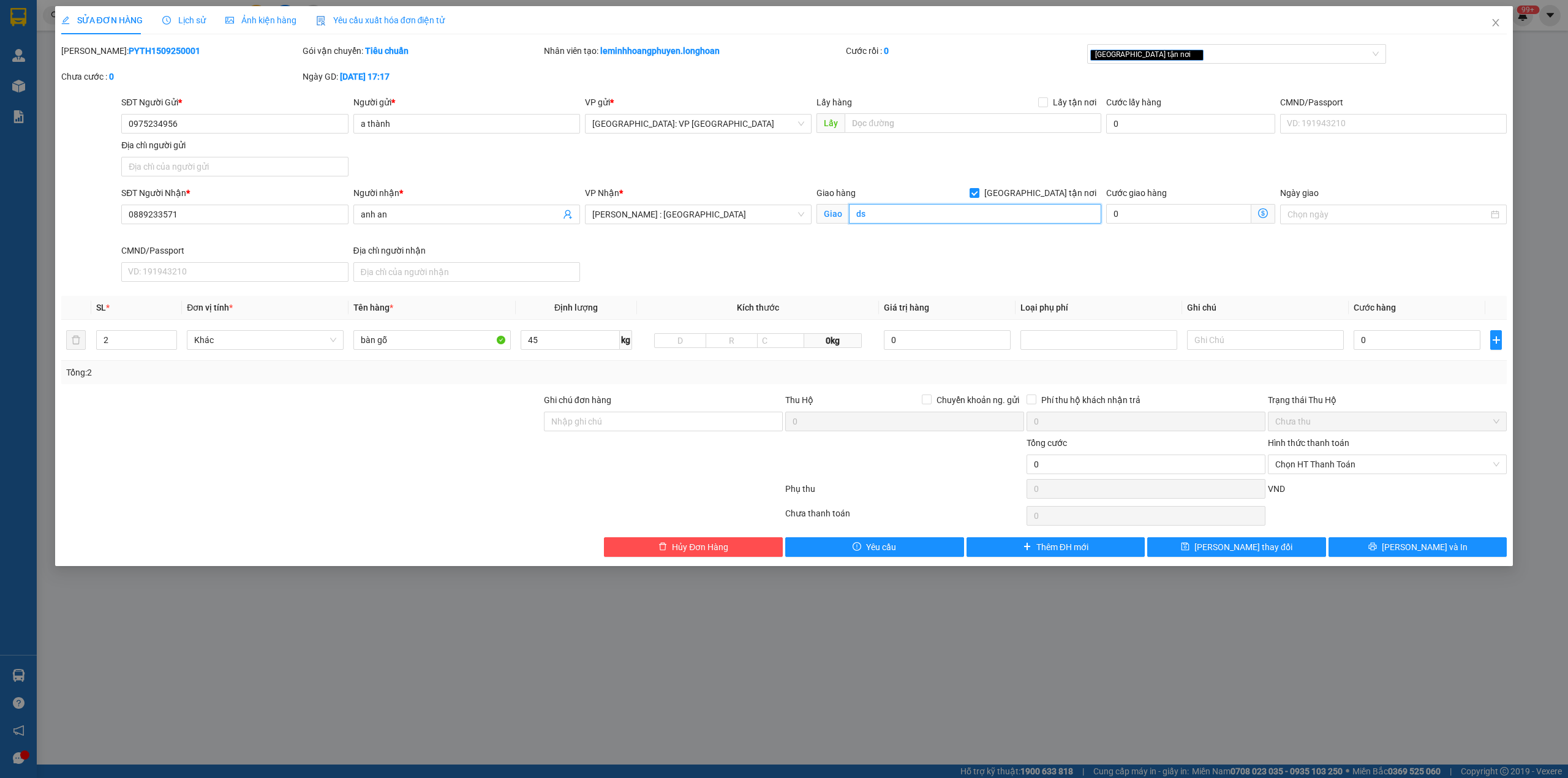
type input "d"
click at [1097, 263] on div "SĐT Người Nhận * 0889233571 Người nhận * anh an VP Nhận * Hồ Chí Minh : Kho Quậ…" at bounding box center [814, 236] width 1391 height 100
click at [1043, 188] on form "SĐT Người Gửi * 0975234956 Người gửi * a thành VP gửi * Phú Yên: VP Tuy Hòa Lấy…" at bounding box center [784, 191] width 1446 height 191
click at [978, 194] on input "[GEOGRAPHIC_DATA] tận nơi" at bounding box center [974, 192] width 9 height 9
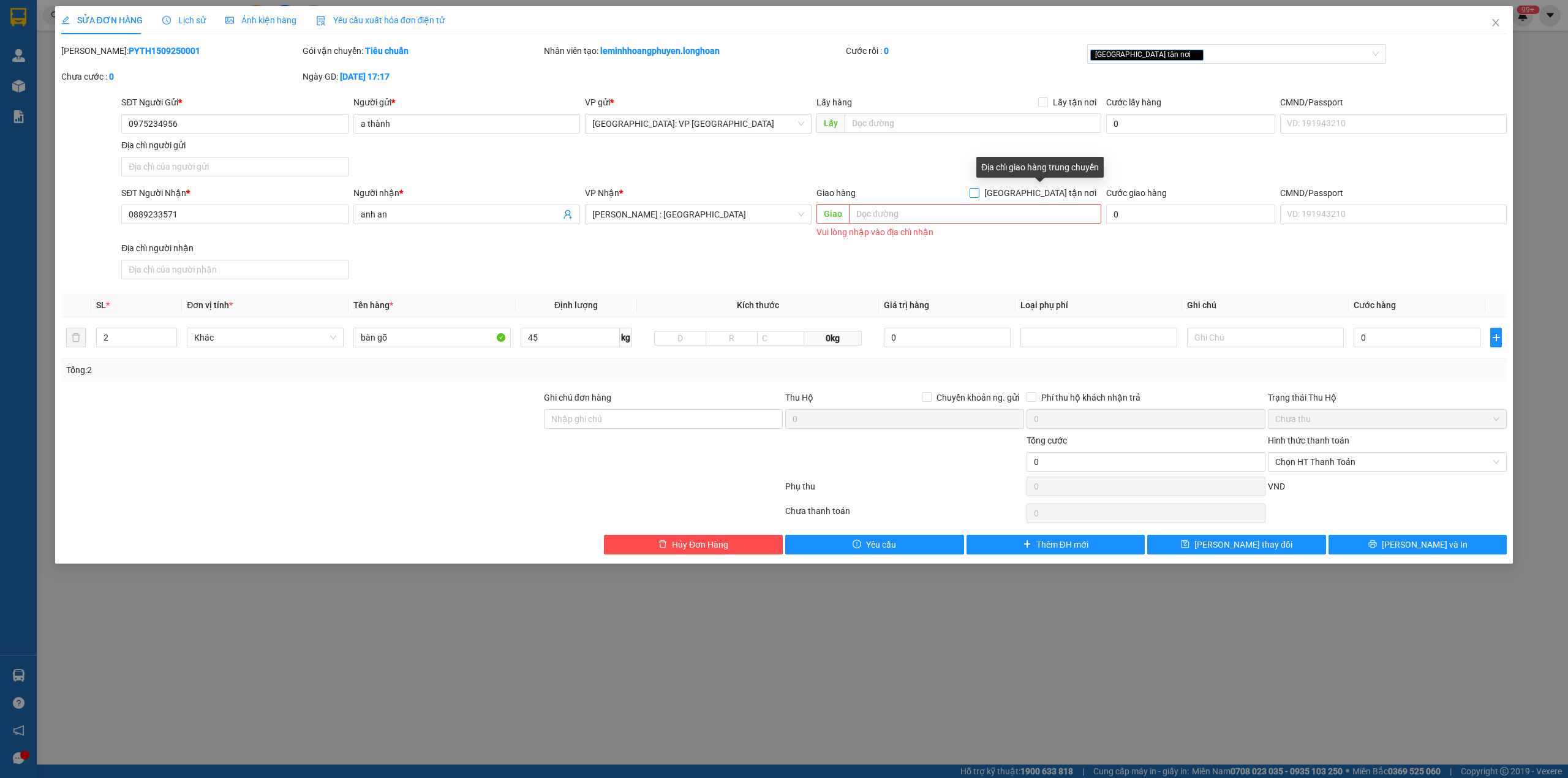
click at [978, 194] on input "[GEOGRAPHIC_DATA] tận nơi" at bounding box center [974, 192] width 9 height 9
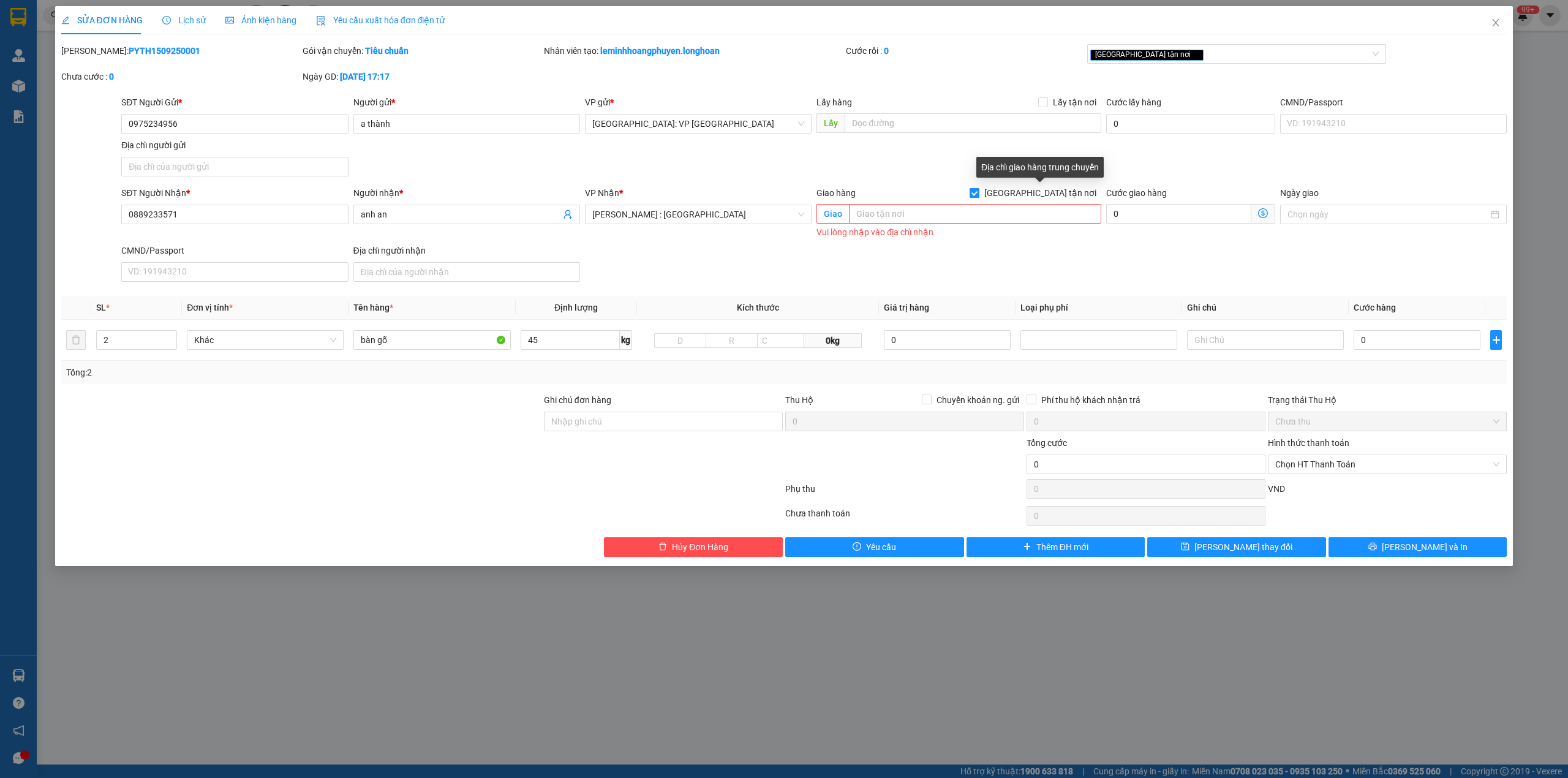
click at [978, 194] on input "[GEOGRAPHIC_DATA] tận nơi" at bounding box center [974, 192] width 9 height 9
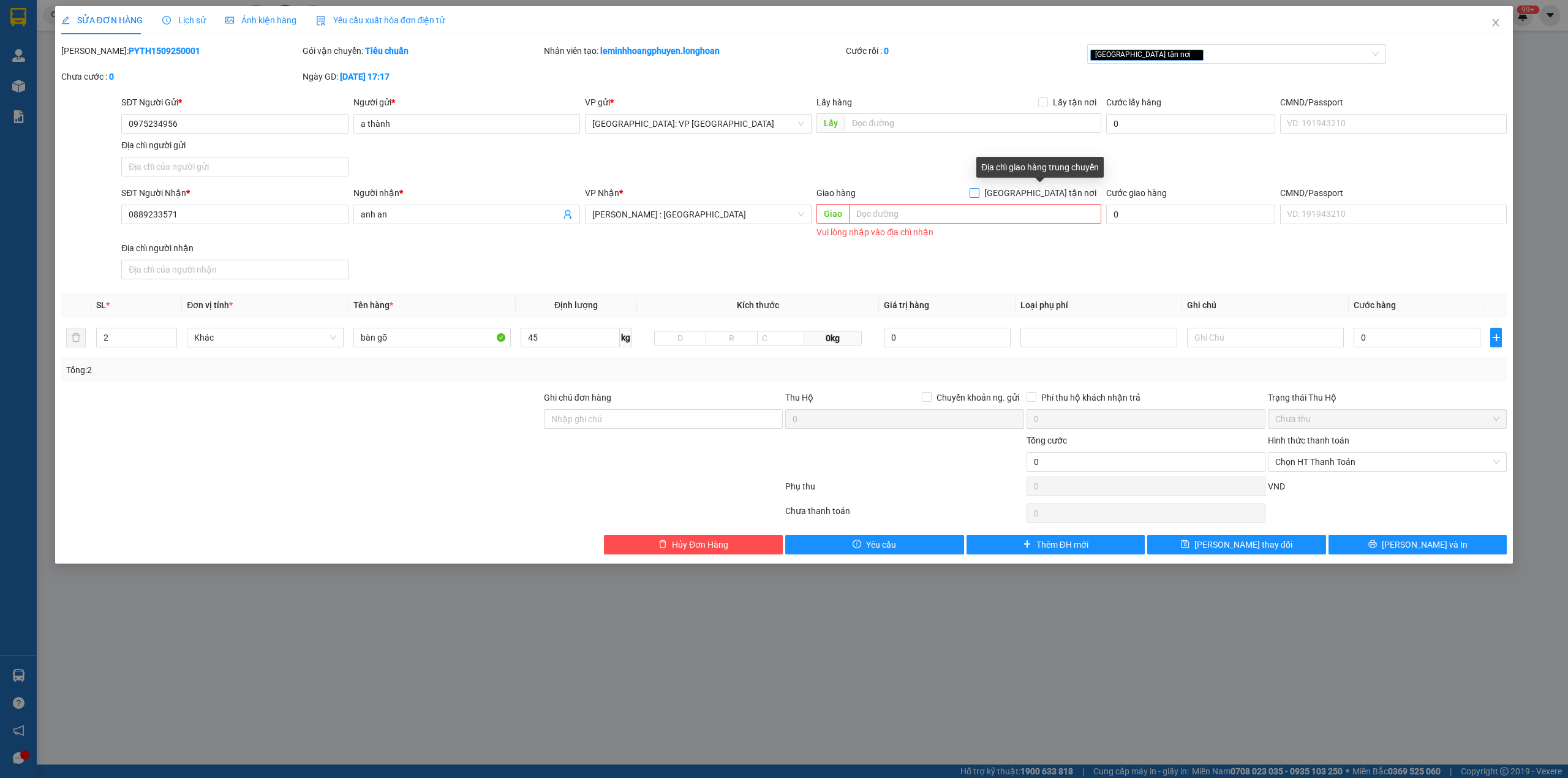
click at [978, 194] on input "[GEOGRAPHIC_DATA] tận nơi" at bounding box center [974, 192] width 9 height 9
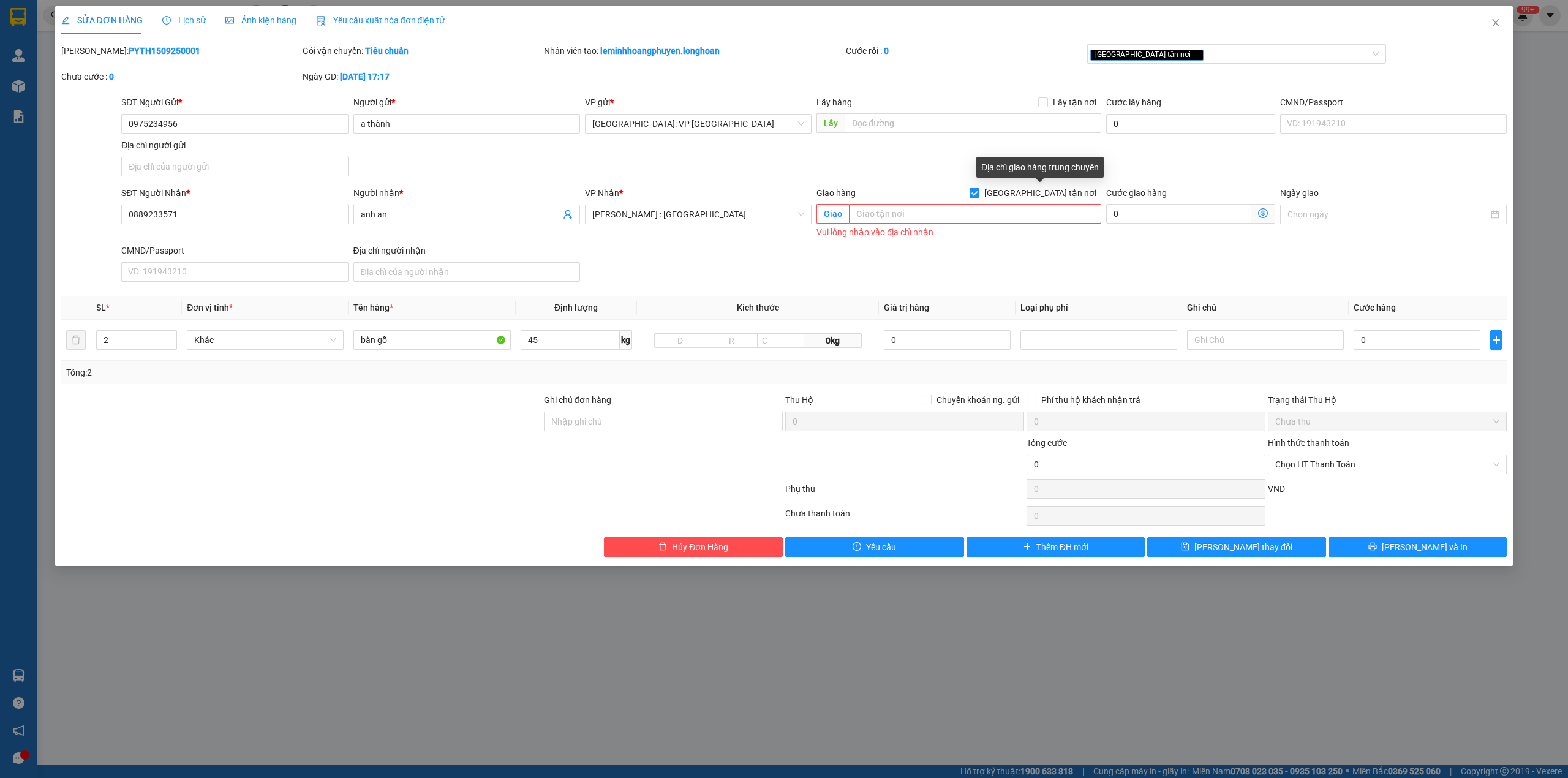
click at [978, 194] on input "[GEOGRAPHIC_DATA] tận nơi" at bounding box center [974, 192] width 9 height 9
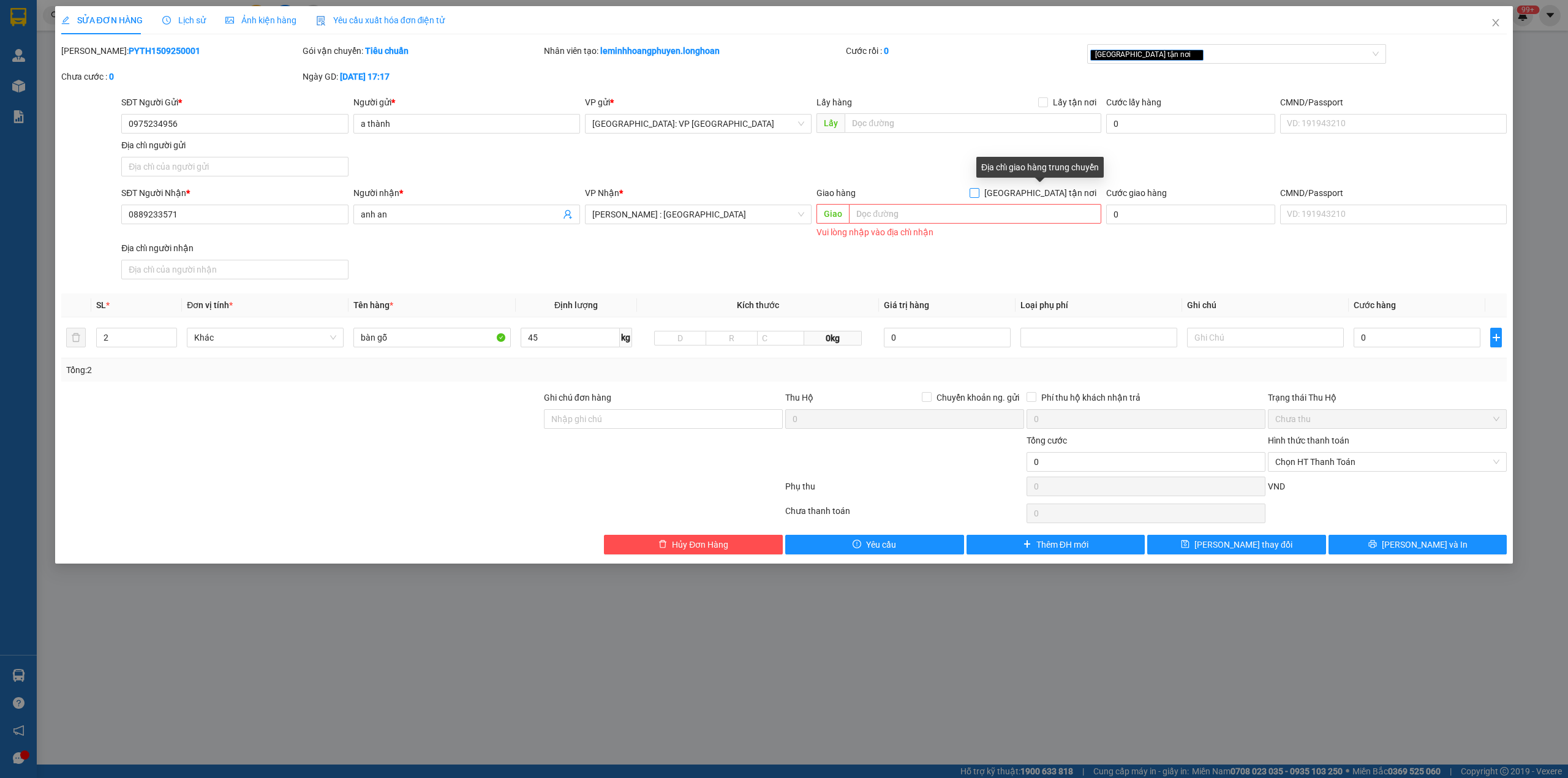
click at [978, 194] on input "[GEOGRAPHIC_DATA] tận nơi" at bounding box center [974, 192] width 9 height 9
checkbox input "true"
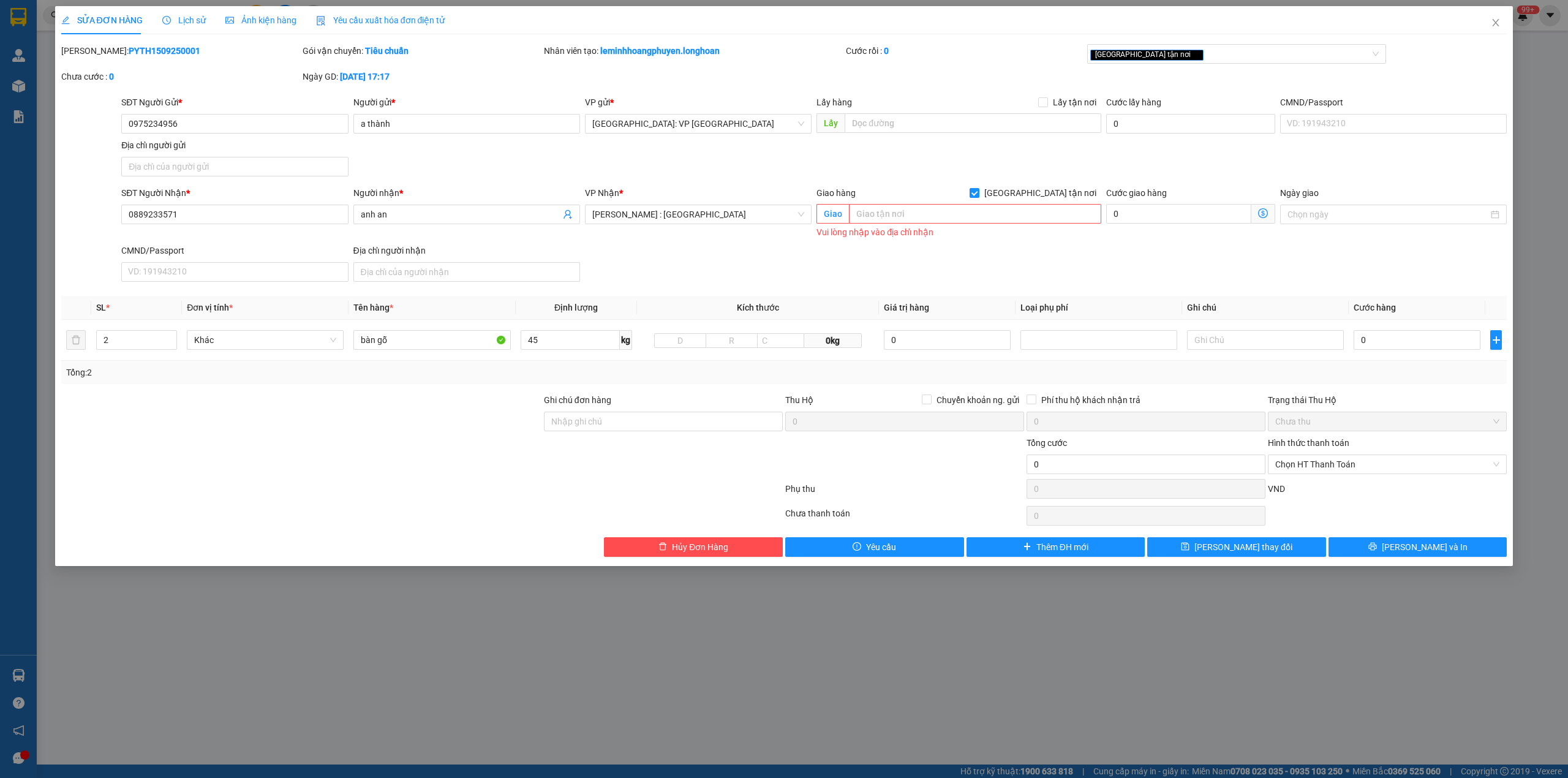
click at [904, 276] on div "SĐT Người Nhận * 0889233571 Người nhận * anh an VP Nhận * Hồ Chí Minh : Kho Quậ…" at bounding box center [814, 236] width 1391 height 100
click at [1375, 55] on div "[GEOGRAPHIC_DATA] tận nơi" at bounding box center [1237, 54] width 300 height 20
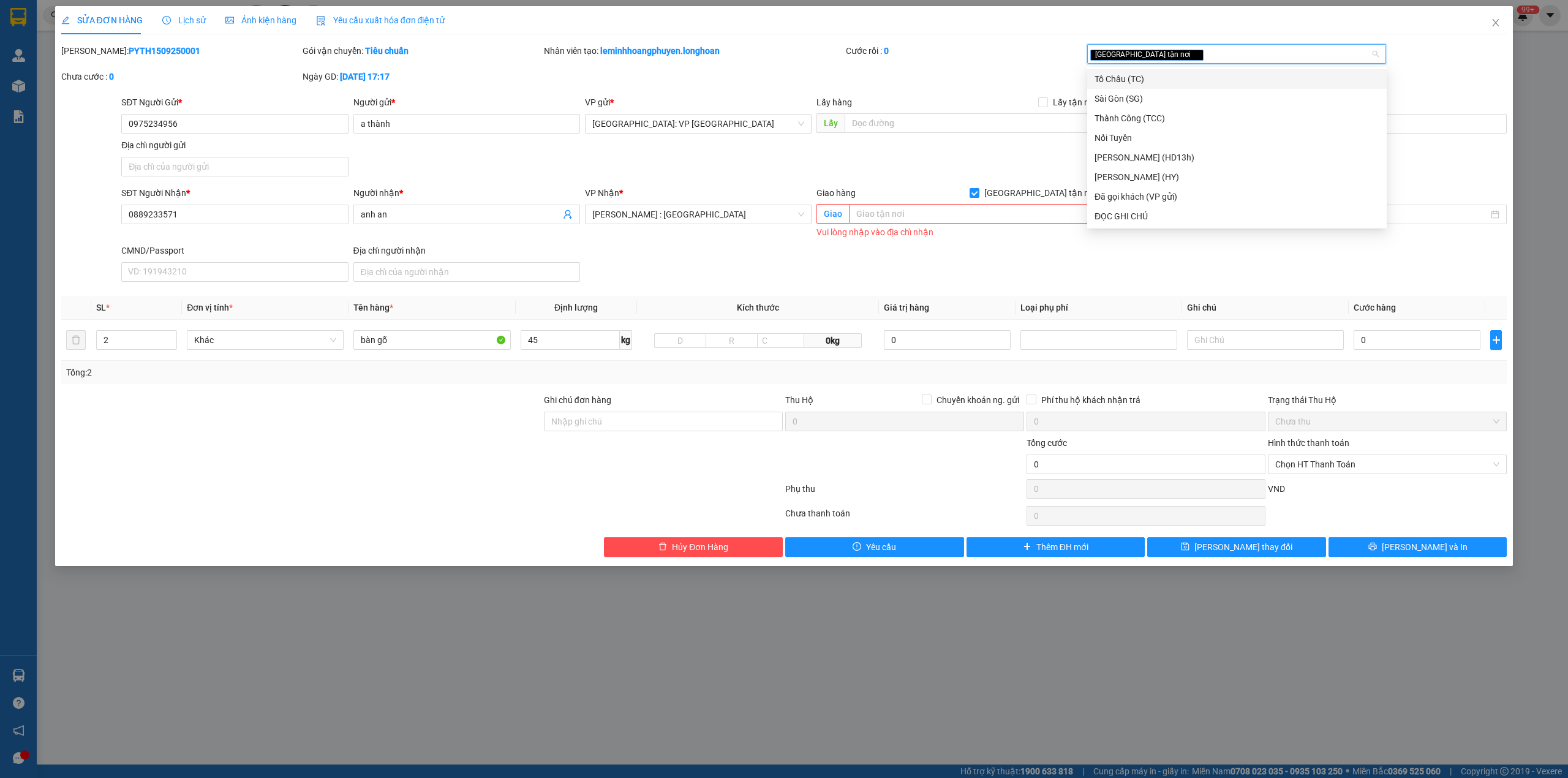
click at [1375, 55] on div "[GEOGRAPHIC_DATA] tận nơi" at bounding box center [1237, 54] width 300 height 20
click at [1416, 53] on div "Mã ĐH: PYTH1509250001 Gói vận chuyển: Tiêu chuẩn Nhân viên tạo: leminhhoangphuy…" at bounding box center [784, 70] width 1449 height 52
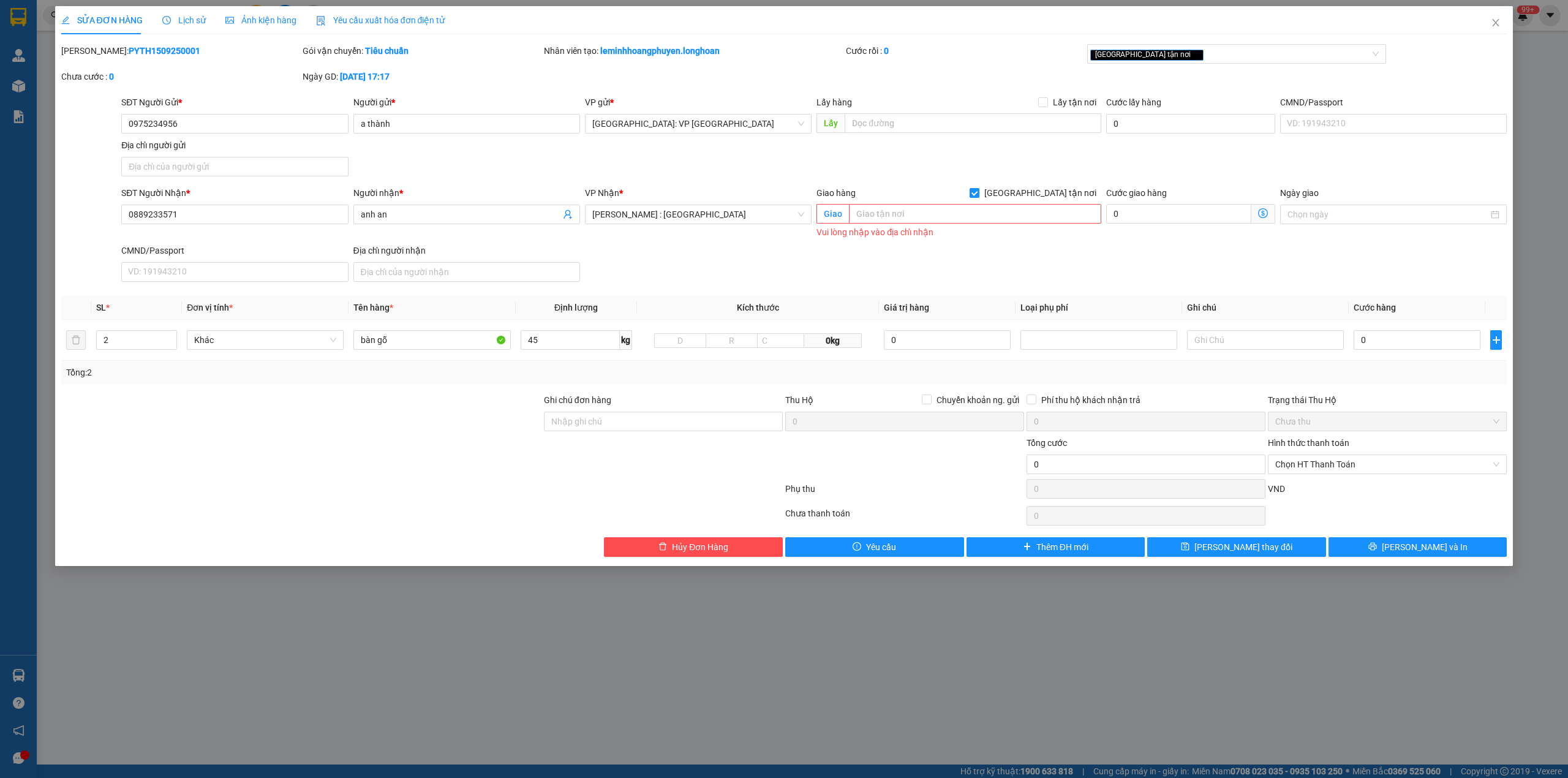
click at [1200, 402] on div "Phí thu hộ khách nhận trả" at bounding box center [1146, 400] width 239 height 13
click at [1201, 395] on div "Phí thu hộ khách nhận trả" at bounding box center [1146, 400] width 239 height 13
click at [1322, 391] on div "Total Paid Fee 0 Total UnPaid Fee 310.000 Cash Collection Total Fee Mã ĐH: PYTH…" at bounding box center [784, 301] width 1446 height 513
click at [1326, 400] on div "Trạng thái Thu Hộ" at bounding box center [1388, 400] width 239 height 13
click at [1284, 402] on div "Trạng thái Thu Hộ" at bounding box center [1388, 400] width 239 height 13
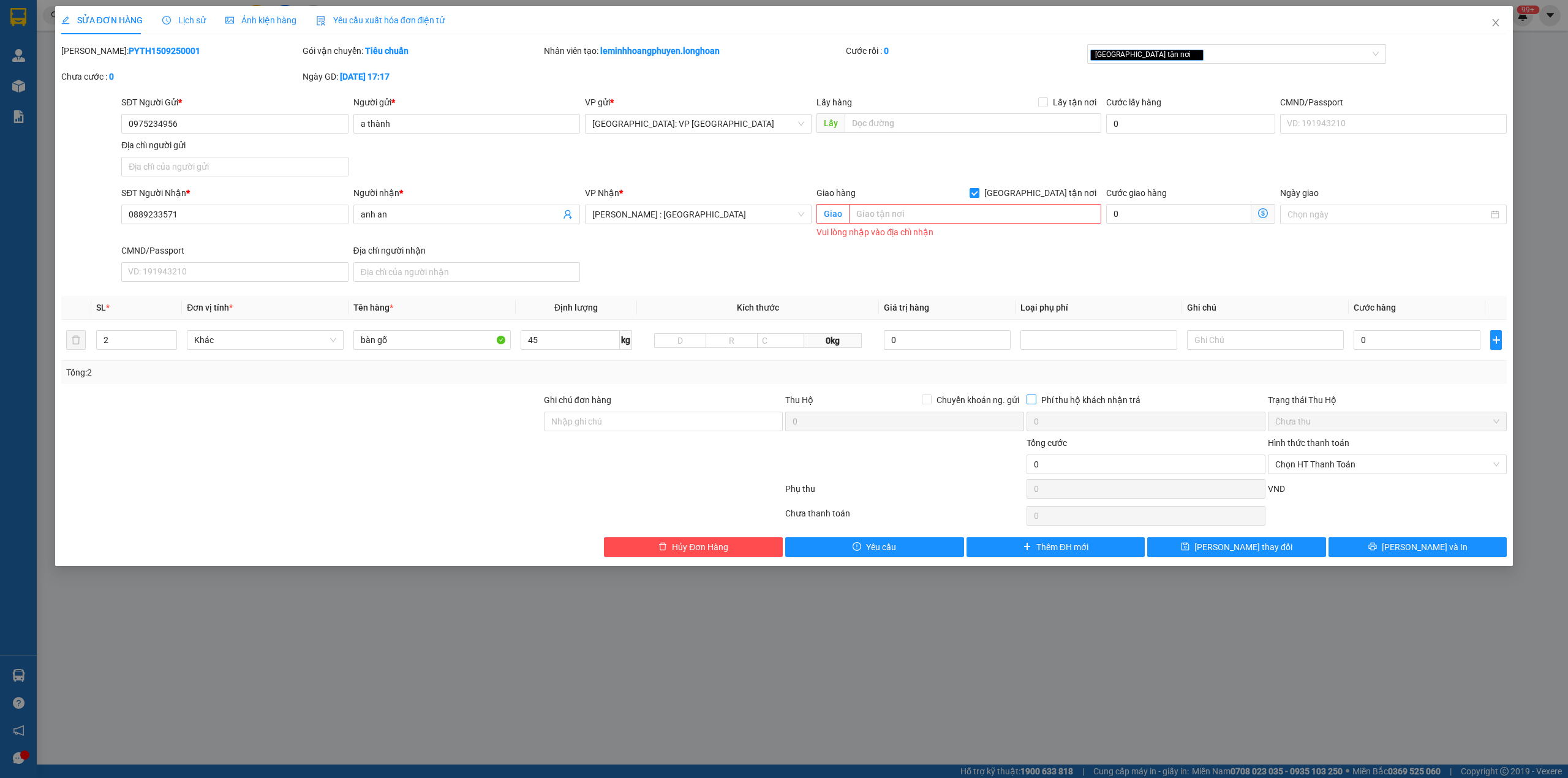
click at [1080, 395] on span "Phí thu hộ khách nhận trả" at bounding box center [1091, 400] width 109 height 13
click at [1036, 395] on input "Phí thu hộ khách nhận trả" at bounding box center [1031, 399] width 9 height 9
click at [1080, 395] on span "Phí thu hộ khách nhận trả" at bounding box center [1091, 400] width 109 height 13
click at [1036, 395] on input "Phí thu hộ khách nhận trả" at bounding box center [1031, 399] width 9 height 9
checkbox input "false"
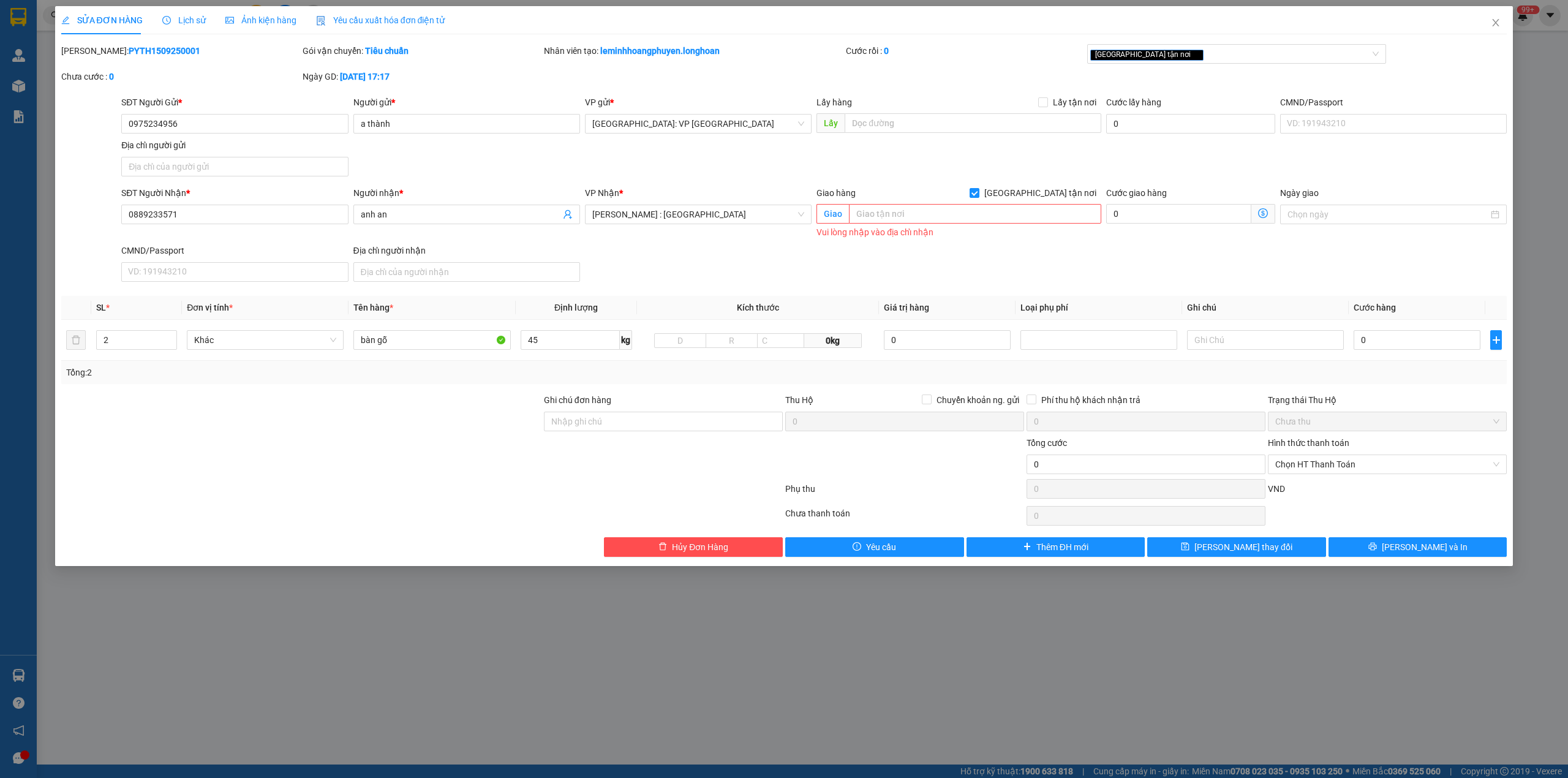
click at [1178, 276] on div "SĐT Người Nhận * 0889233571 Người nhận * anh an VP Nhận * Hồ Chí Minh : Kho Quậ…" at bounding box center [814, 236] width 1391 height 100
click at [897, 218] on input "text" at bounding box center [975, 214] width 253 height 20
click at [879, 145] on div "SĐT Người Gửi * 0975234956 Người gửi * a thành VP gửi * [GEOGRAPHIC_DATA]: VP […" at bounding box center [814, 139] width 1391 height 85
click at [919, 207] on input "text" at bounding box center [975, 214] width 253 height 20
type input "chu hải ,tân hải ,phú mỹ , bà rịa vũng tàu"
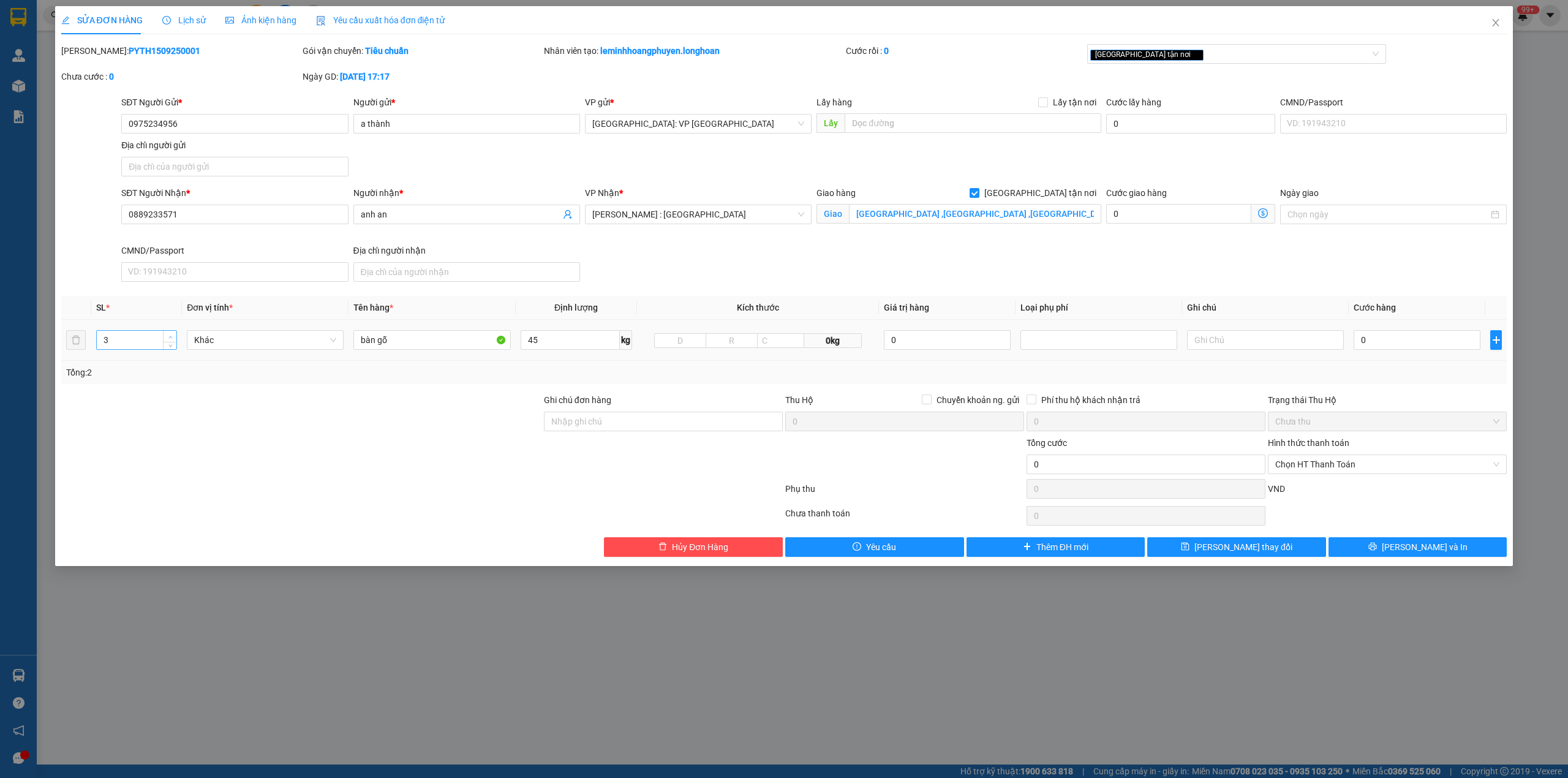
click at [169, 337] on icon "up" at bounding box center [171, 337] width 4 height 4
click at [169, 348] on span "down" at bounding box center [170, 344] width 7 height 7
type input "1"
click at [169, 348] on span "down" at bounding box center [170, 344] width 7 height 7
click at [421, 346] on input "bàn gỗ" at bounding box center [432, 340] width 157 height 20
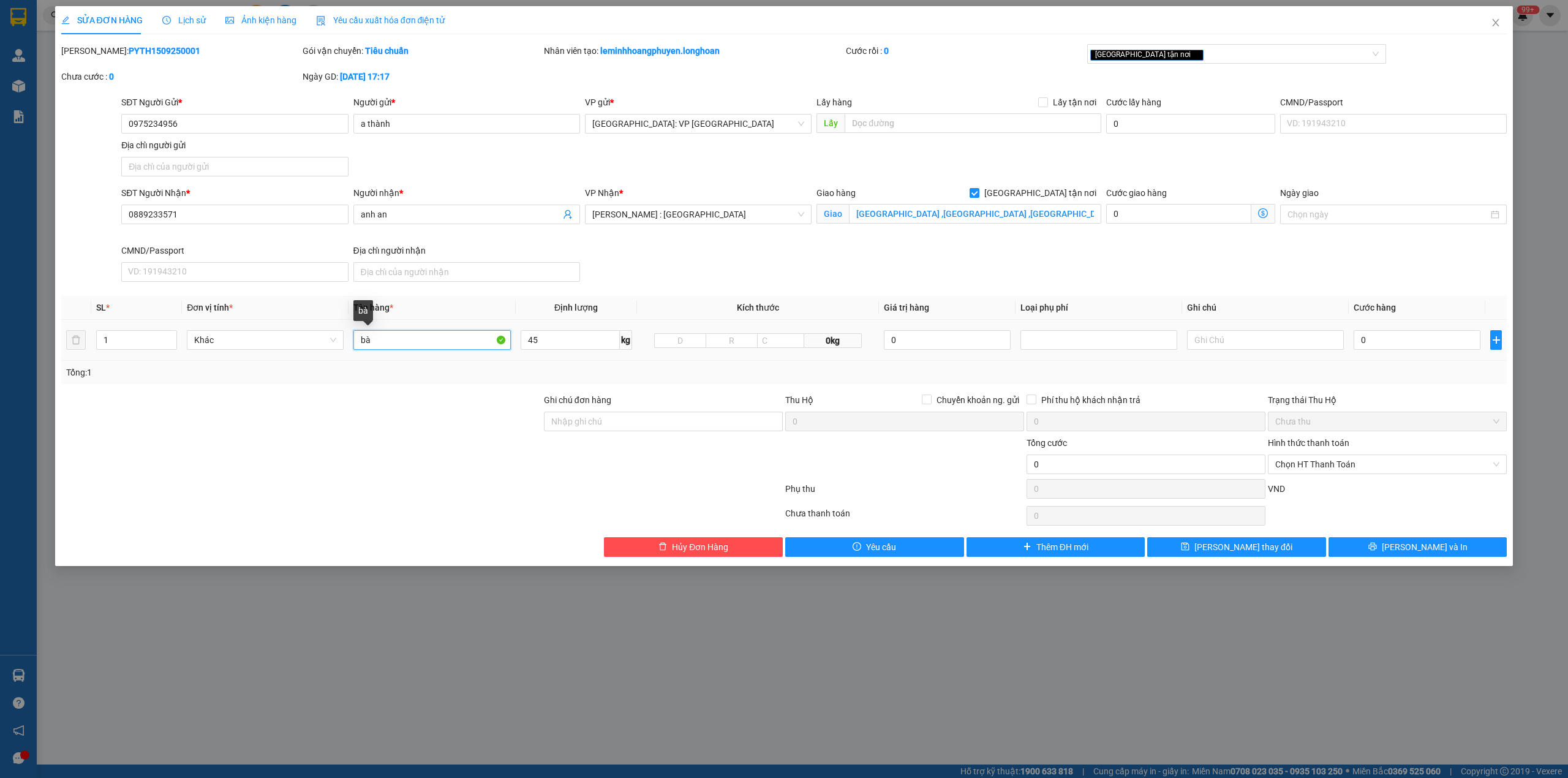
type input "b"
type input "1 kiênjj giấy"
click at [669, 395] on div "Ghi chú đơn hàng" at bounding box center [664, 402] width 239 height 18
click at [591, 341] on input "45" at bounding box center [570, 340] width 99 height 20
type input "0"
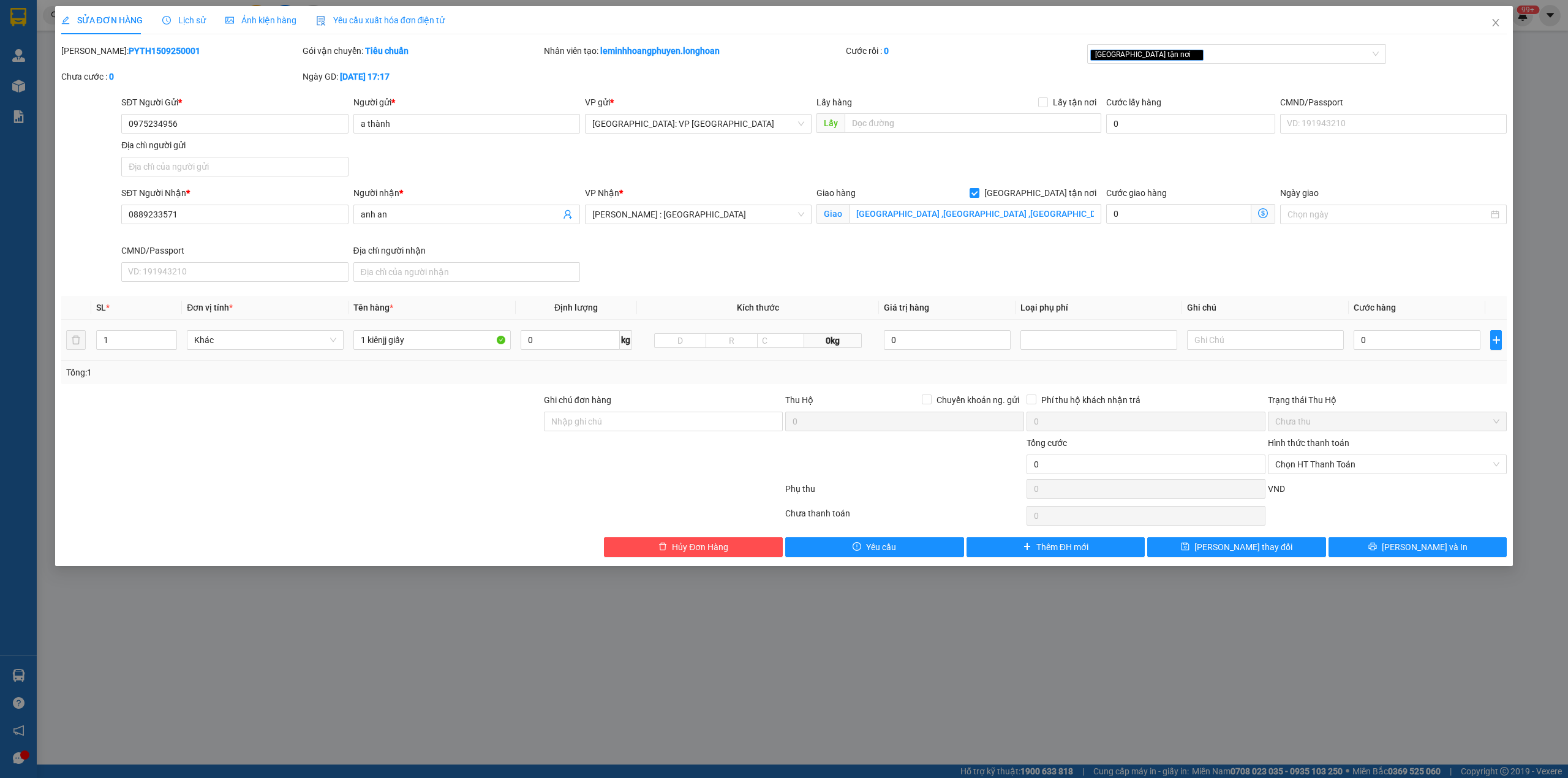
click at [1427, 329] on td "0" at bounding box center [1416, 340] width 136 height 41
click at [1427, 344] on input "0" at bounding box center [1417, 340] width 127 height 20
type input "1"
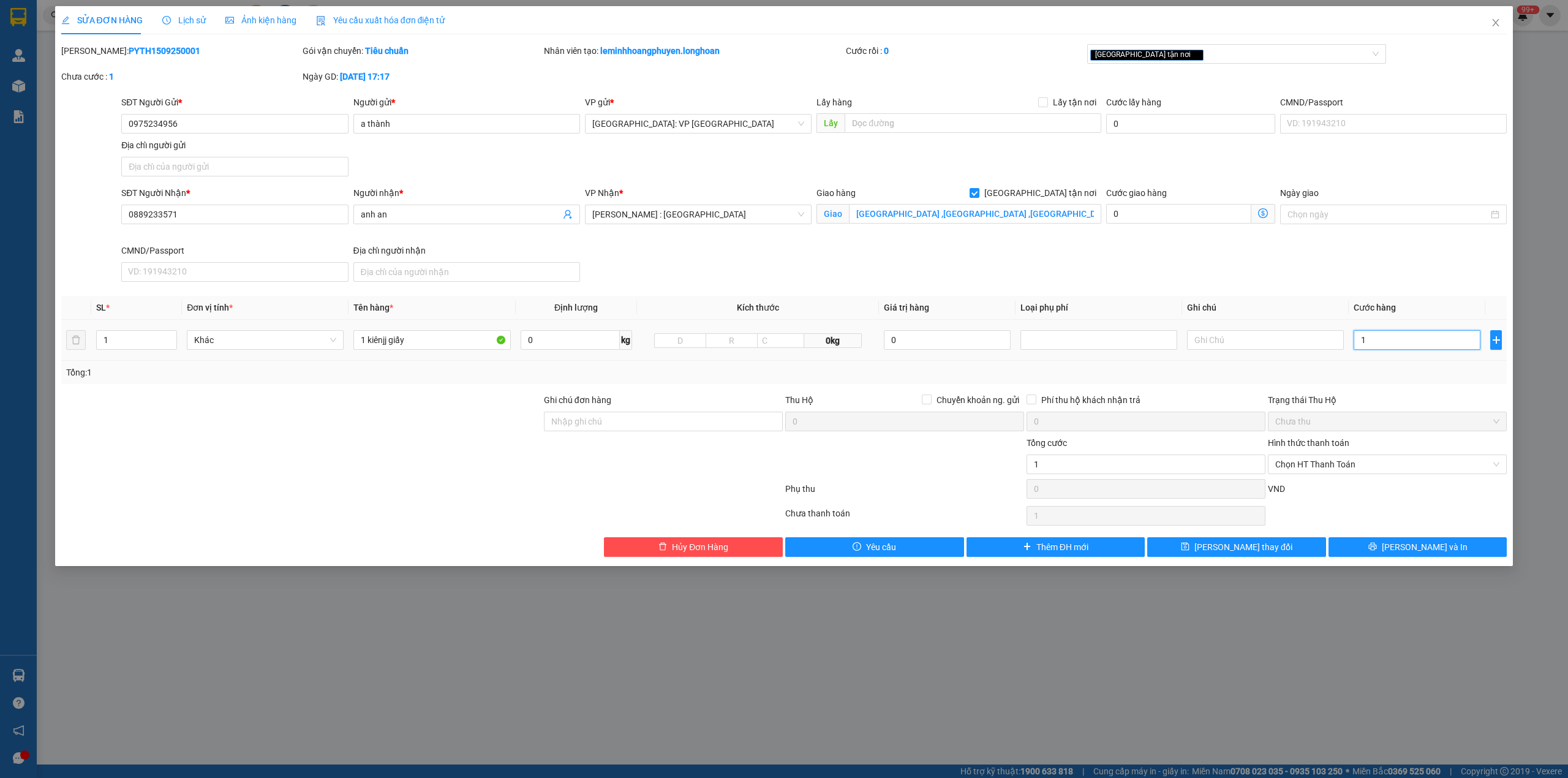
type input "15"
type input "150"
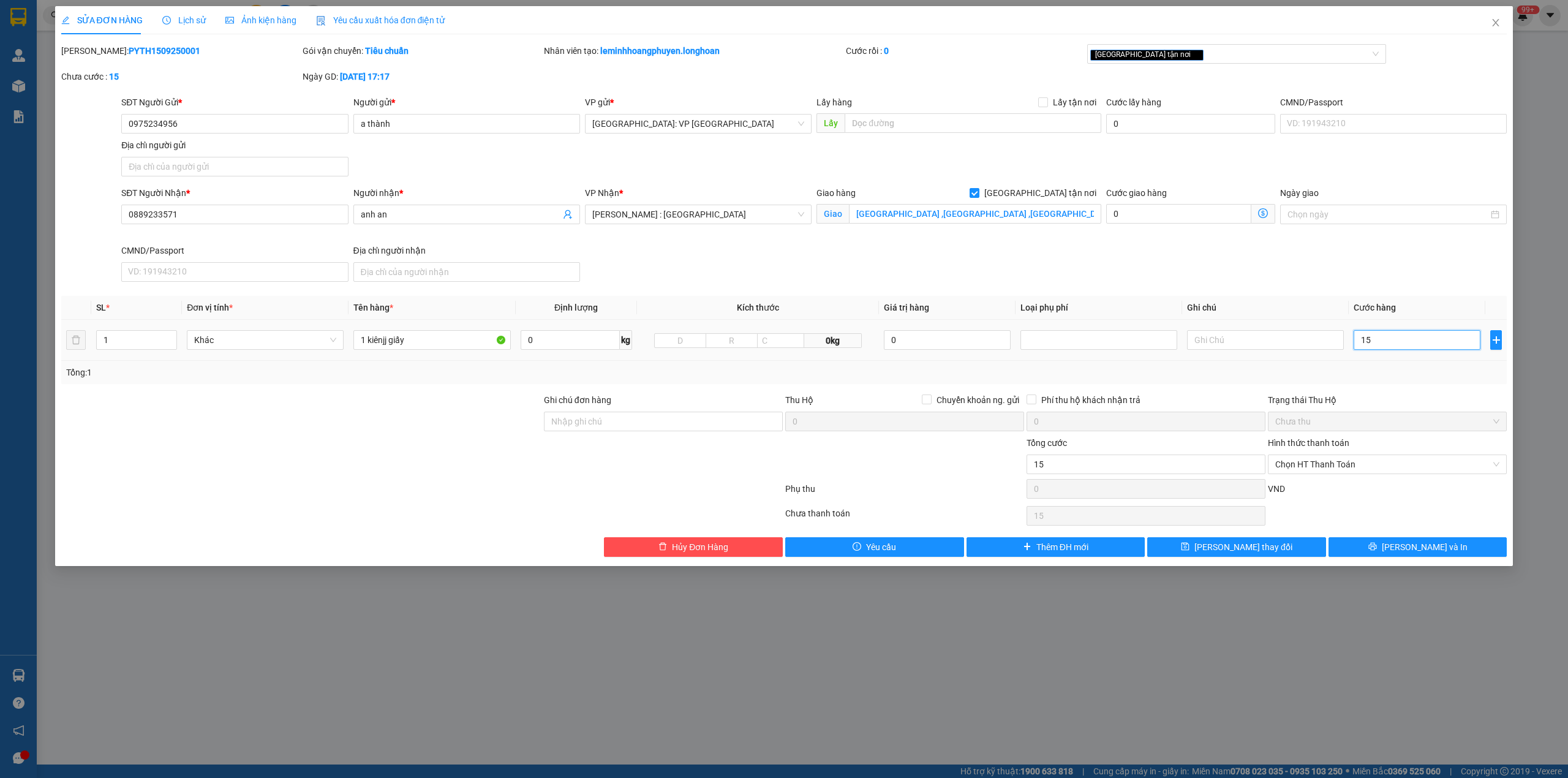
type input "150"
type input "1.500"
type input "15.000"
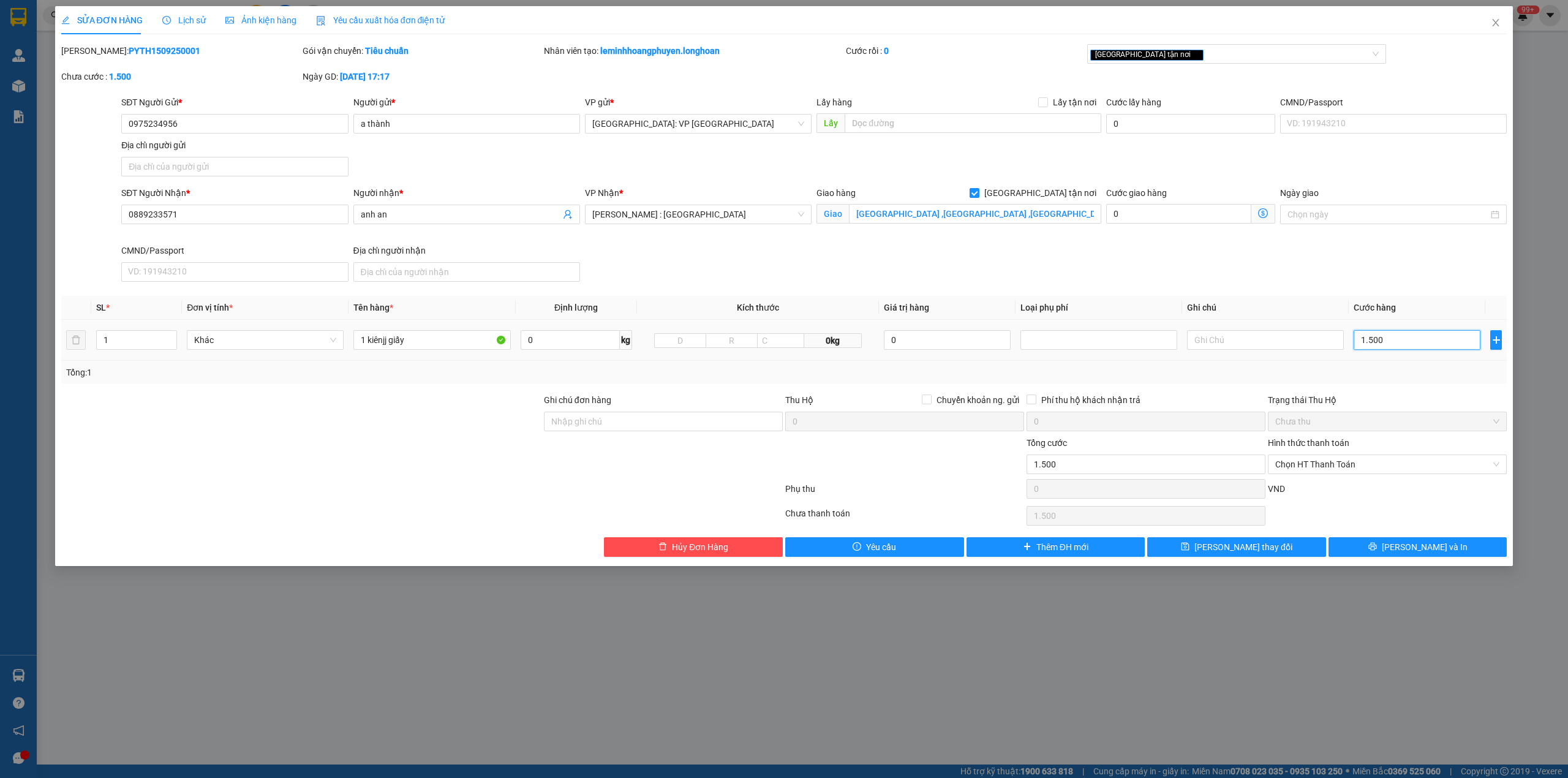
type input "15.000"
type input "150.000"
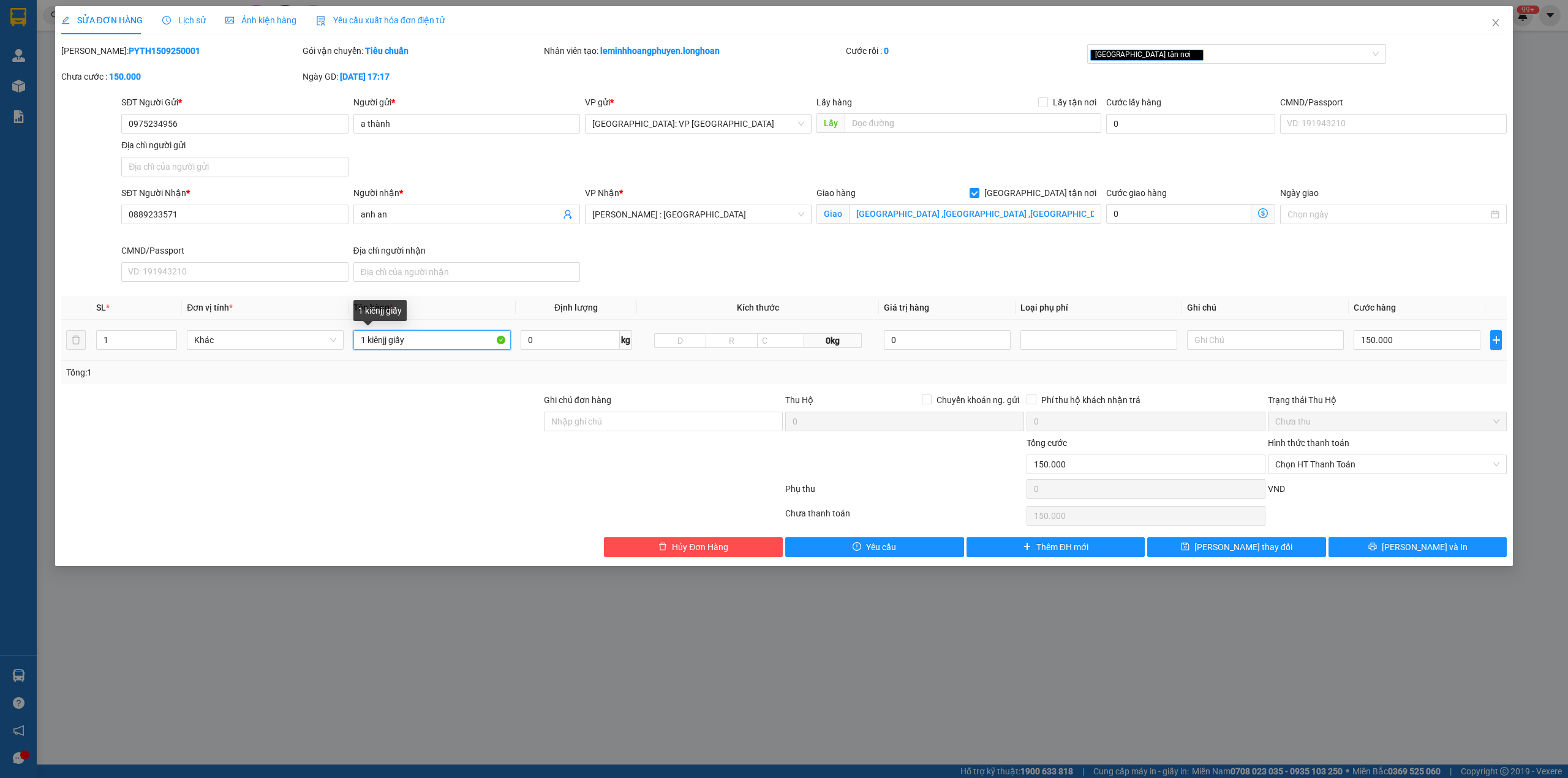
click at [430, 336] on input "1 kiênjj giấy" at bounding box center [432, 340] width 157 height 20
click at [390, 342] on input "1 kiênjj giấy" at bounding box center [432, 340] width 157 height 20
drag, startPoint x: 386, startPoint y: 342, endPoint x: 410, endPoint y: 340, distance: 24.1
click at [387, 342] on input "1 kiênjj giấy" at bounding box center [432, 340] width 157 height 20
click at [443, 349] on input "1 kiện giấy" at bounding box center [432, 340] width 157 height 20
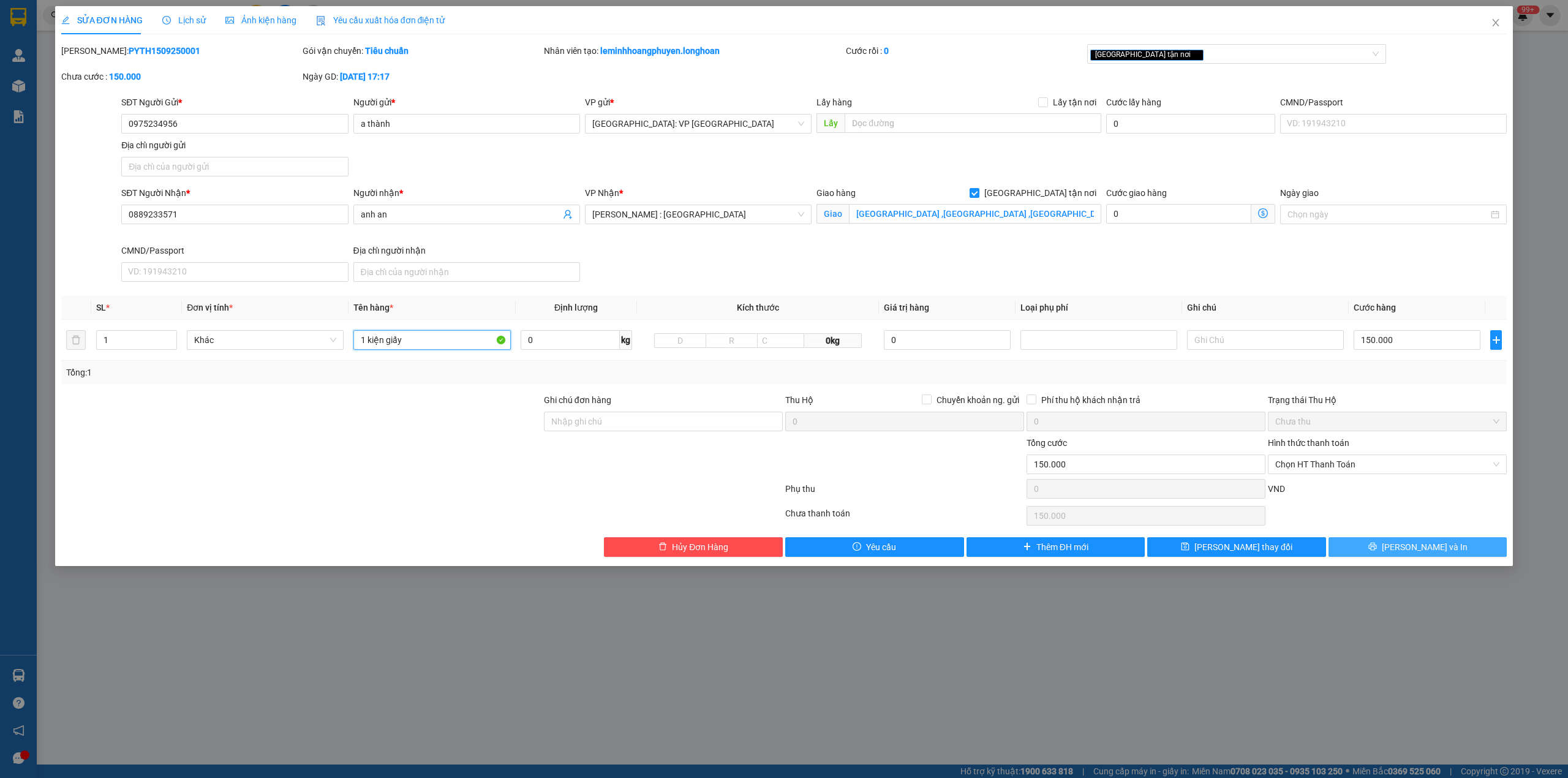
type input "1 kiện giấy"
click at [1374, 548] on button "[PERSON_NAME] và In" at bounding box center [1418, 547] width 179 height 20
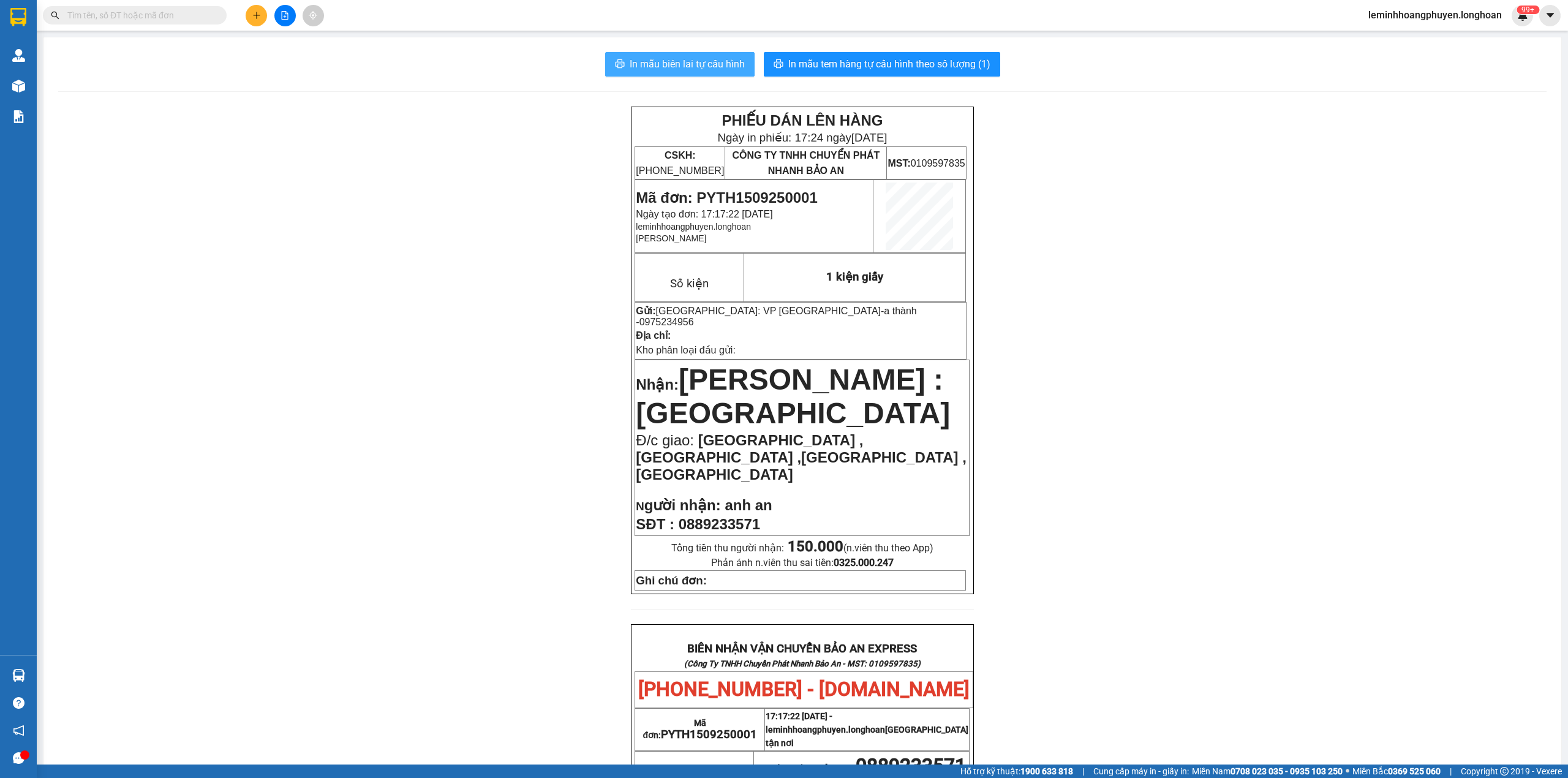
click at [692, 67] on span "In mẫu biên lai tự cấu hình" at bounding box center [687, 64] width 115 height 15
click at [916, 63] on span "In mẫu tem hàng tự cấu hình theo số lượng (1)" at bounding box center [889, 64] width 202 height 15
